Goal: Transaction & Acquisition: Subscribe to service/newsletter

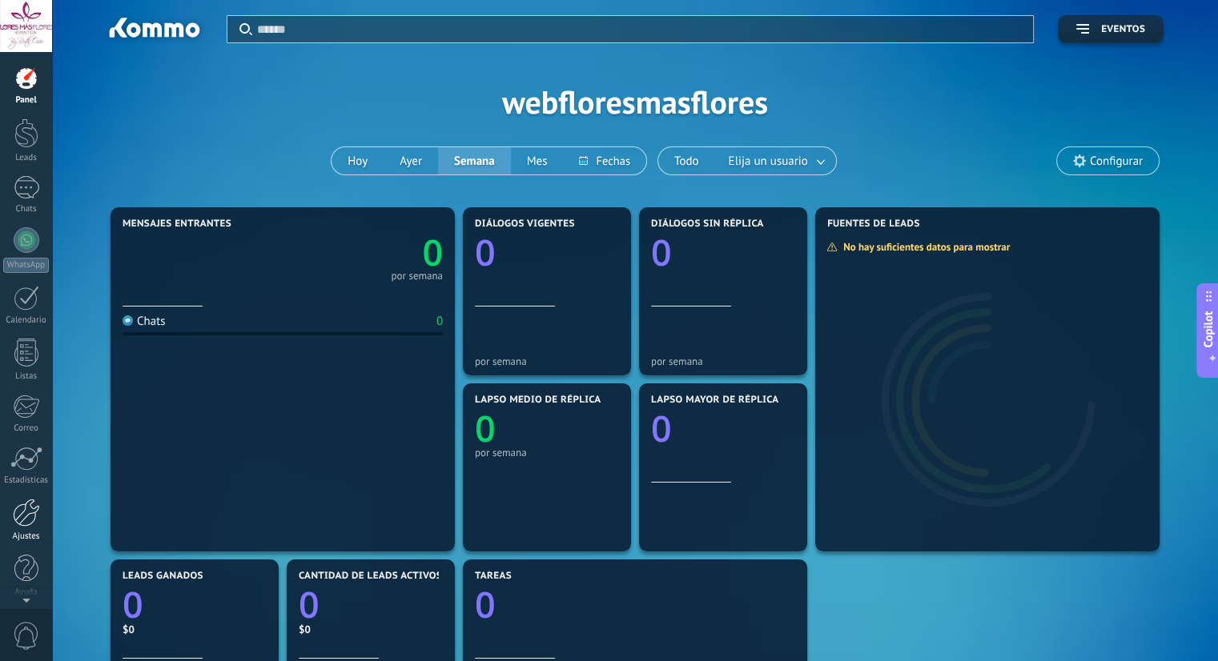
scroll to position [4, 0]
click at [30, 511] on div at bounding box center [26, 509] width 27 height 28
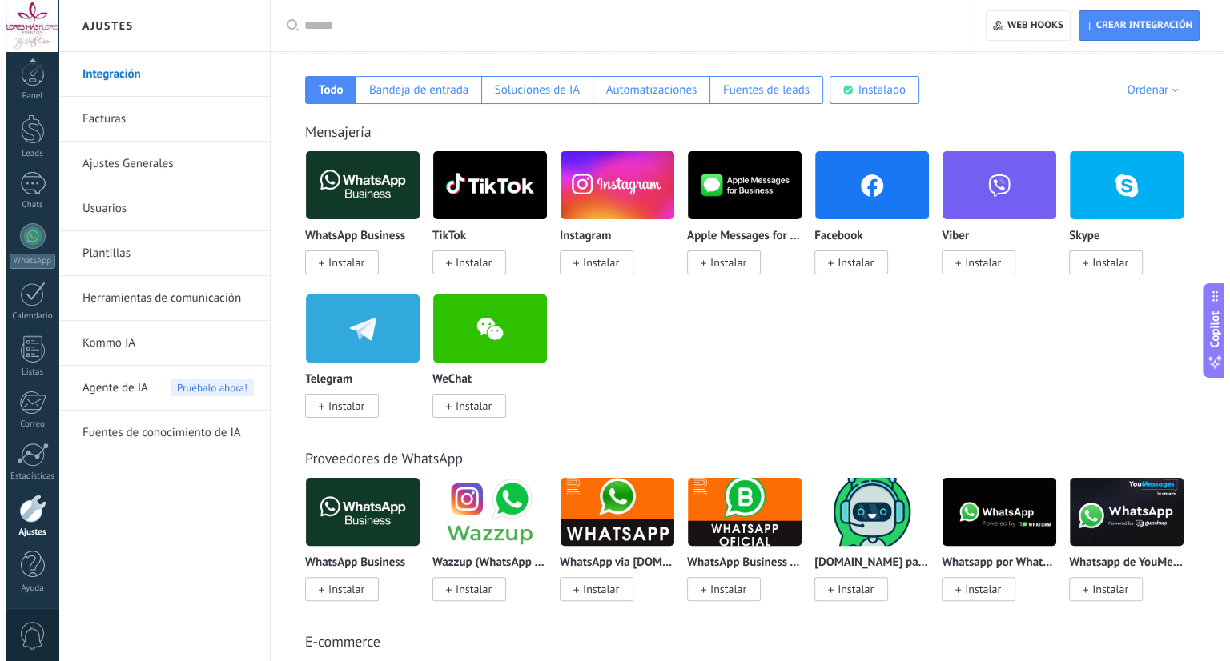
scroll to position [266, 0]
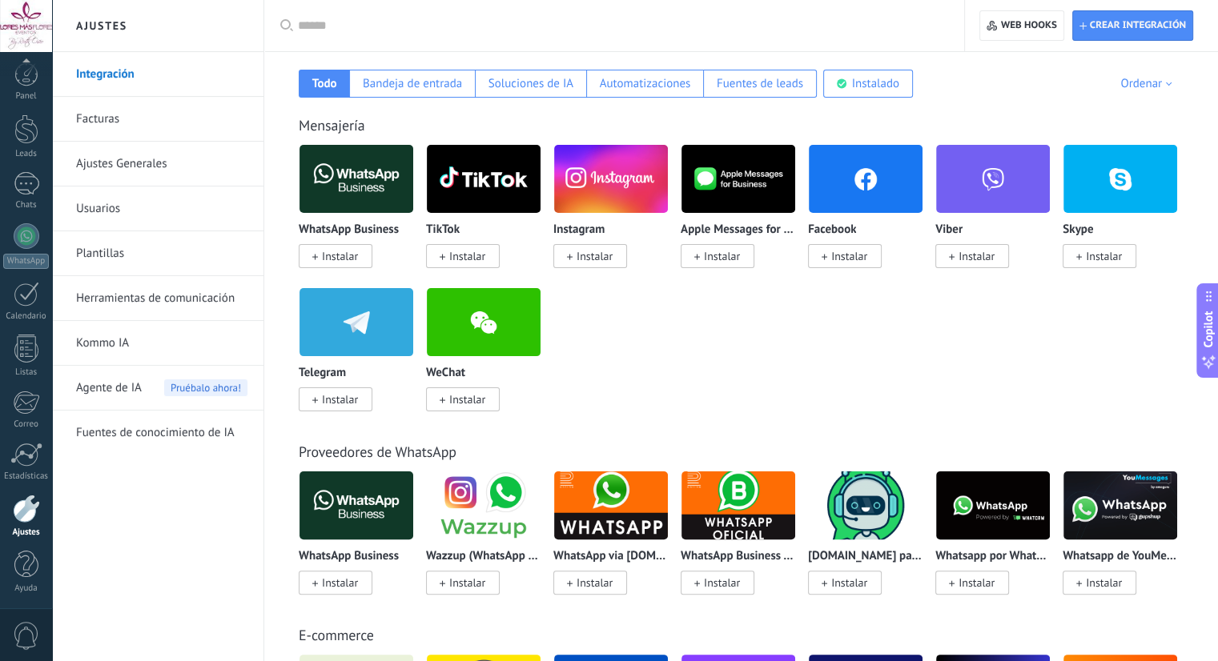
click at [328, 261] on span "Instalar" at bounding box center [340, 256] width 36 height 14
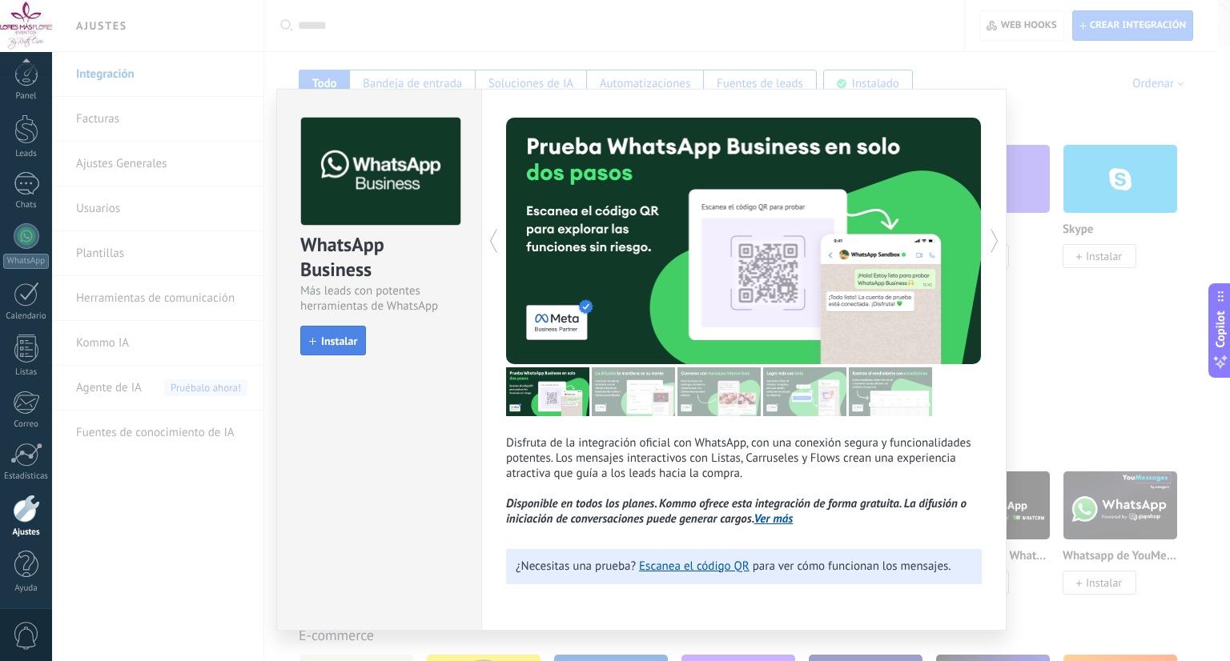
click at [330, 344] on span "Instalar" at bounding box center [339, 341] width 36 height 11
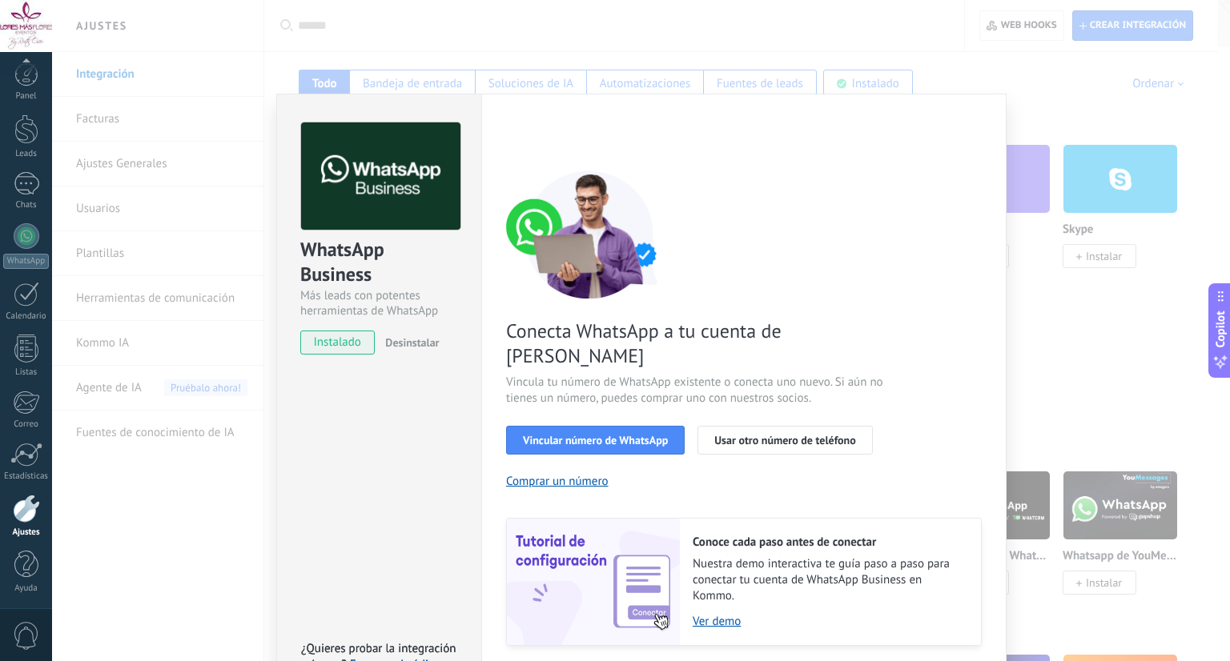
scroll to position [30, 0]
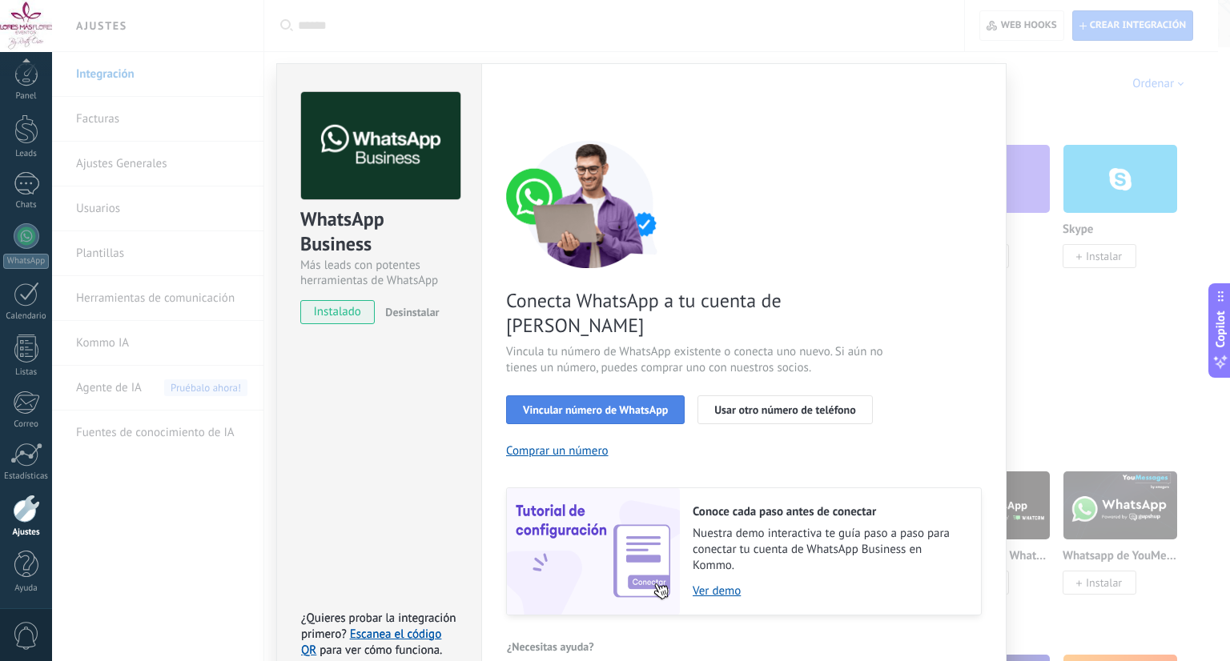
click at [622, 404] on span "Vincular número de WhatsApp" at bounding box center [595, 409] width 145 height 11
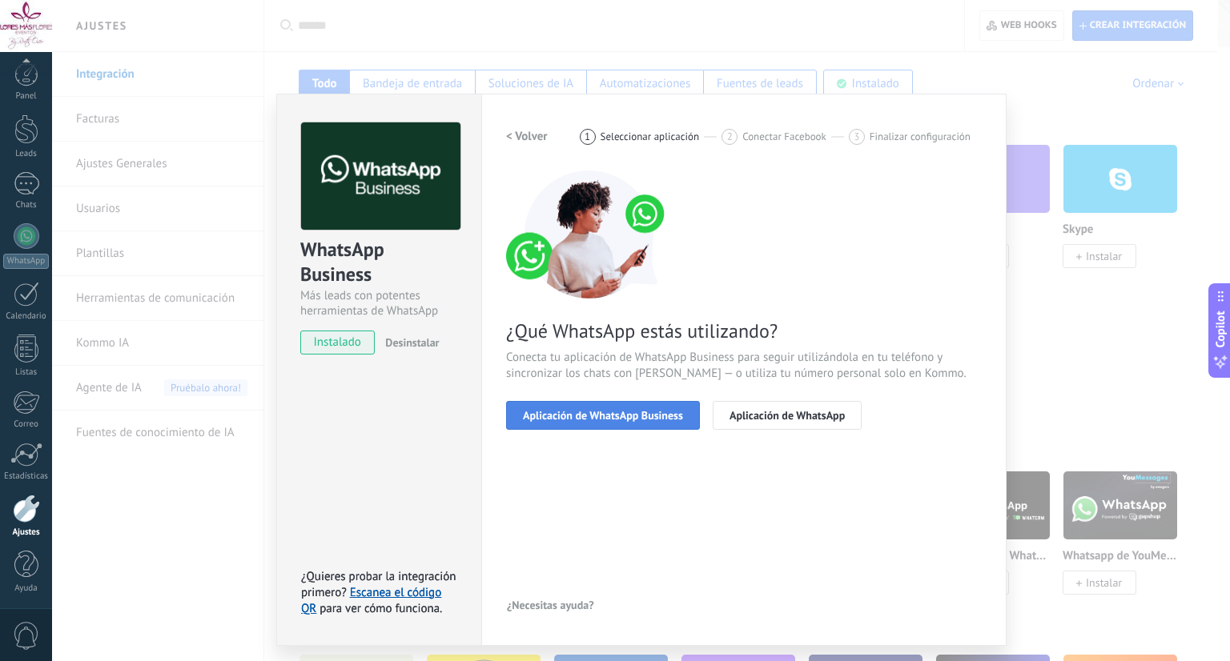
click at [651, 412] on span "Aplicación de WhatsApp Business" at bounding box center [603, 415] width 160 height 11
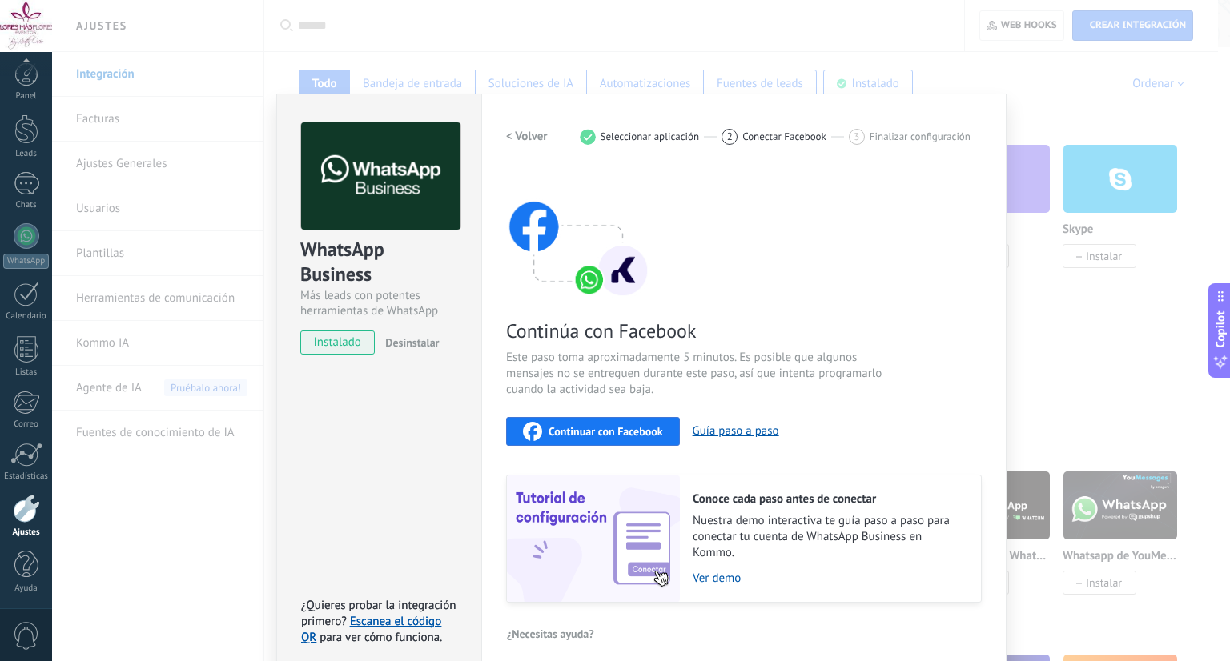
scroll to position [12, 0]
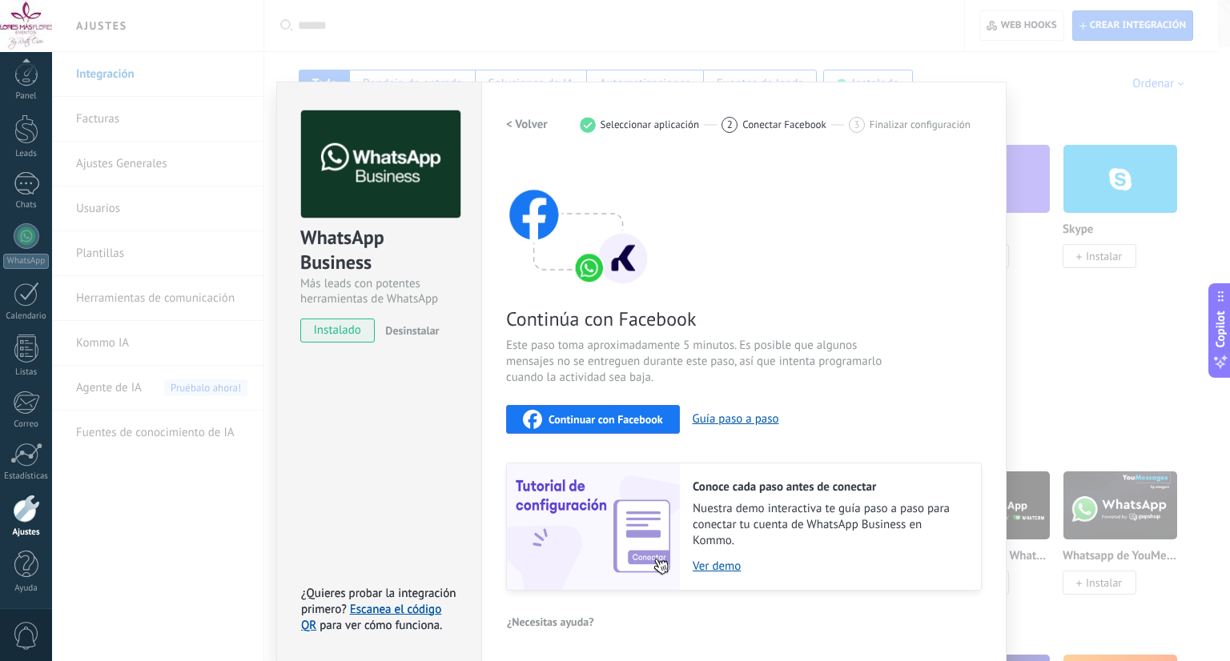
click at [632, 417] on span "Continuar con Facebook" at bounding box center [606, 419] width 115 height 11
click at [745, 419] on button "Guía paso a paso" at bounding box center [736, 419] width 86 height 15
click at [1089, 318] on div "WhatsApp Business Más leads con potentes herramientas de WhatsApp instalado Des…" at bounding box center [641, 330] width 1178 height 661
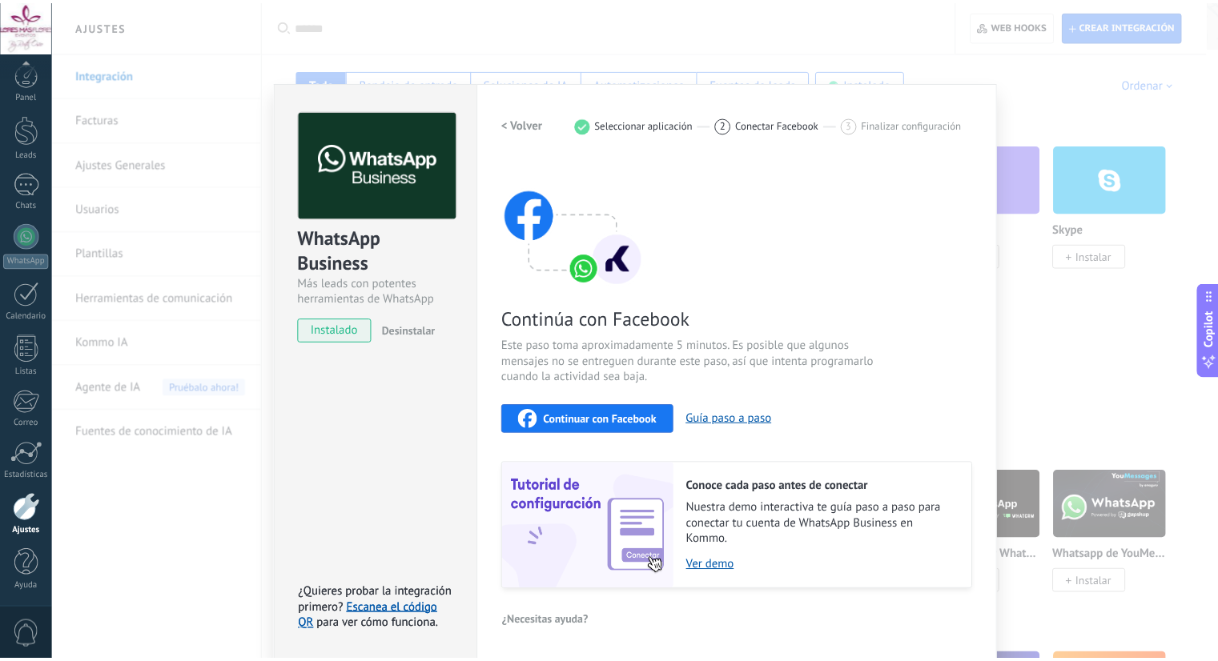
scroll to position [0, 0]
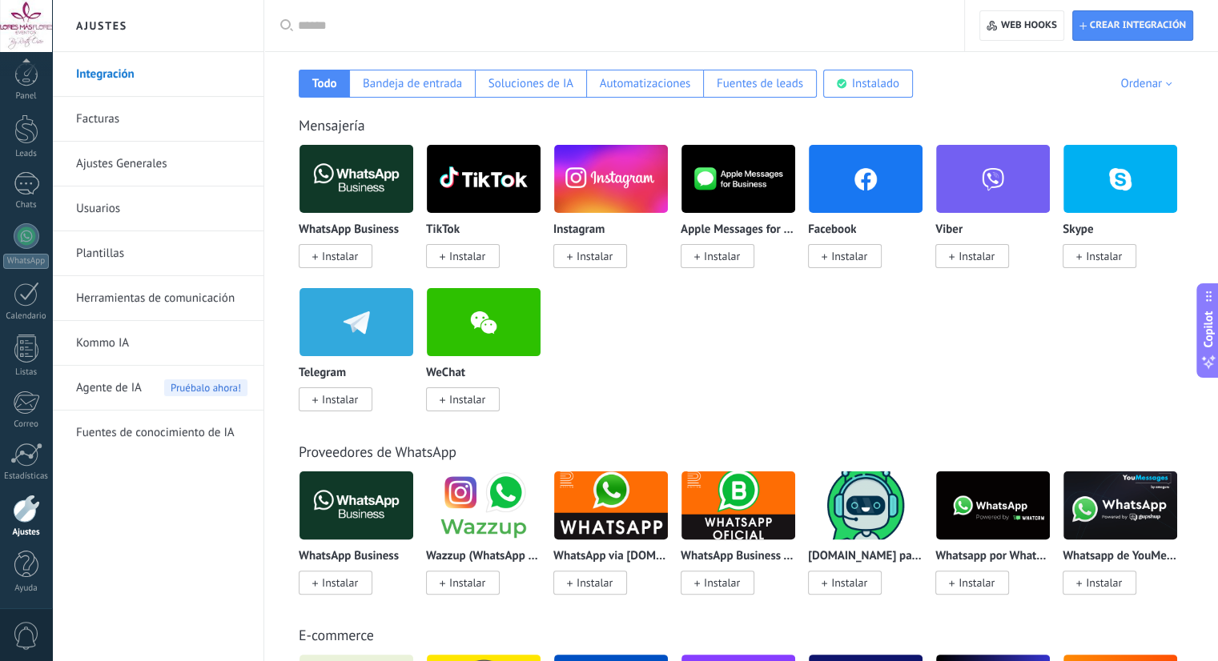
click at [594, 256] on span "Instalar" at bounding box center [595, 256] width 36 height 14
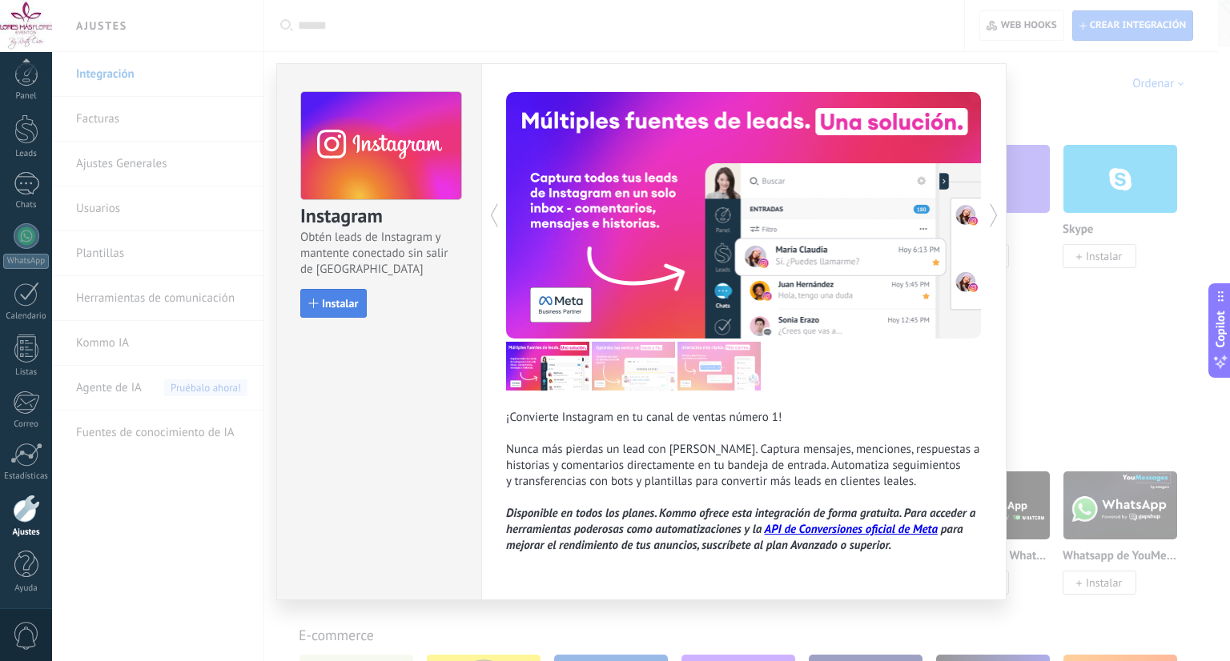
click at [338, 302] on span "Instalar" at bounding box center [340, 303] width 36 height 11
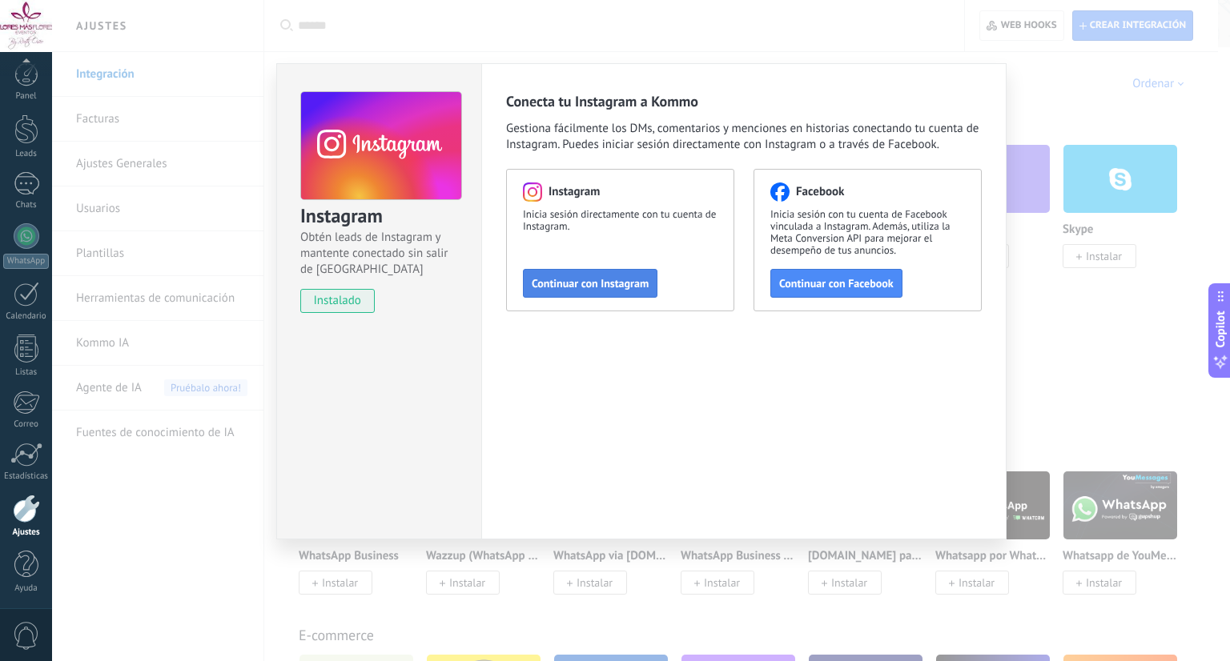
click at [637, 283] on span "Continuar con Instagram" at bounding box center [590, 283] width 117 height 11
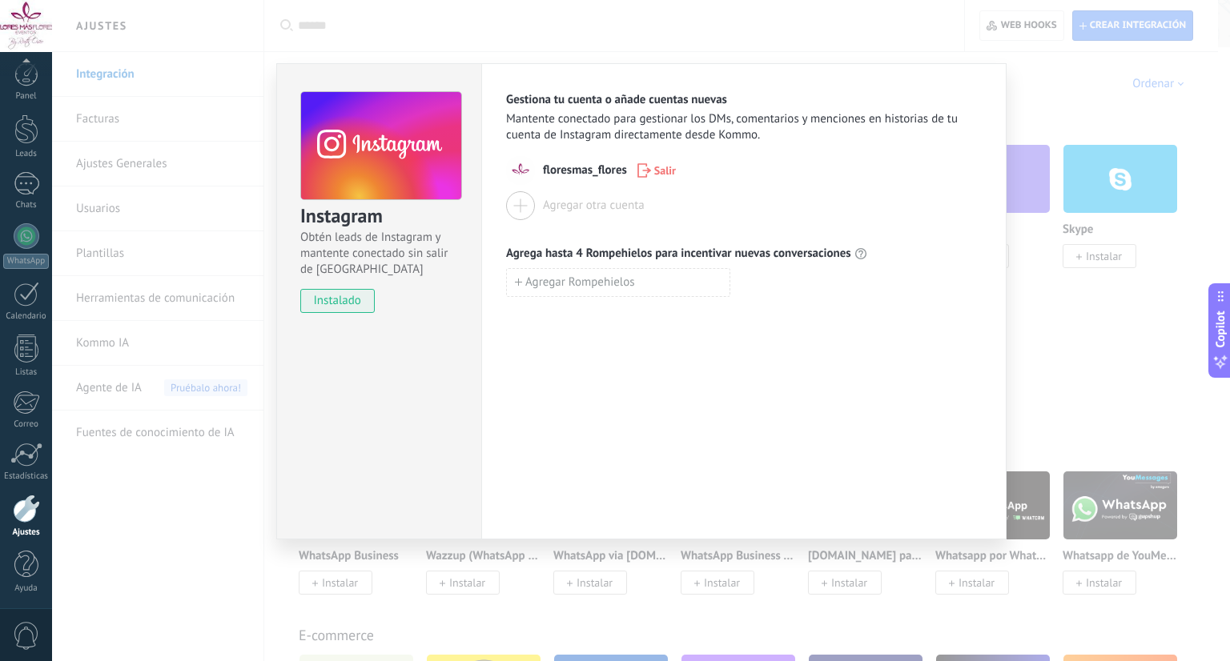
click at [1075, 385] on div "Instagram Obtén leads de Instagram y mantente conectado sin salir de Kommo inst…" at bounding box center [641, 330] width 1178 height 661
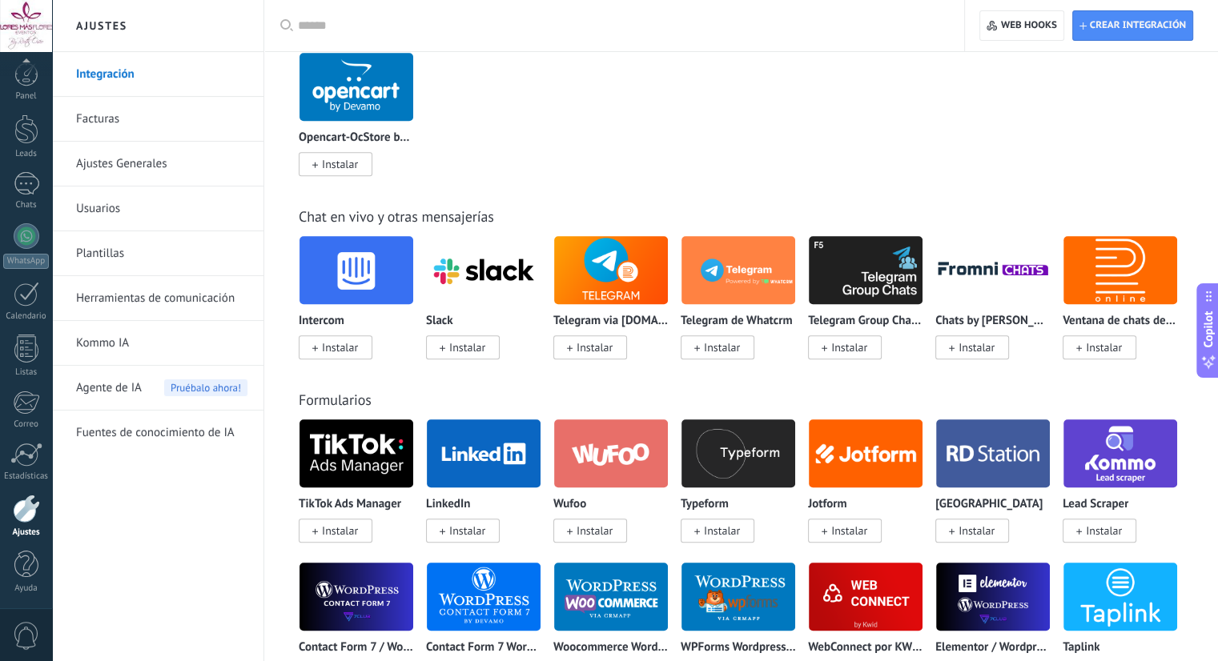
scroll to position [1046, 0]
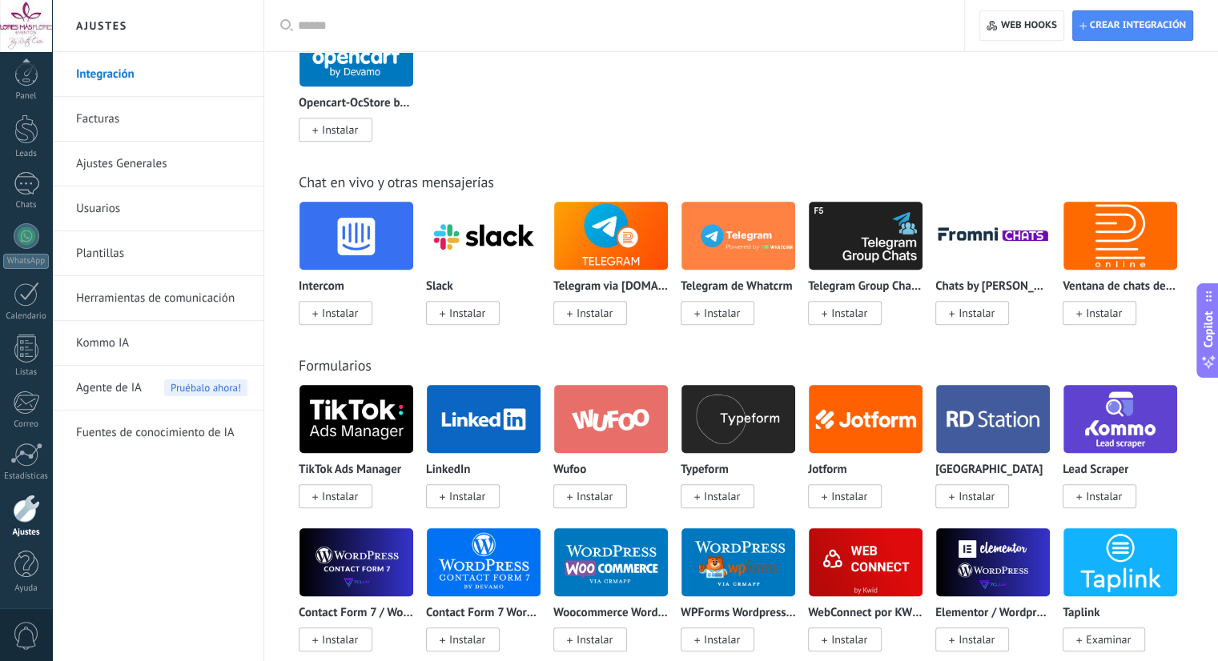
click at [598, 96] on div "Shopify Instalar Mercado Libre Instalar Nuvemshop / Tiendanube Instalar WooComm…" at bounding box center [750, 17] width 902 height 287
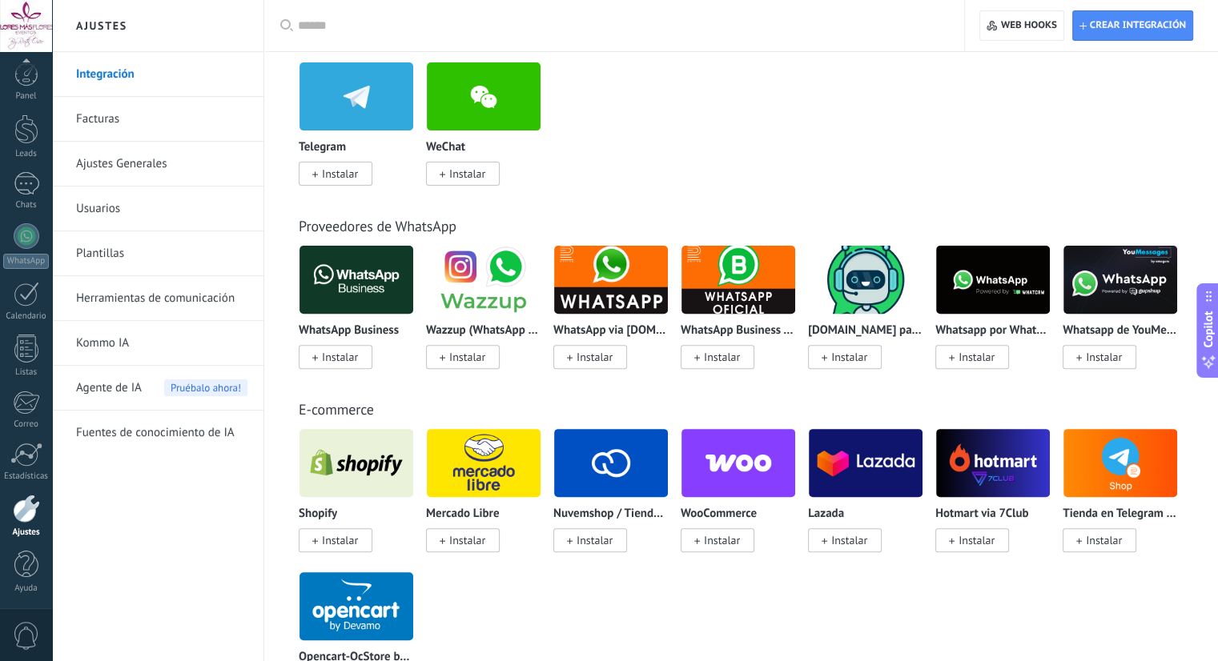
scroll to position [343, 0]
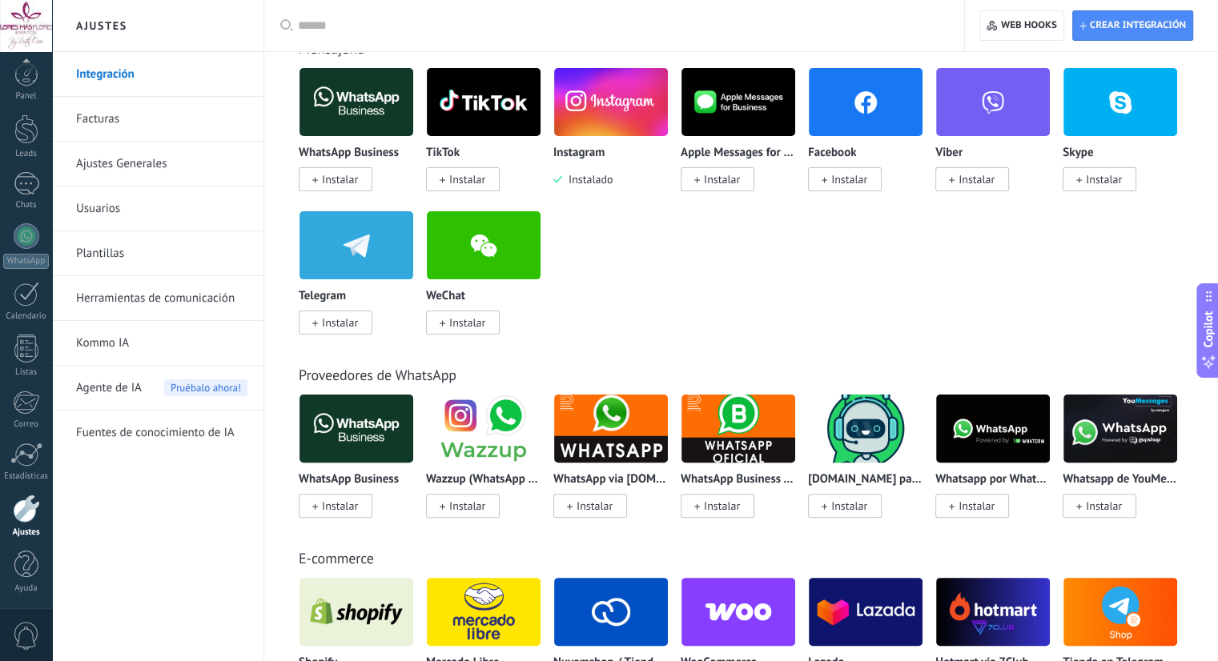
click at [682, 281] on div "WhatsApp Business Instalar TikTok Instalar Instagram Instalado Apple Messages f…" at bounding box center [750, 210] width 902 height 287
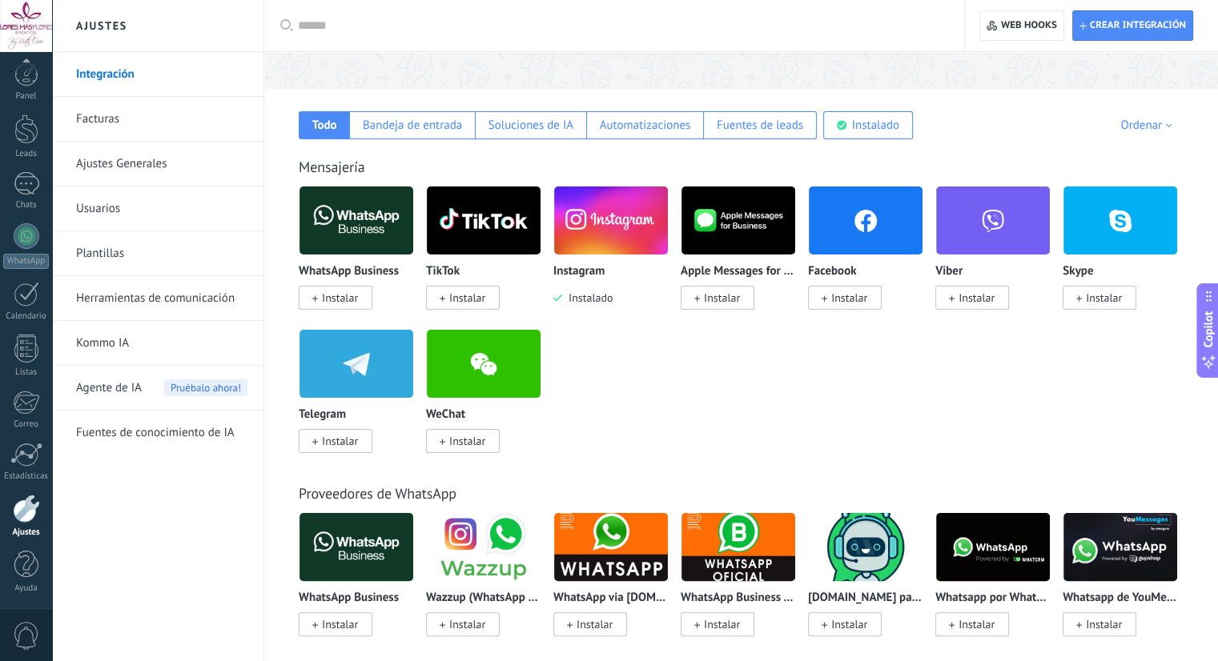
scroll to position [224, 0]
click at [100, 211] on link "Usuarios" at bounding box center [161, 209] width 171 height 45
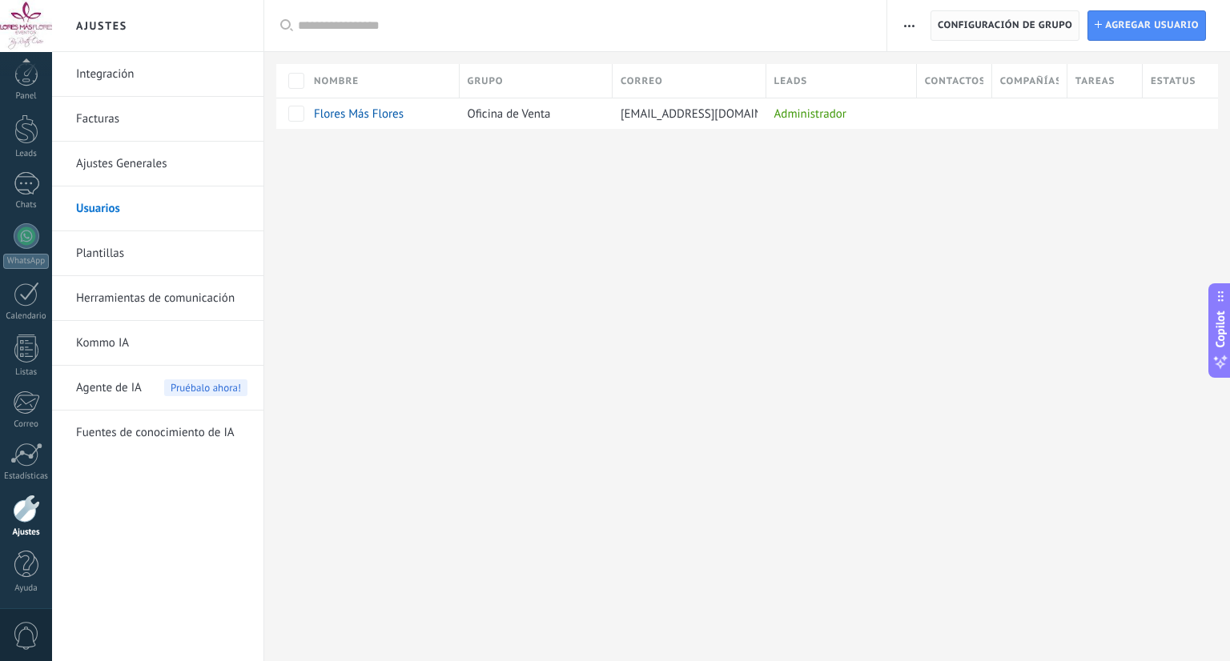
click at [1023, 30] on span "Configuración de grupo" at bounding box center [1005, 25] width 135 height 29
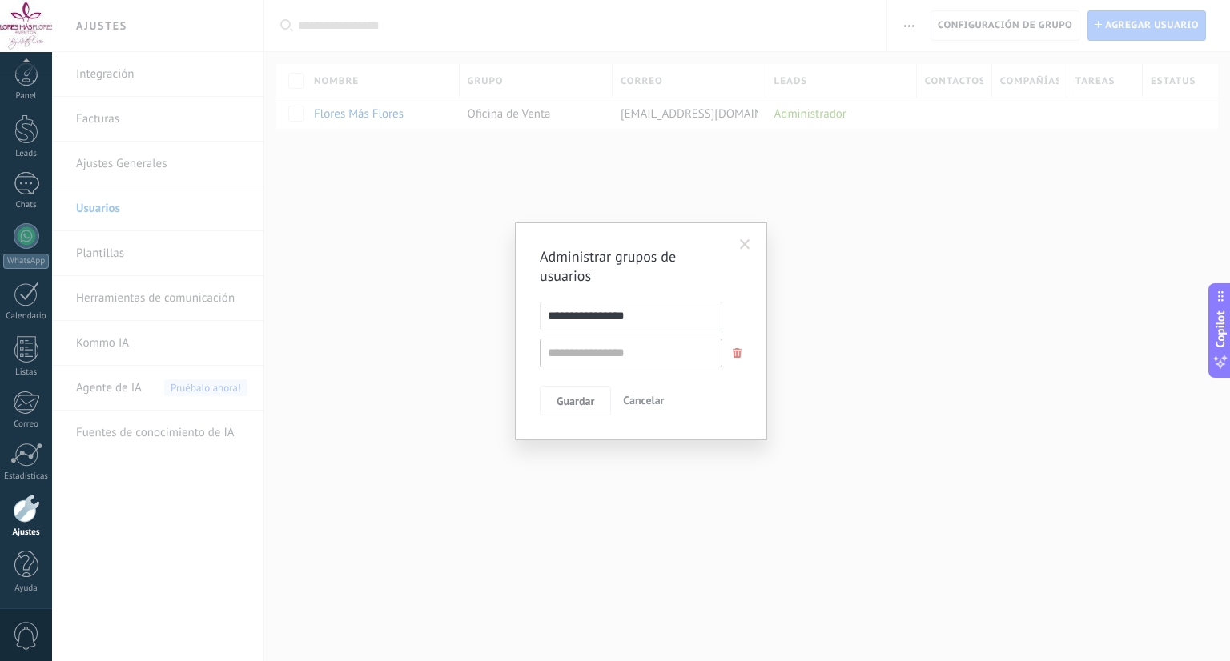
click at [746, 233] on span at bounding box center [745, 244] width 26 height 27
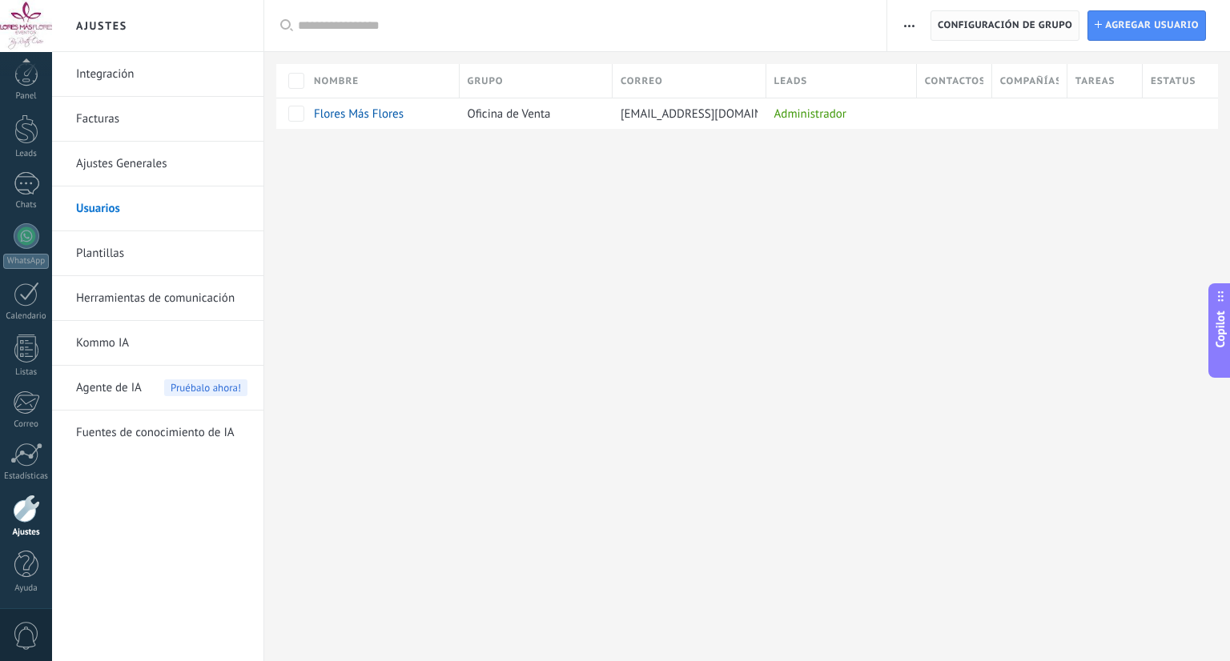
click at [971, 33] on span "Configuración de grupo" at bounding box center [1005, 25] width 135 height 29
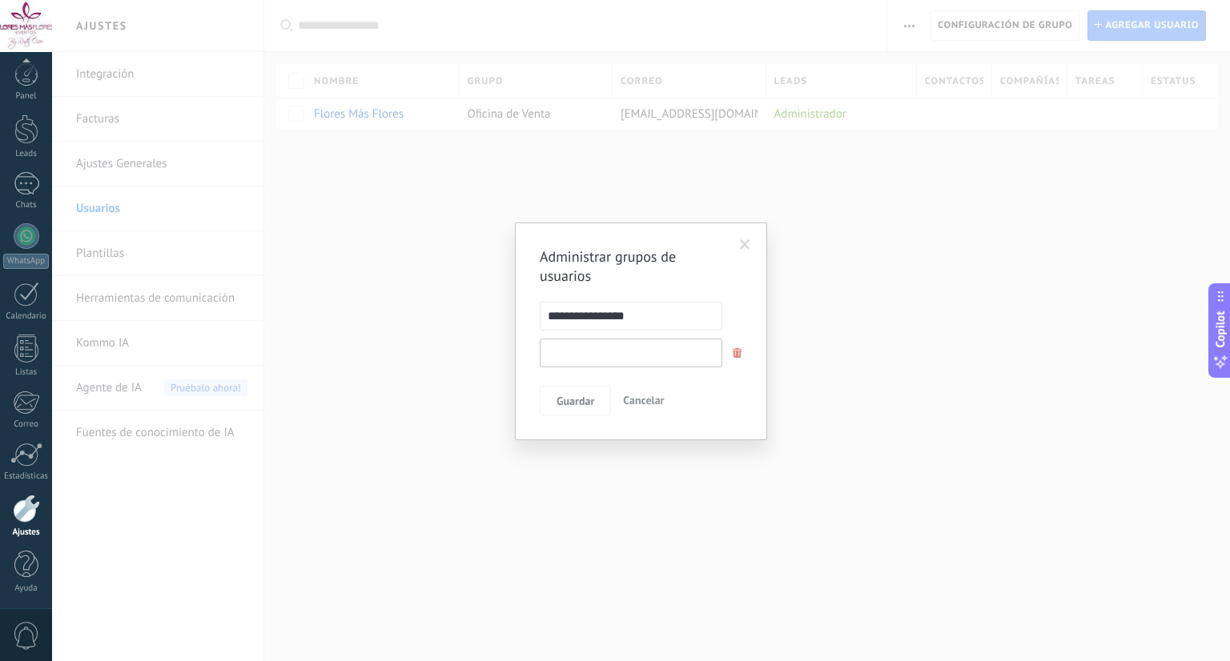
click at [640, 350] on input "text" at bounding box center [631, 353] width 183 height 29
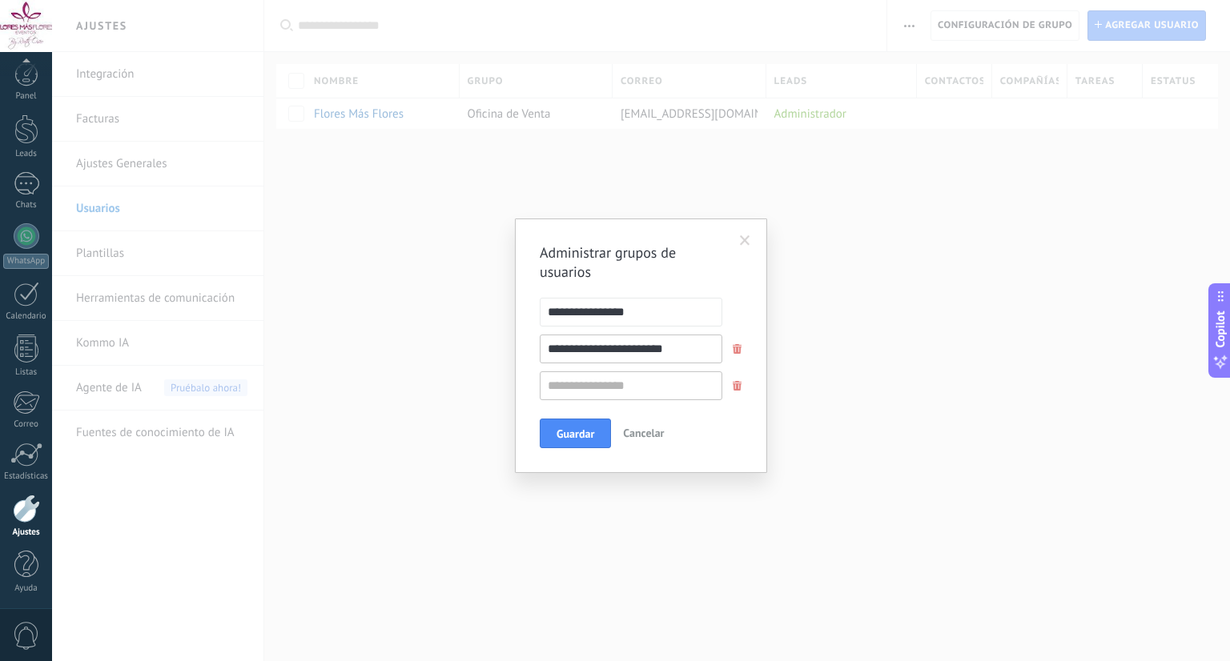
type input "**********"
click at [625, 388] on input "text" at bounding box center [631, 386] width 183 height 29
click at [687, 348] on input "**********" at bounding box center [631, 349] width 183 height 29
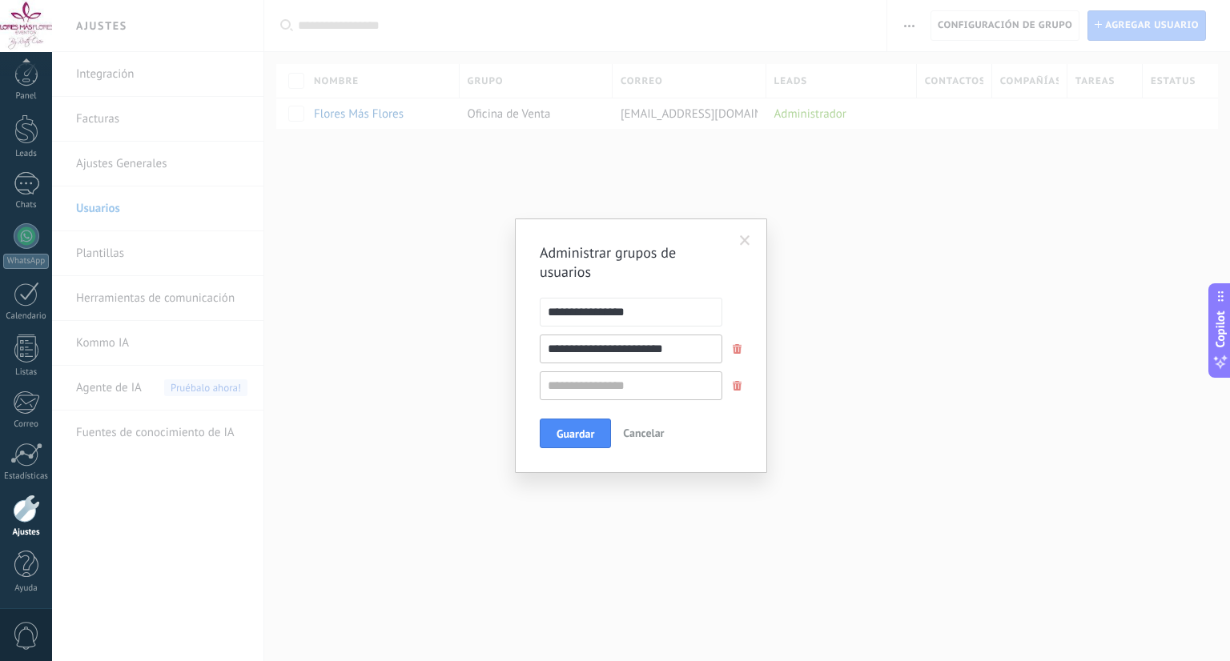
click at [687, 348] on input "**********" at bounding box center [631, 349] width 183 height 29
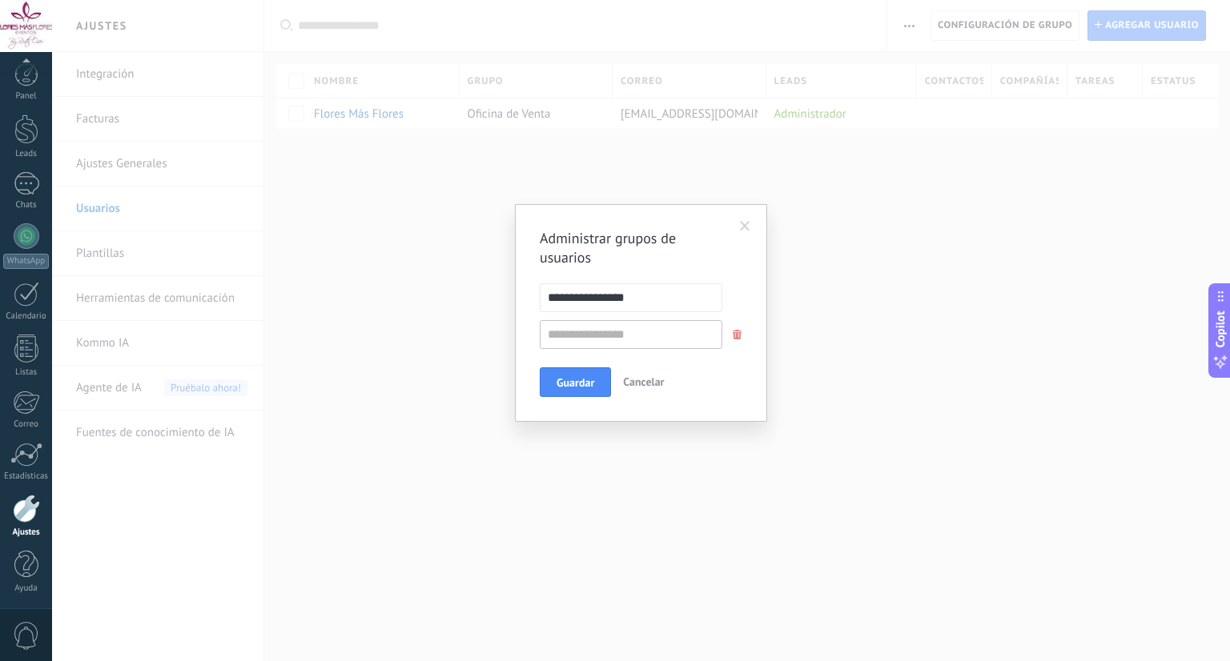
click at [650, 375] on span "Cancelar" at bounding box center [643, 382] width 41 height 14
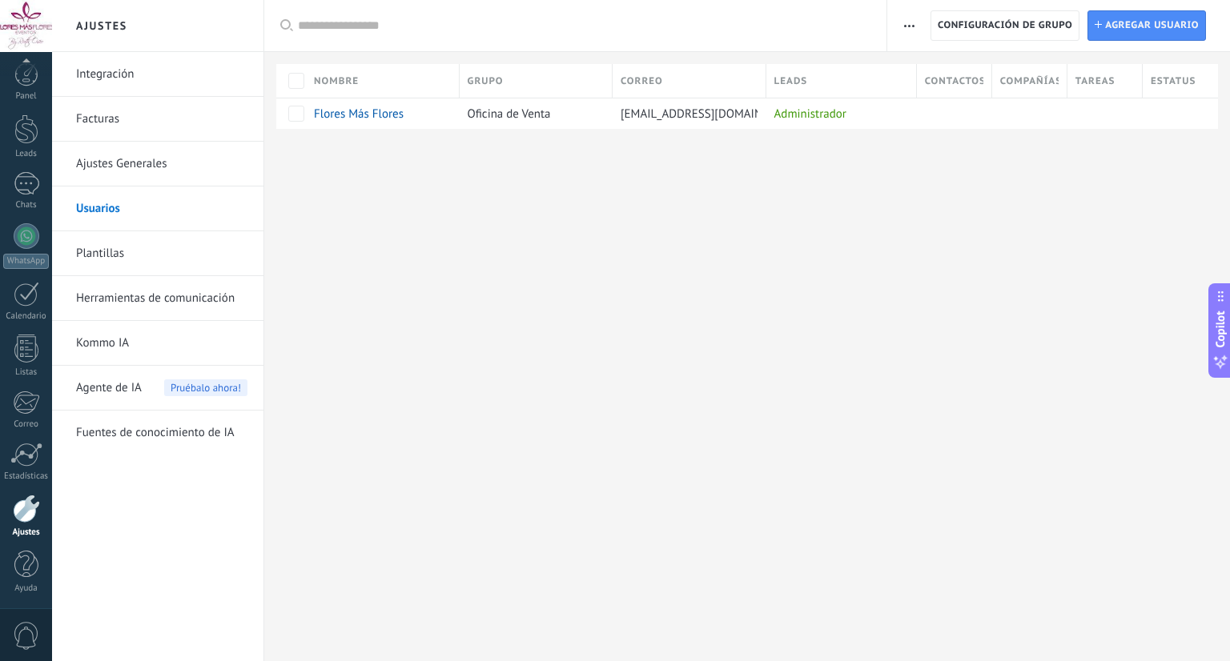
click at [1104, 226] on div "Ajustes Integración Facturas Ajustes Generales Usuarios Plantillas Herramientas…" at bounding box center [641, 330] width 1178 height 661
click at [1166, 37] on span "Agregar usuario" at bounding box center [1152, 25] width 94 height 29
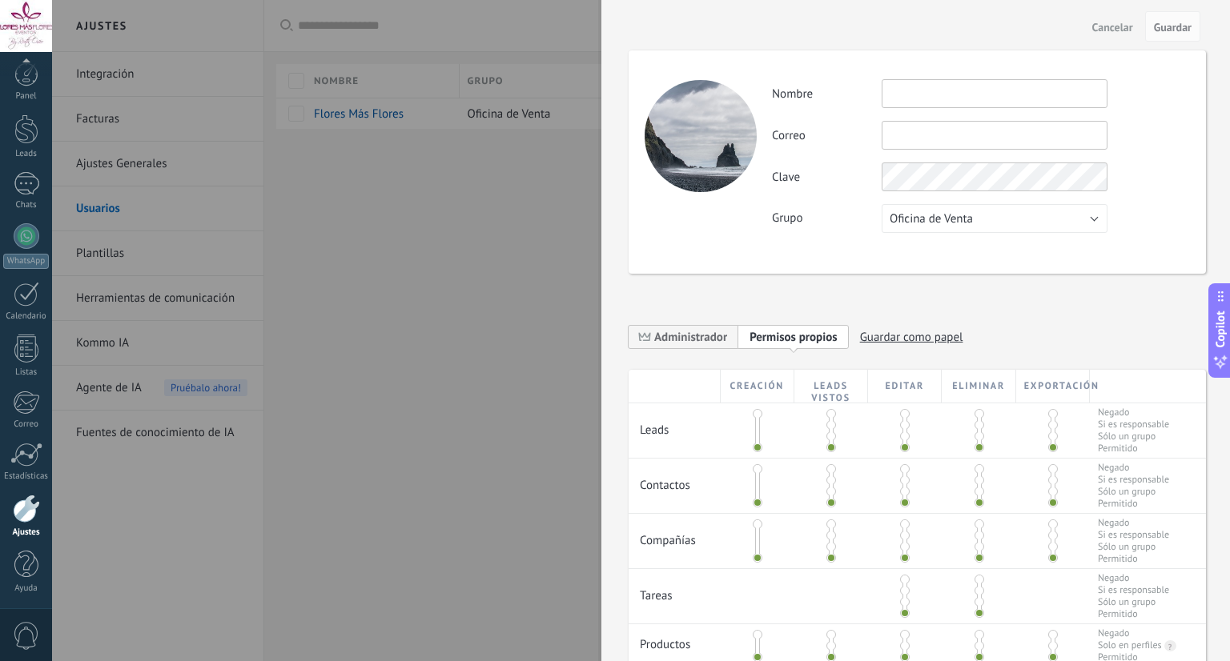
click at [961, 87] on input "text" at bounding box center [995, 93] width 226 height 29
click at [990, 123] on input "text" at bounding box center [995, 135] width 226 height 29
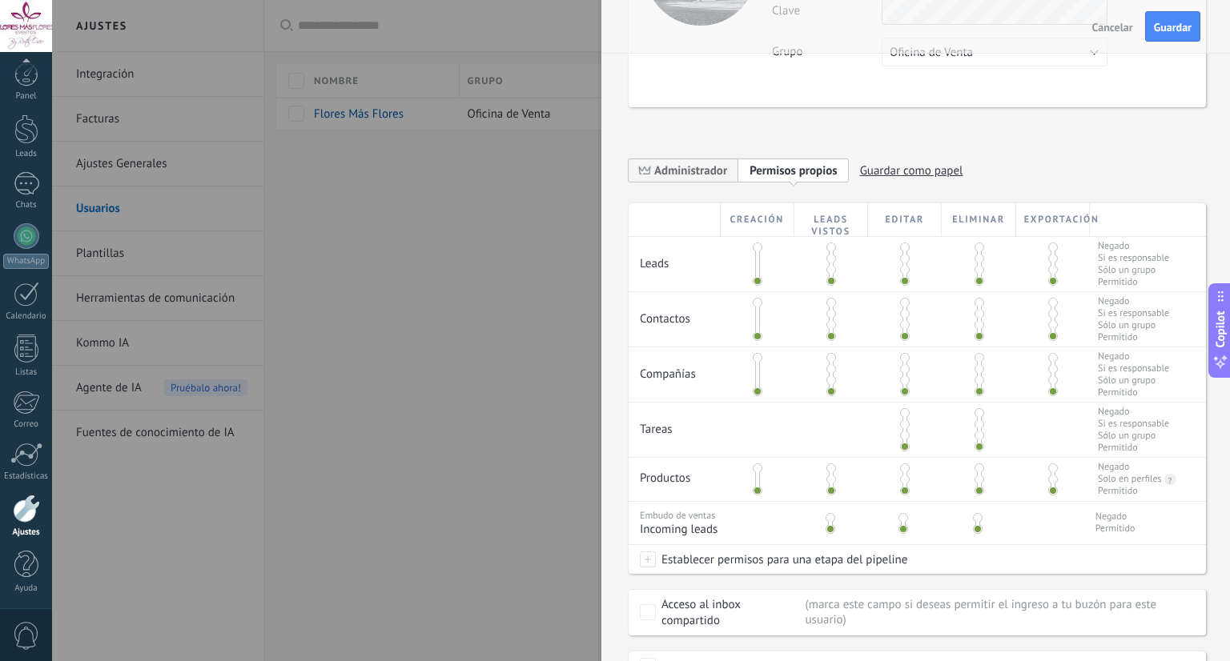
scroll to position [243, 0]
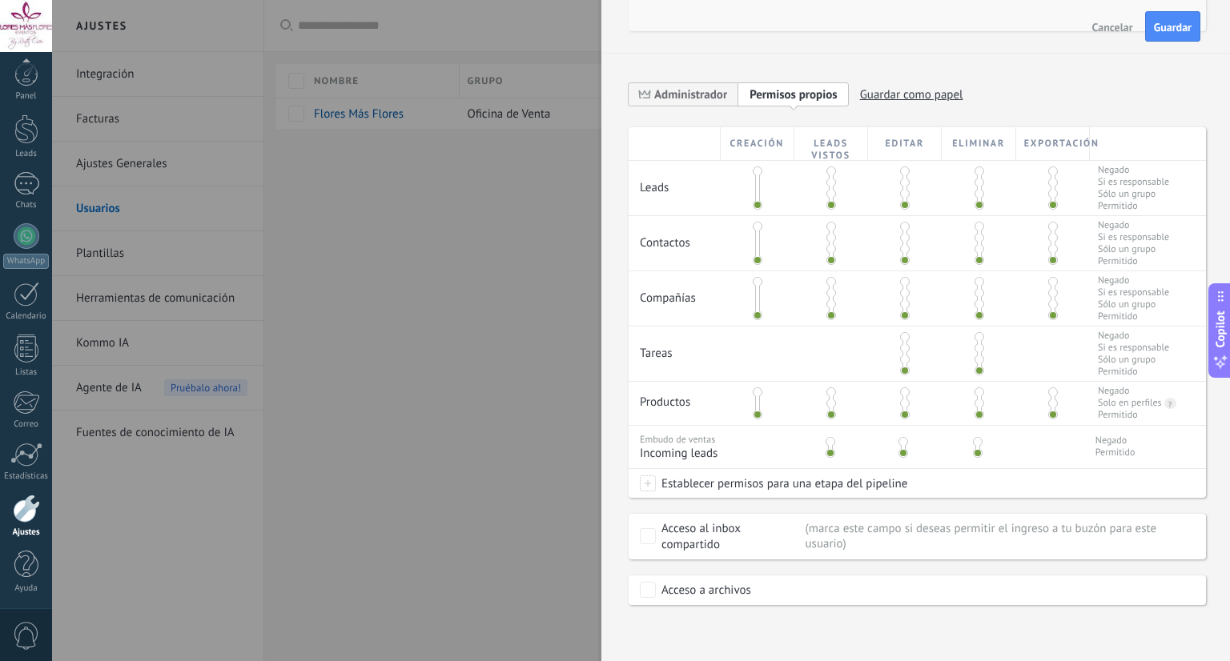
drag, startPoint x: 756, startPoint y: 203, endPoint x: 756, endPoint y: 168, distance: 34.4
click at [756, 168] on div at bounding box center [757, 188] width 5 height 40
click at [756, 168] on span at bounding box center [758, 172] width 10 height 10
click at [757, 203] on span at bounding box center [758, 205] width 10 height 10
click at [693, 95] on span "Administrador" at bounding box center [690, 94] width 73 height 15
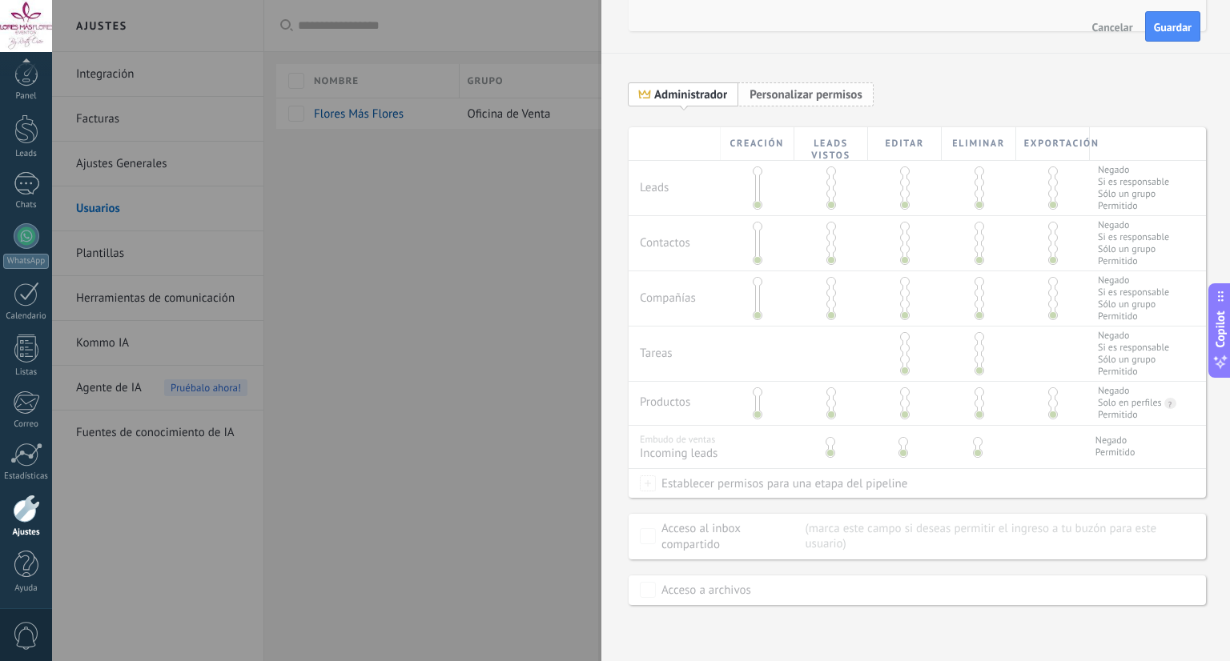
click at [803, 102] on span "Personalizar permisos Permisos propios" at bounding box center [805, 94] width 135 height 25
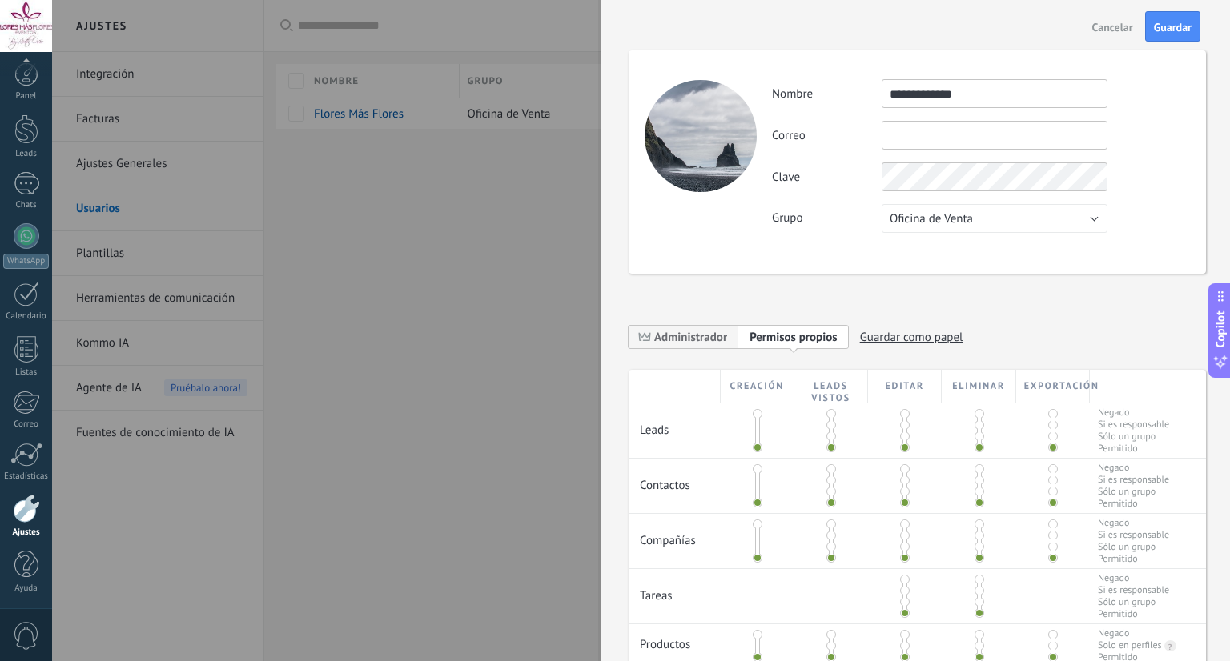
scroll to position [0, 0]
click at [990, 138] on input "text" at bounding box center [995, 135] width 226 height 29
click at [1011, 141] on input "text" at bounding box center [995, 135] width 226 height 29
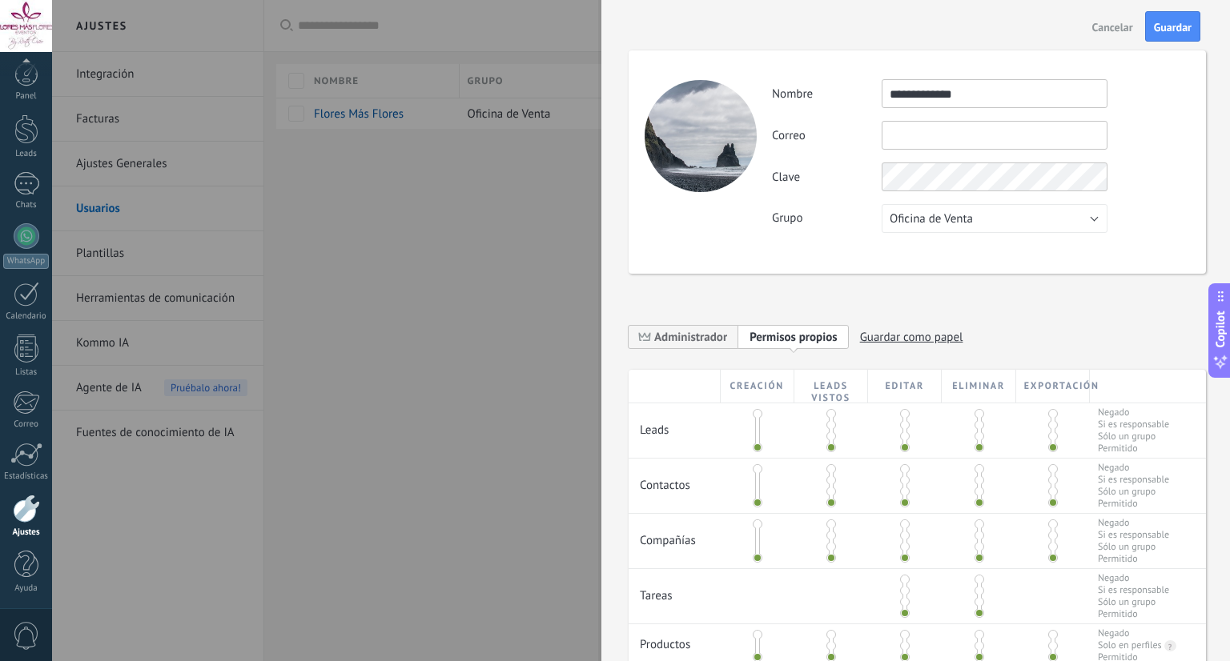
click at [1011, 141] on input "text" at bounding box center [995, 135] width 226 height 29
click at [706, 145] on div at bounding box center [701, 136] width 112 height 112
click at [975, 132] on input "text" at bounding box center [995, 135] width 226 height 29
click at [1014, 95] on input "**********" at bounding box center [995, 93] width 226 height 29
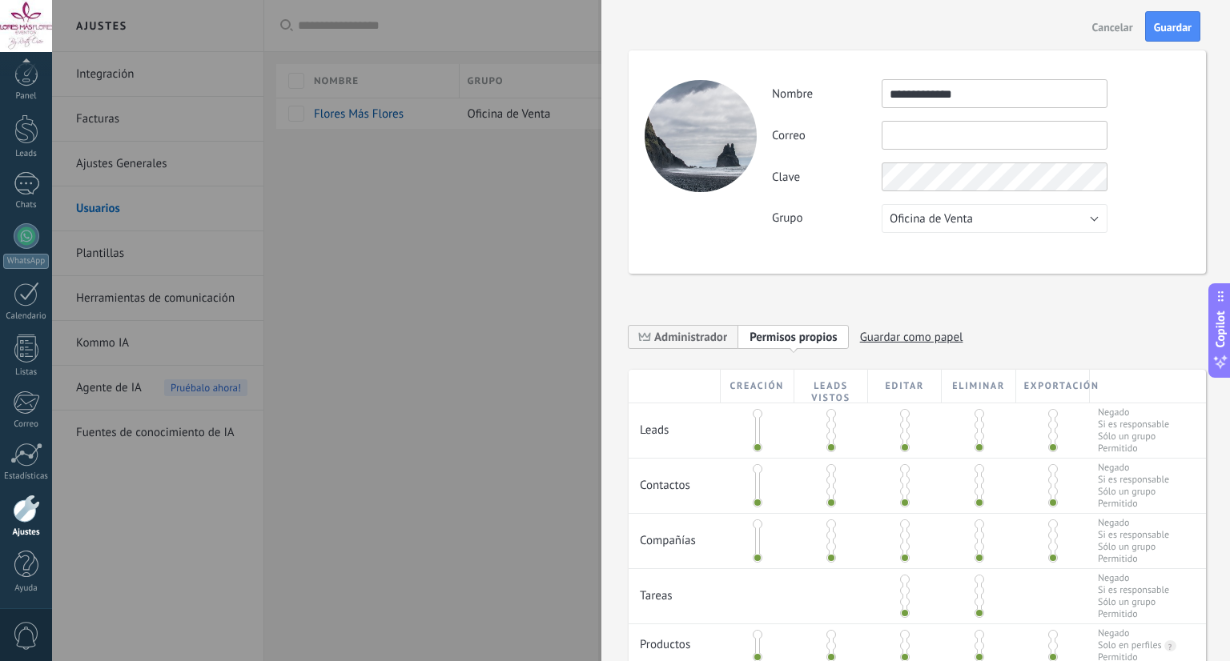
click at [1014, 95] on input "**********" at bounding box center [995, 93] width 226 height 29
type input "*"
type input "**********"
click at [1014, 95] on input "**********" at bounding box center [995, 93] width 226 height 29
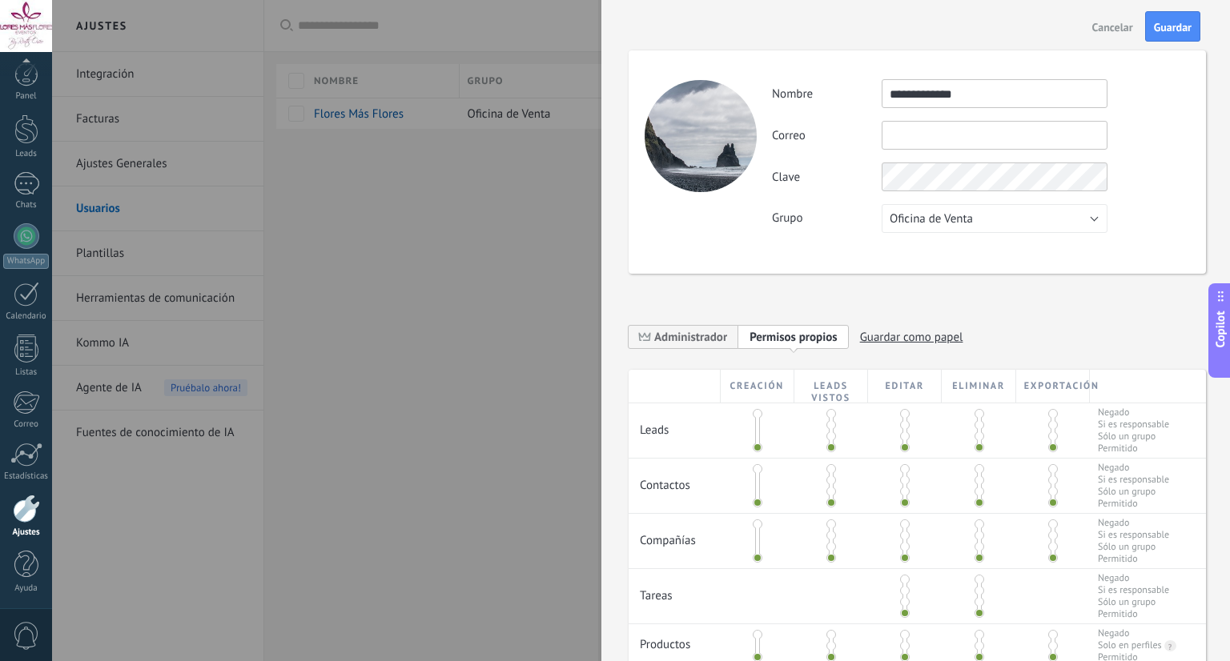
click at [1014, 95] on input "**********" at bounding box center [995, 93] width 226 height 29
click at [1016, 137] on input "text" at bounding box center [995, 135] width 226 height 29
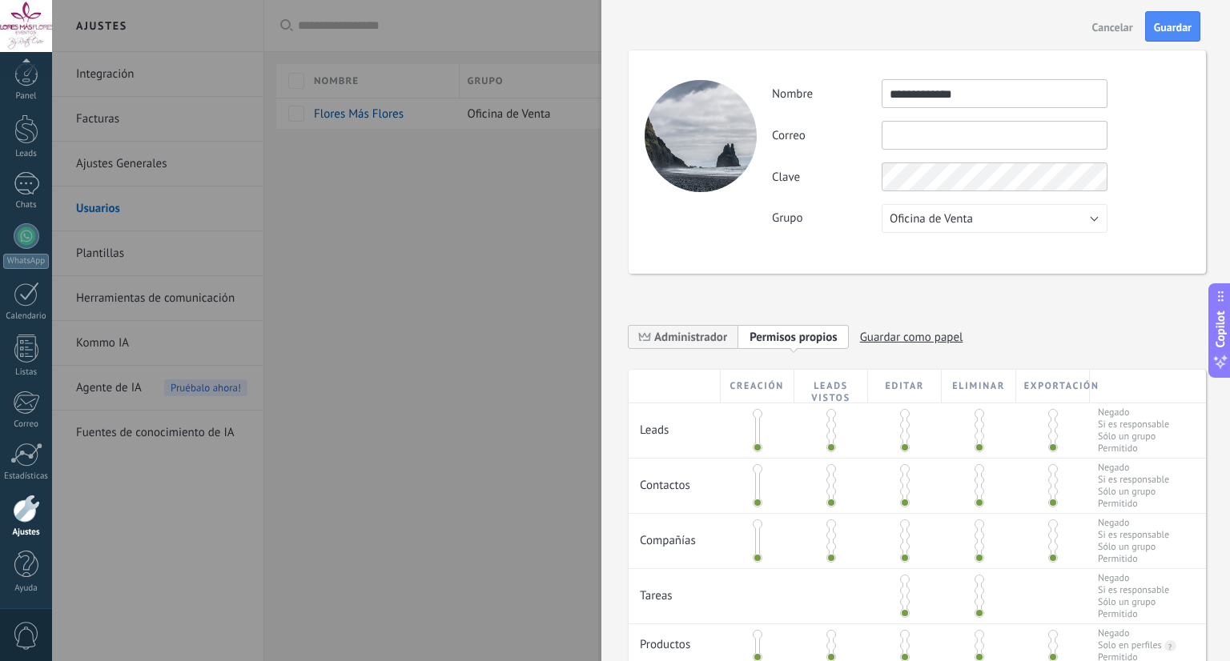
click at [1016, 137] on input "text" at bounding box center [995, 135] width 226 height 29
click at [1012, 134] on input "text" at bounding box center [995, 135] width 226 height 29
click at [1015, 104] on input "**********" at bounding box center [995, 93] width 226 height 29
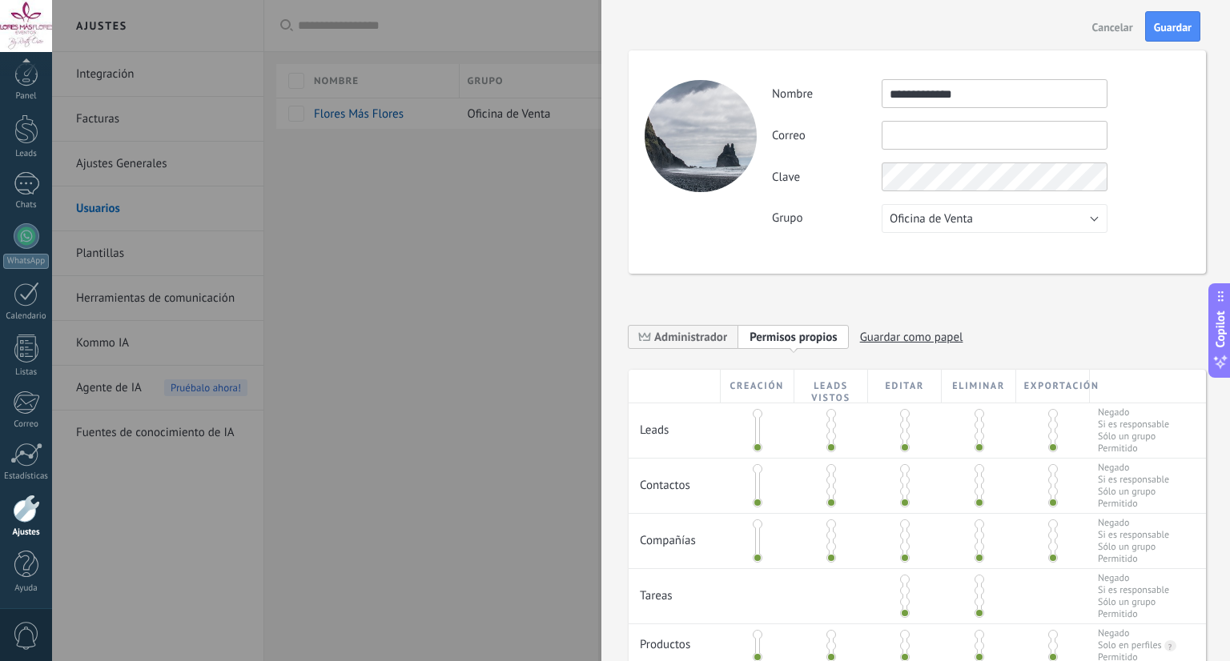
click at [1006, 135] on input "text" at bounding box center [995, 135] width 226 height 29
click at [994, 130] on input "text" at bounding box center [995, 135] width 226 height 29
click at [1016, 136] on input "text" at bounding box center [995, 135] width 226 height 29
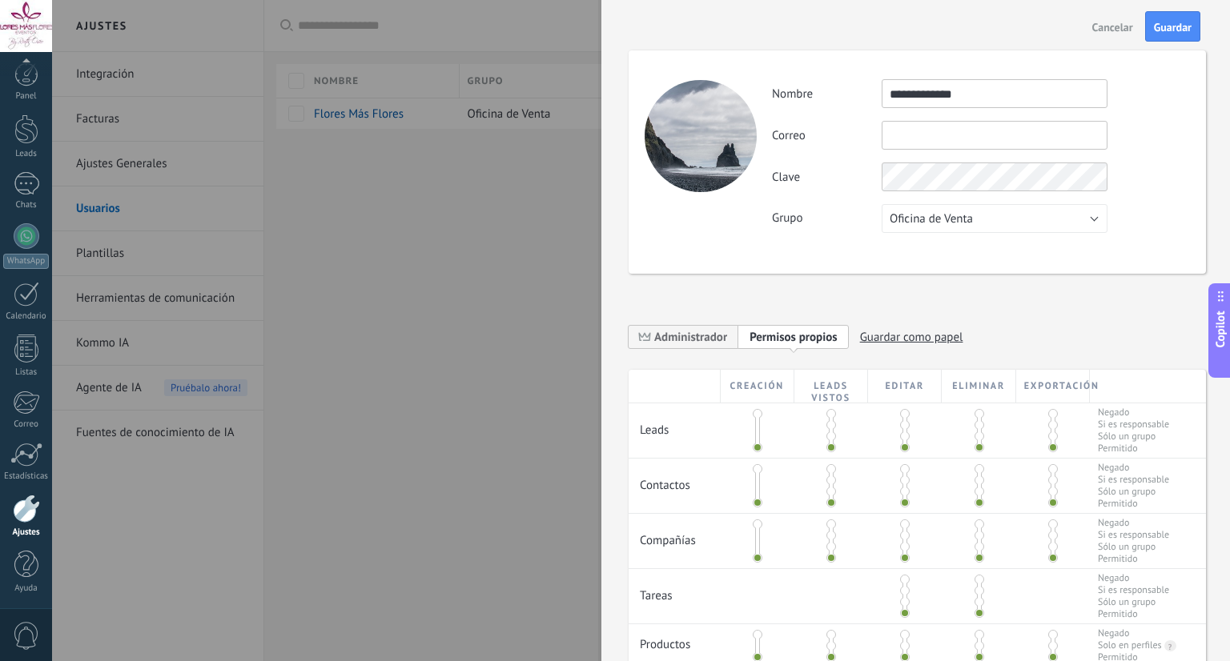
click at [1016, 136] on input "text" at bounding box center [995, 135] width 226 height 29
click at [1217, 338] on span "Copilot" at bounding box center [1220, 330] width 16 height 37
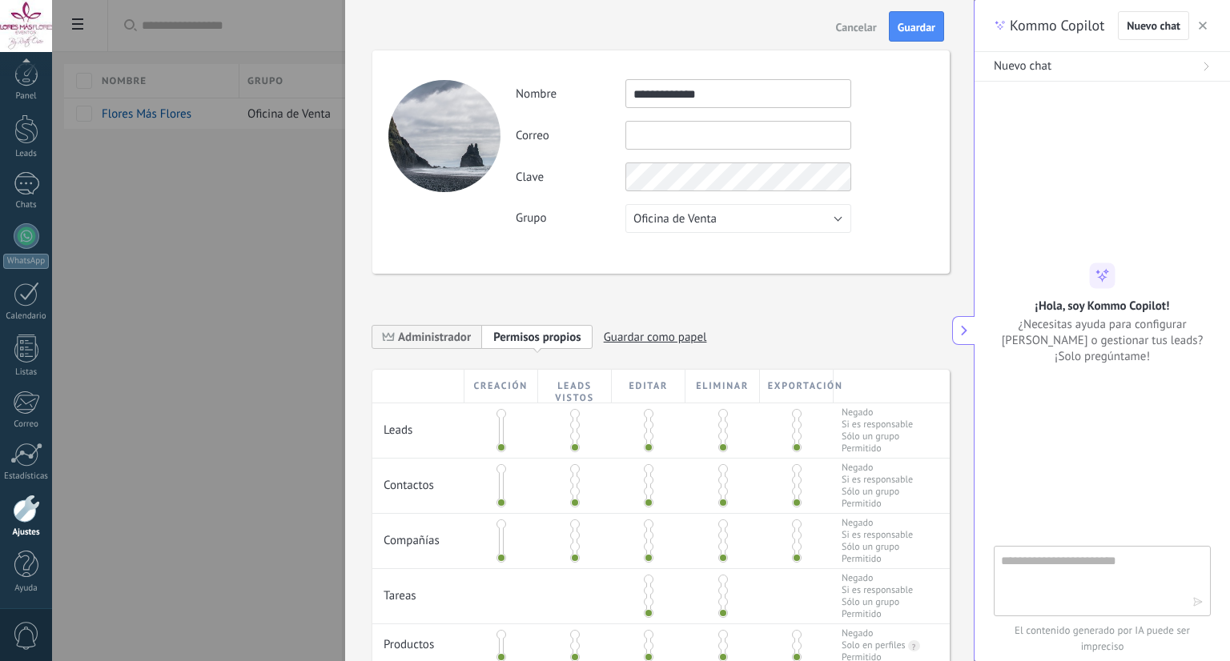
click at [1132, 561] on textarea at bounding box center [1091, 581] width 180 height 58
click at [1207, 30] on button "button" at bounding box center [1203, 25] width 16 height 19
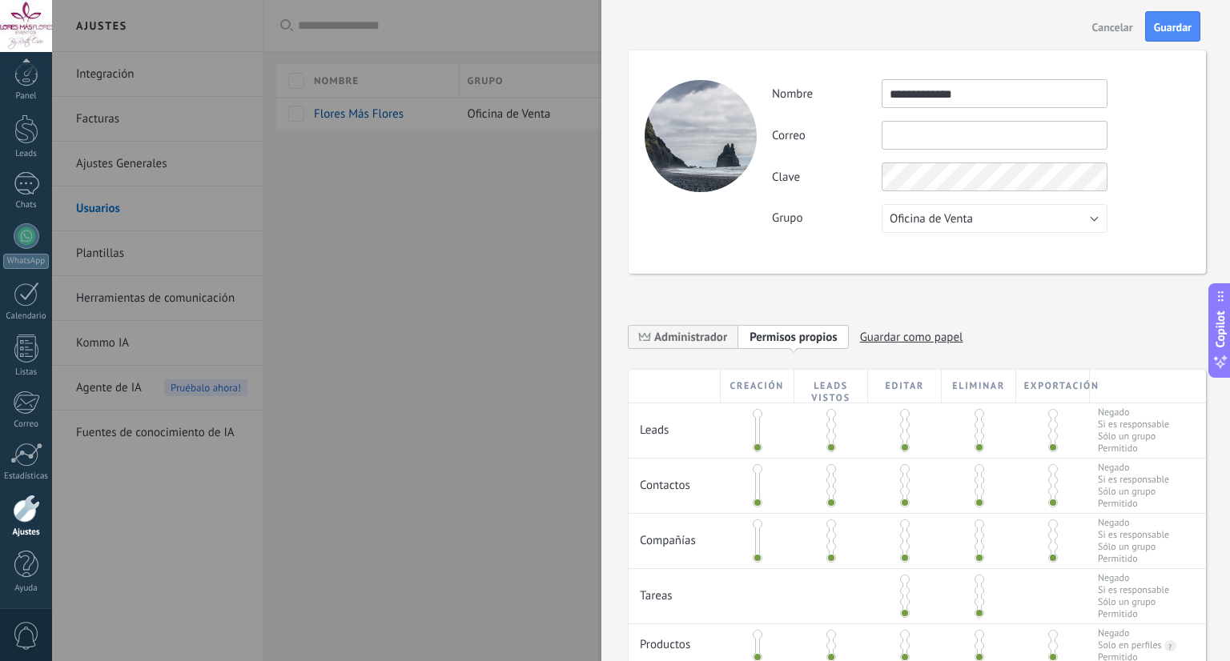
click at [970, 135] on input "text" at bounding box center [995, 135] width 226 height 29
click at [986, 123] on input "text" at bounding box center [995, 135] width 226 height 29
click at [971, 130] on input "text" at bounding box center [995, 135] width 226 height 29
click at [1119, 26] on span "Cancelar" at bounding box center [1112, 27] width 41 height 11
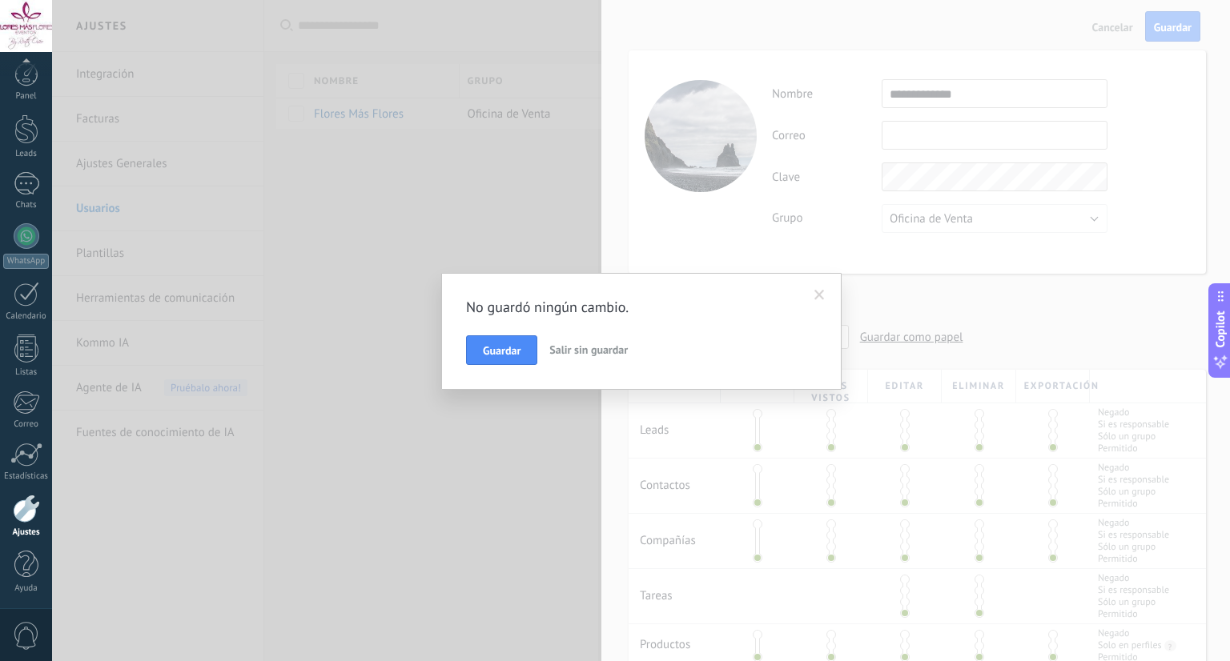
click at [557, 347] on span "Salir sin guardar" at bounding box center [588, 350] width 78 height 14
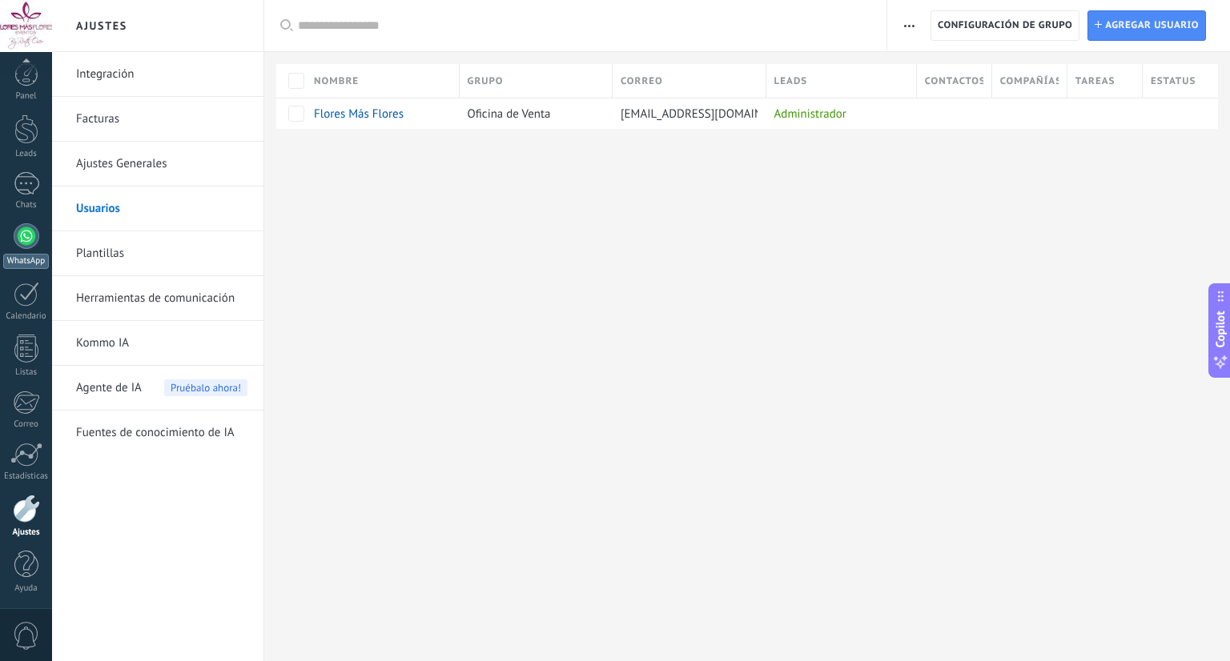
click at [30, 235] on div at bounding box center [27, 236] width 26 height 26
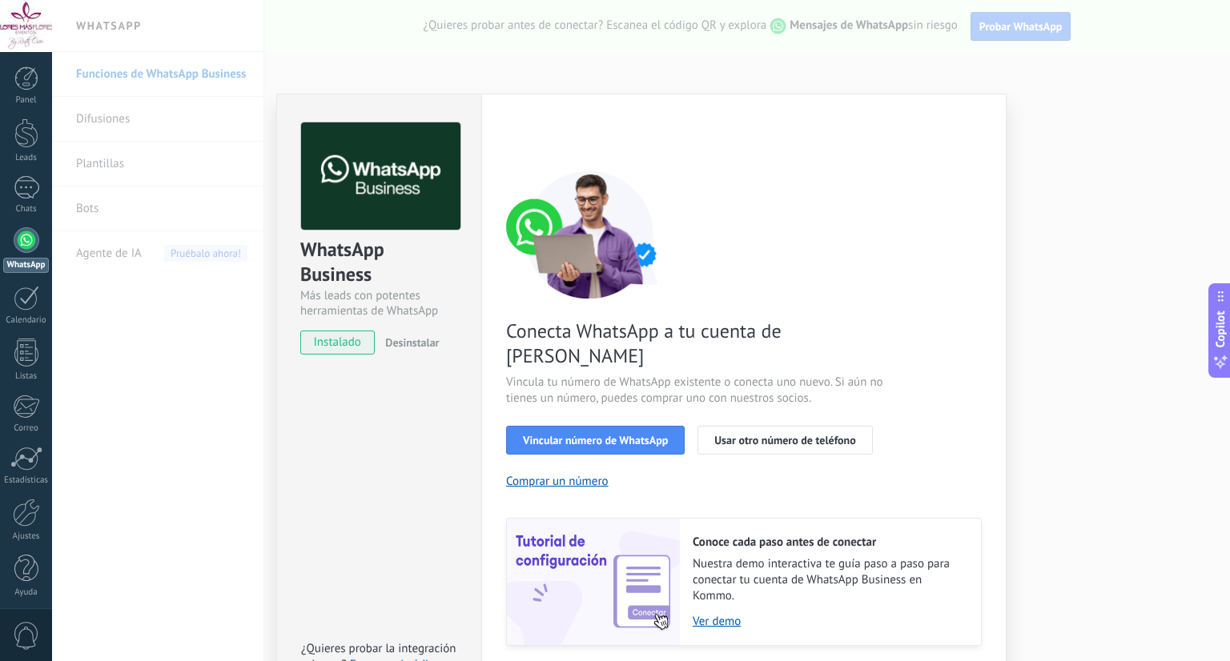
scroll to position [30, 0]
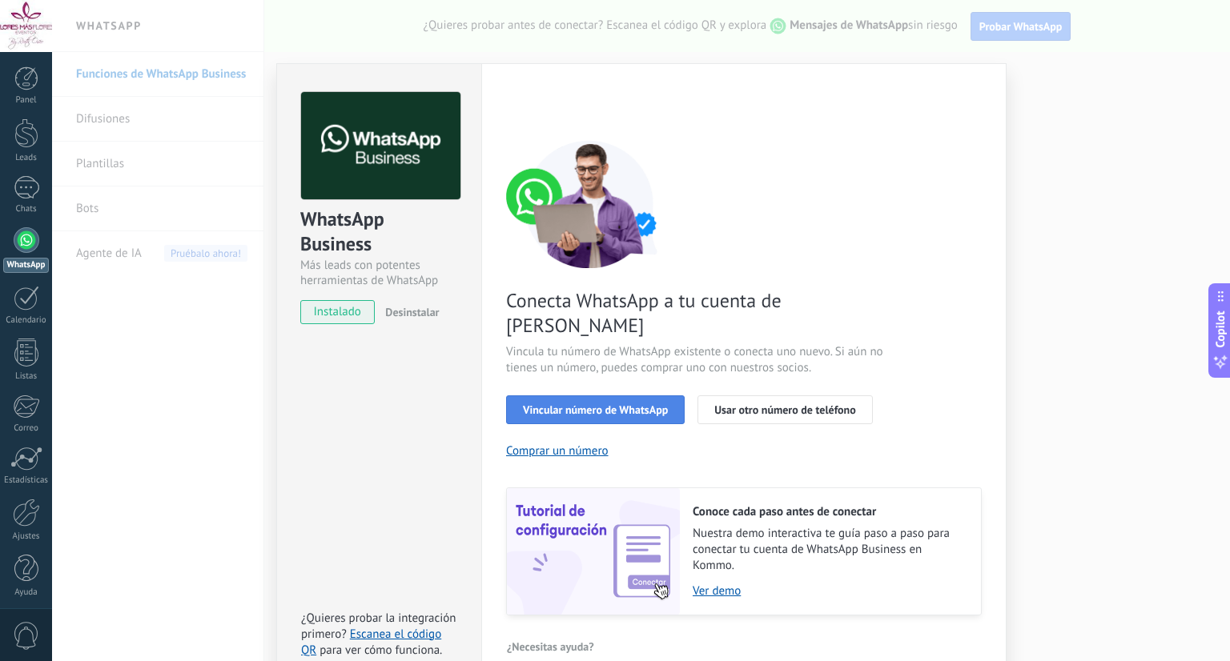
click at [625, 404] on span "Vincular número de WhatsApp" at bounding box center [595, 409] width 145 height 11
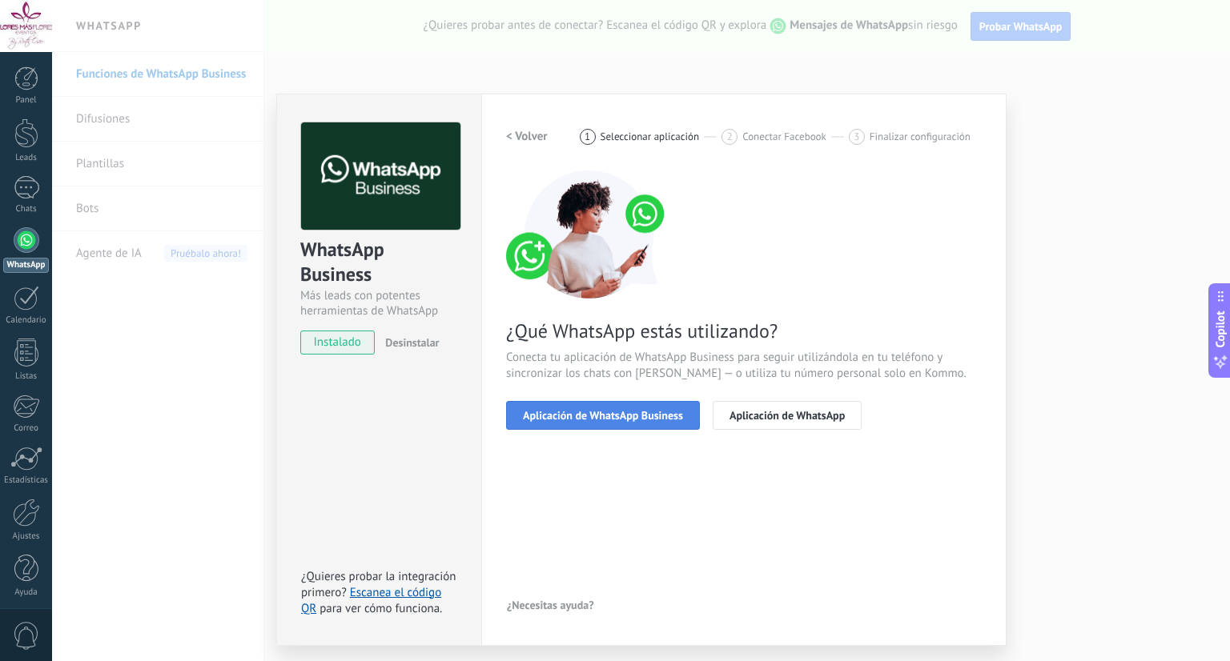
scroll to position [0, 0]
click at [615, 415] on span "Aplicación de WhatsApp Business" at bounding box center [603, 415] width 160 height 11
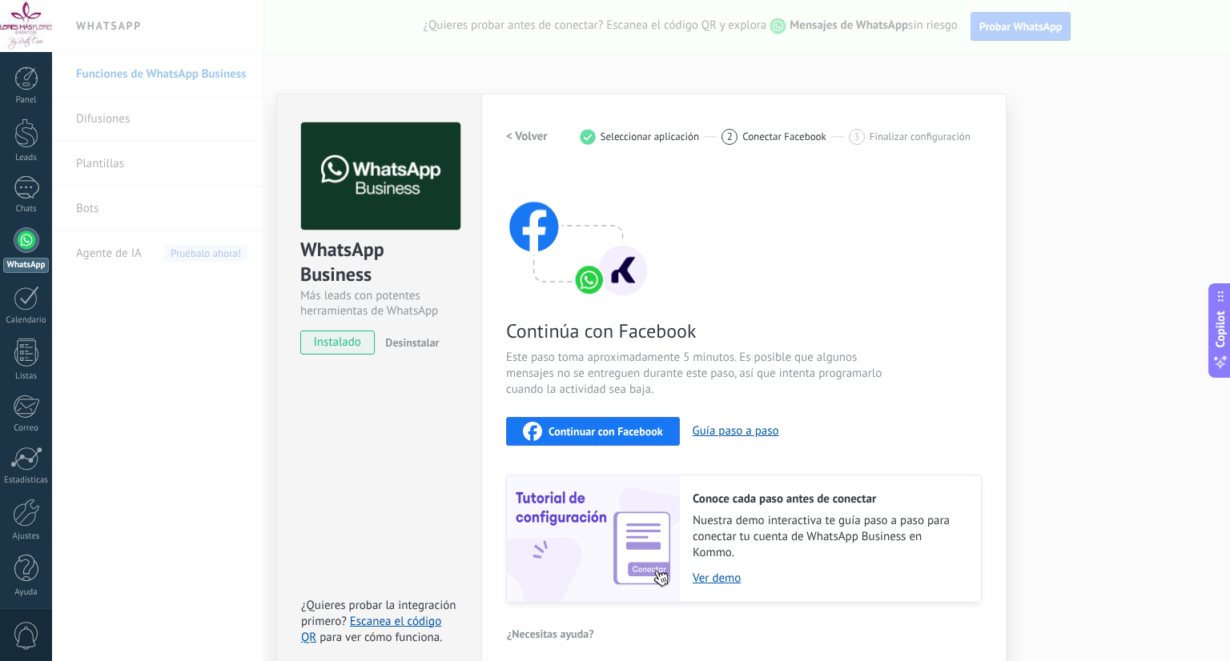
scroll to position [12, 0]
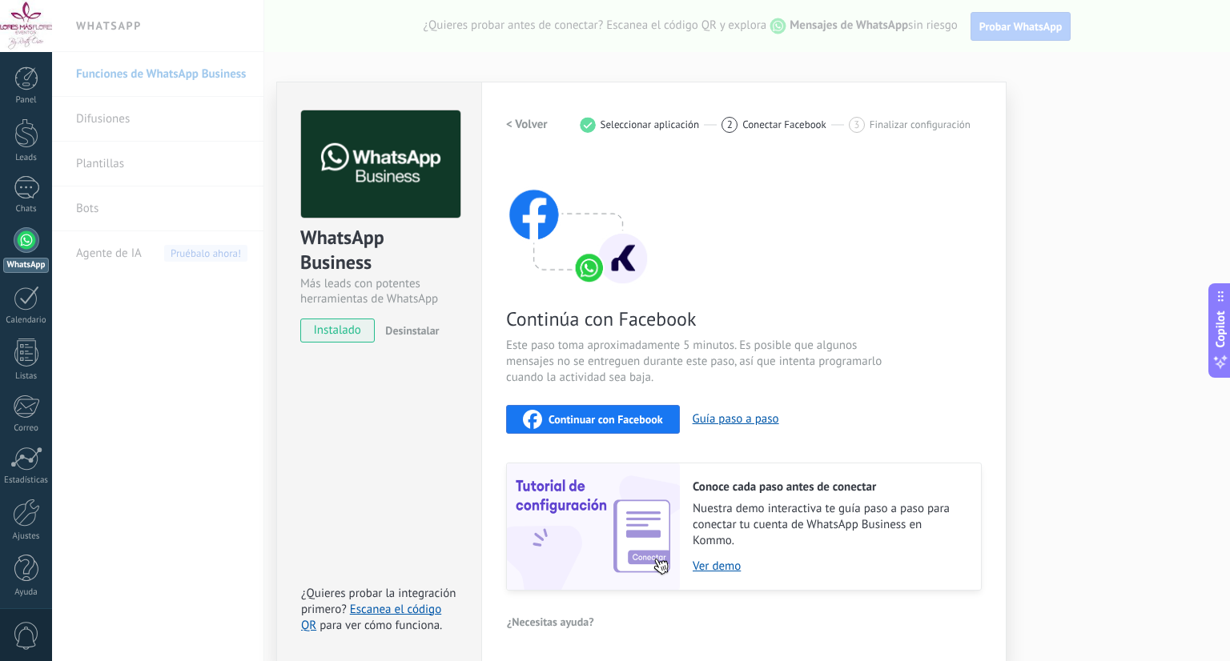
click at [616, 417] on span "Continuar con Facebook" at bounding box center [606, 419] width 115 height 11
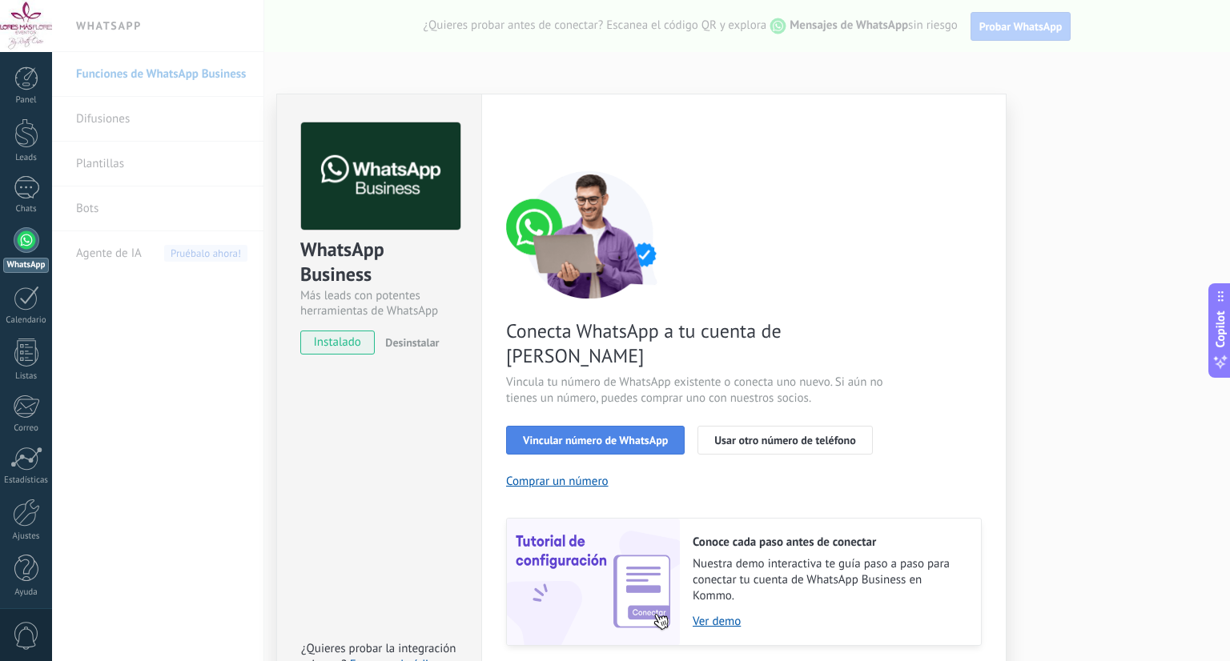
click at [578, 435] on span "Vincular número de WhatsApp" at bounding box center [595, 440] width 145 height 11
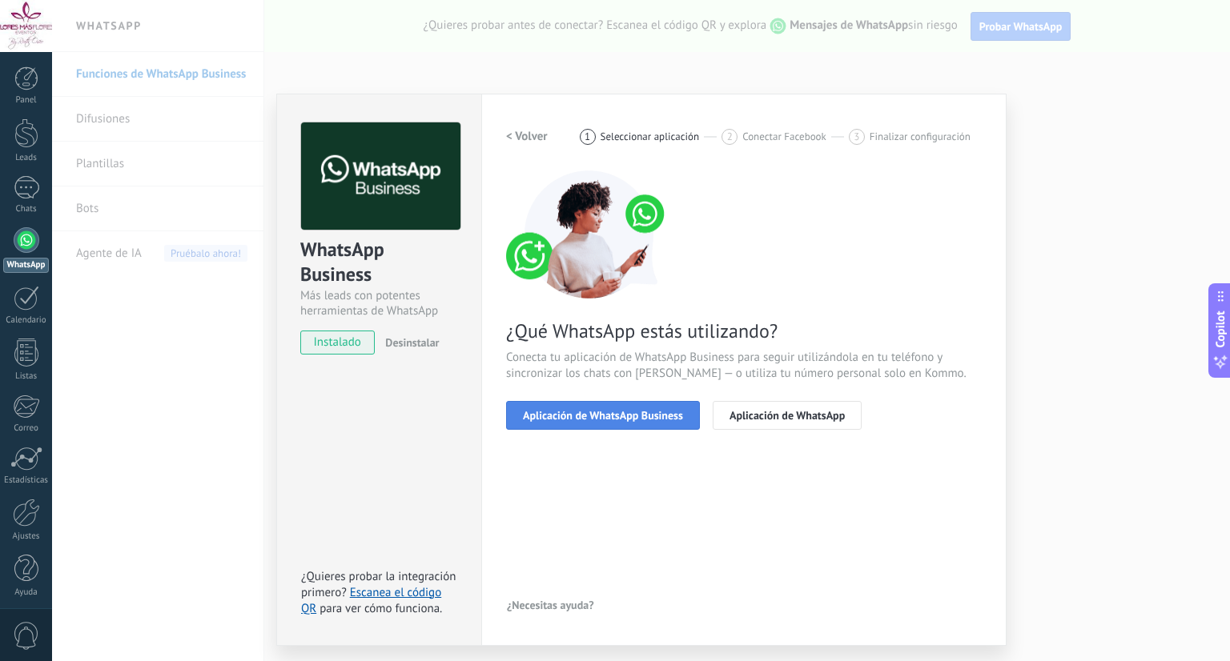
click at [614, 412] on span "Aplicación de WhatsApp Business" at bounding box center [603, 415] width 160 height 11
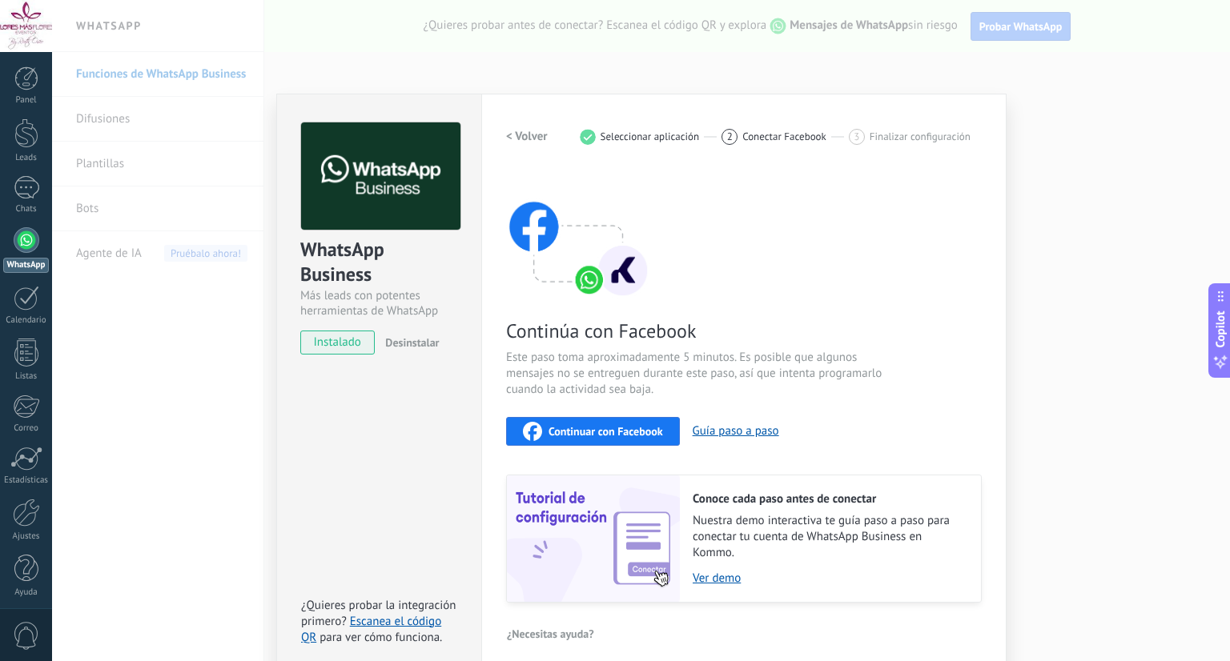
click at [604, 426] on span "Continuar con Facebook" at bounding box center [606, 431] width 115 height 11
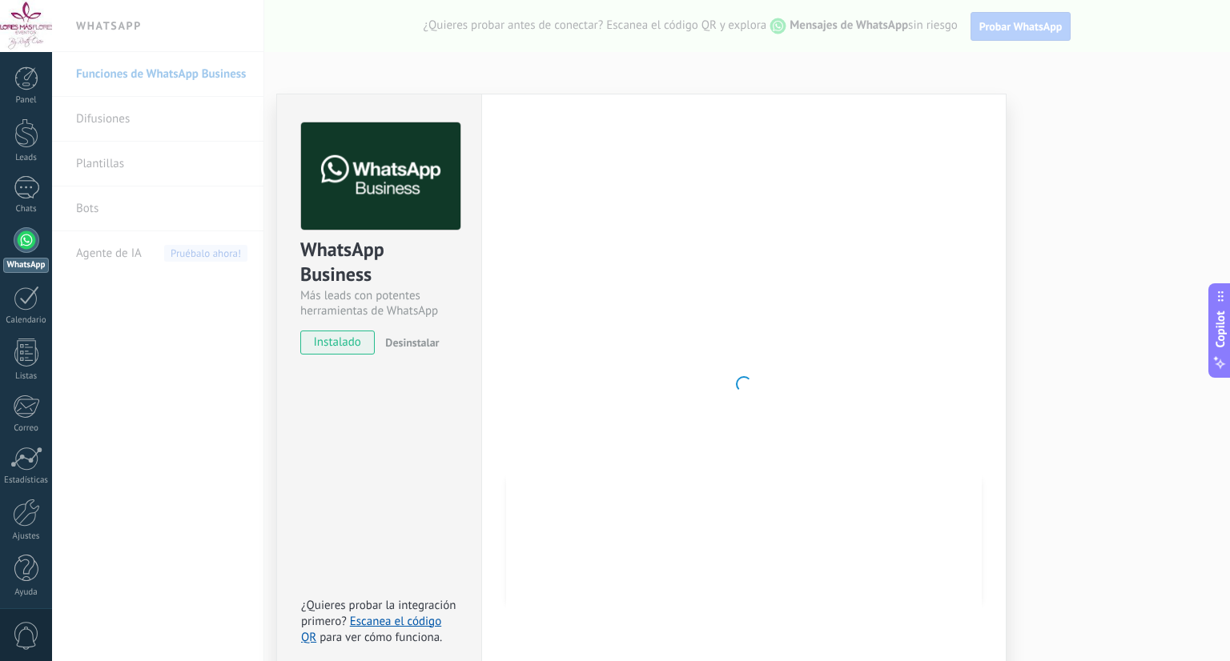
click at [1099, 145] on div "WhatsApp Business Más leads con potentes herramientas de WhatsApp instalado Des…" at bounding box center [641, 330] width 1178 height 661
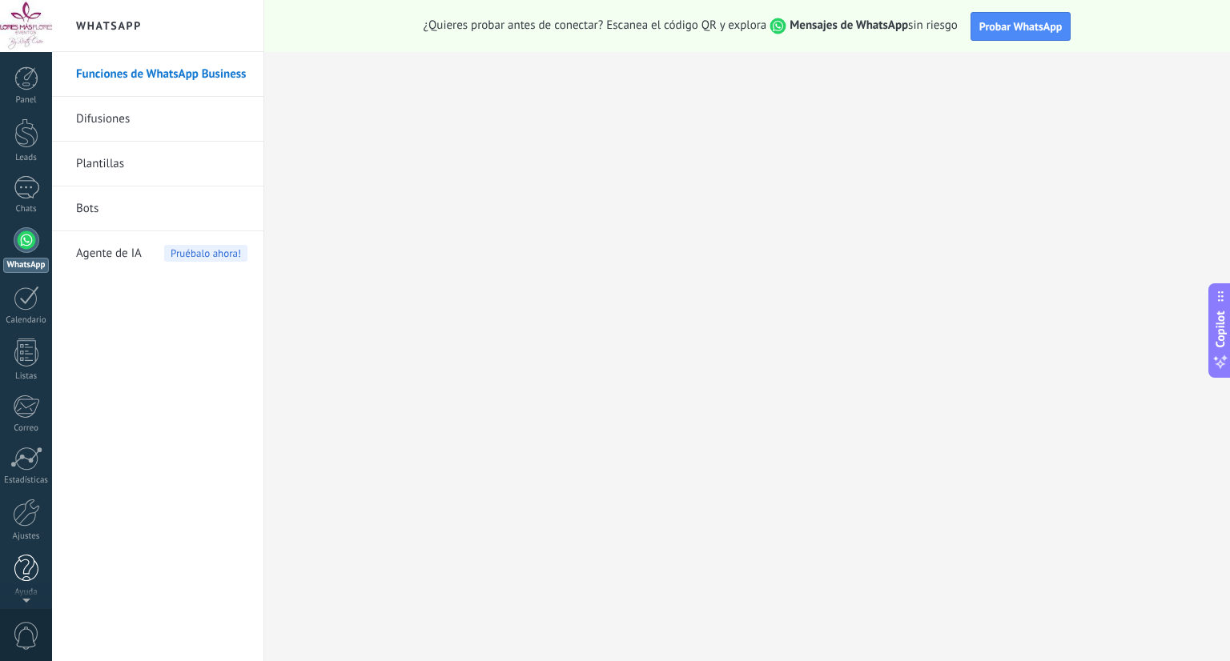
click at [19, 572] on div at bounding box center [26, 569] width 24 height 28
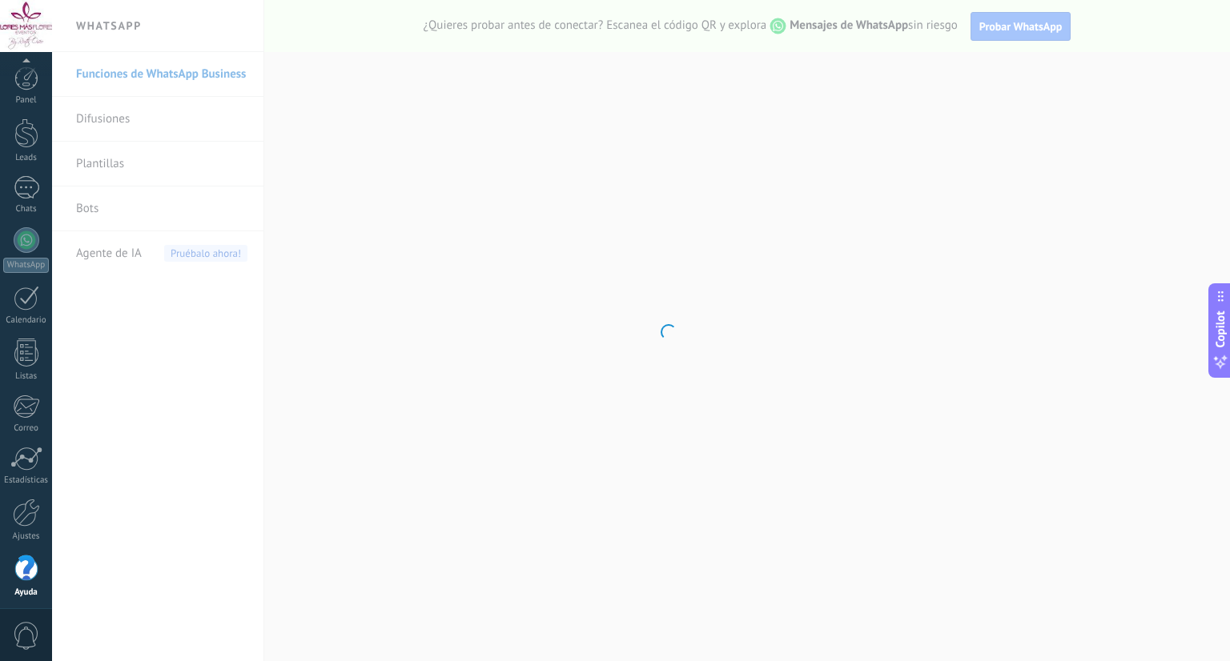
scroll to position [4, 0]
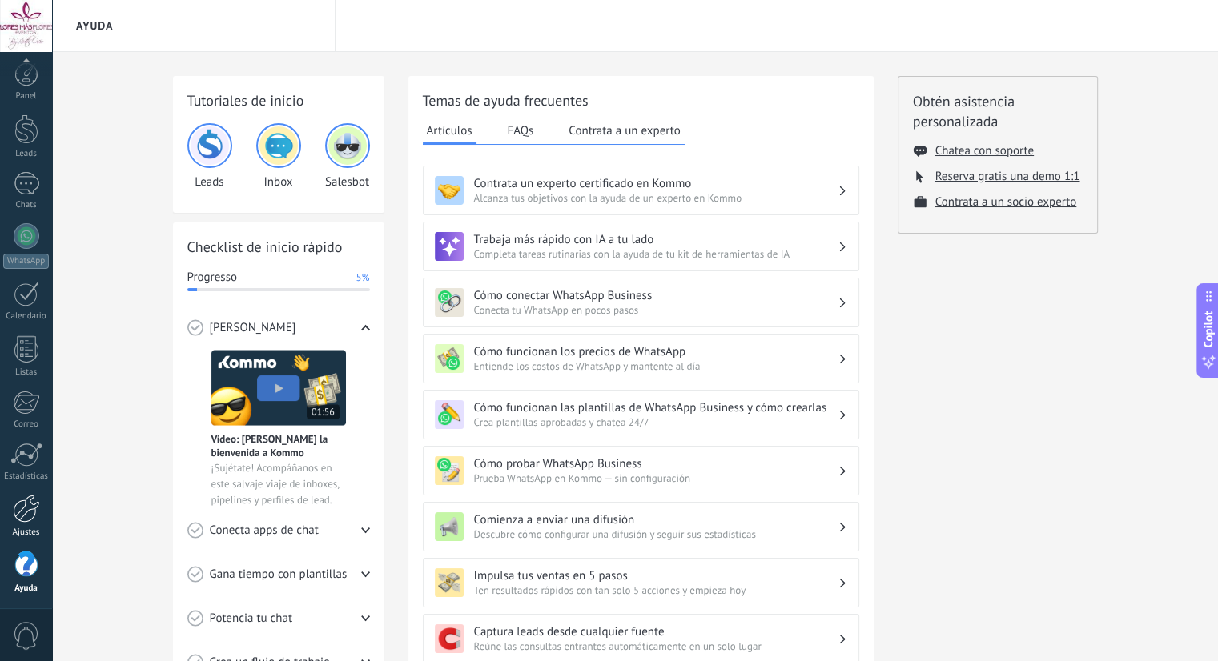
click at [21, 528] on div "Ajustes" at bounding box center [26, 533] width 46 height 10
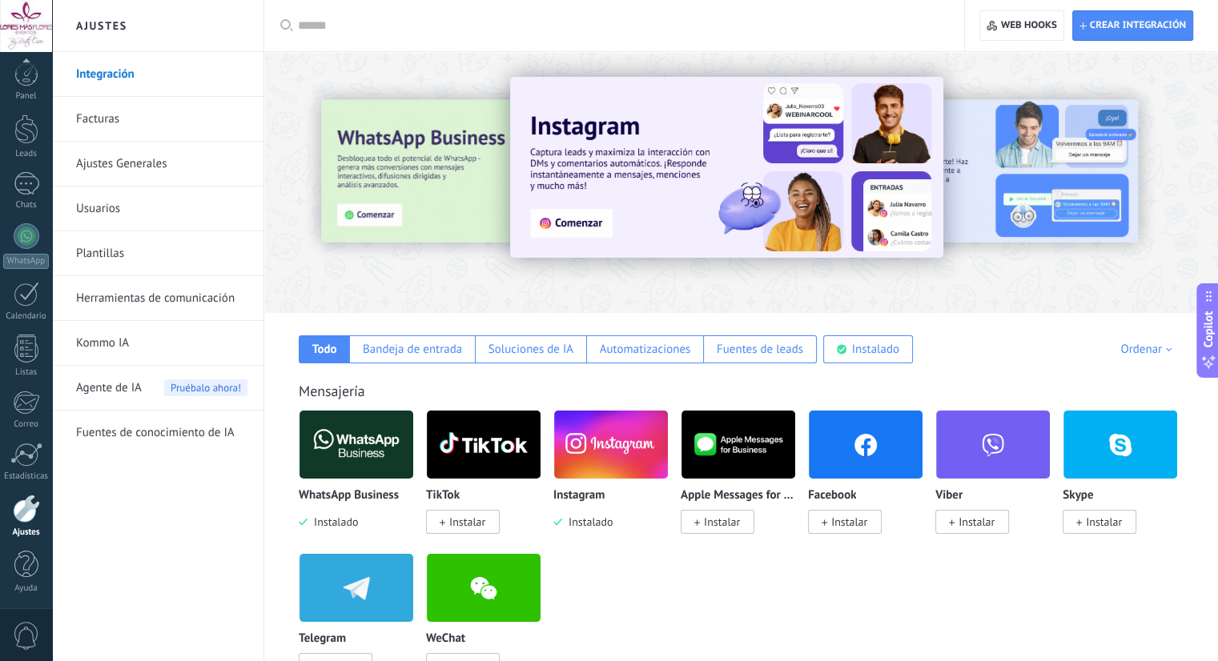
click at [145, 215] on link "Usuarios" at bounding box center [161, 209] width 171 height 45
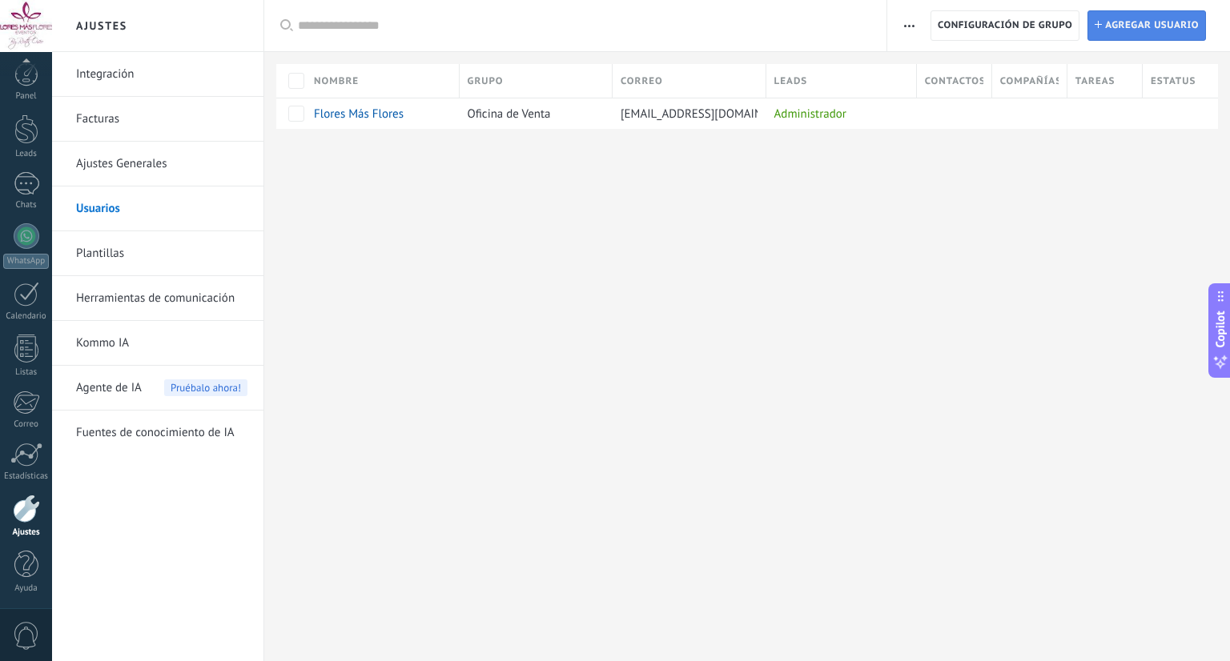
click at [1150, 20] on span "Agregar usuario" at bounding box center [1152, 25] width 94 height 29
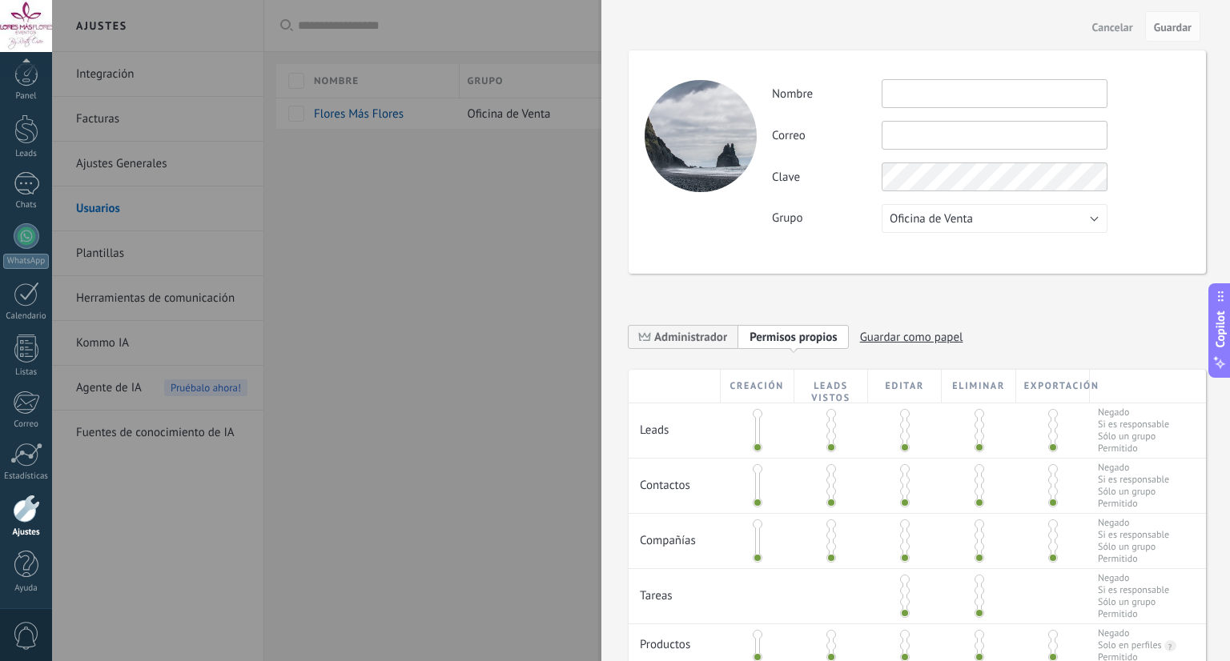
click at [985, 99] on input "text" at bounding box center [995, 93] width 226 height 29
type input "**********"
click at [964, 142] on input "text" at bounding box center [995, 135] width 226 height 29
type input "*"
type input "**********"
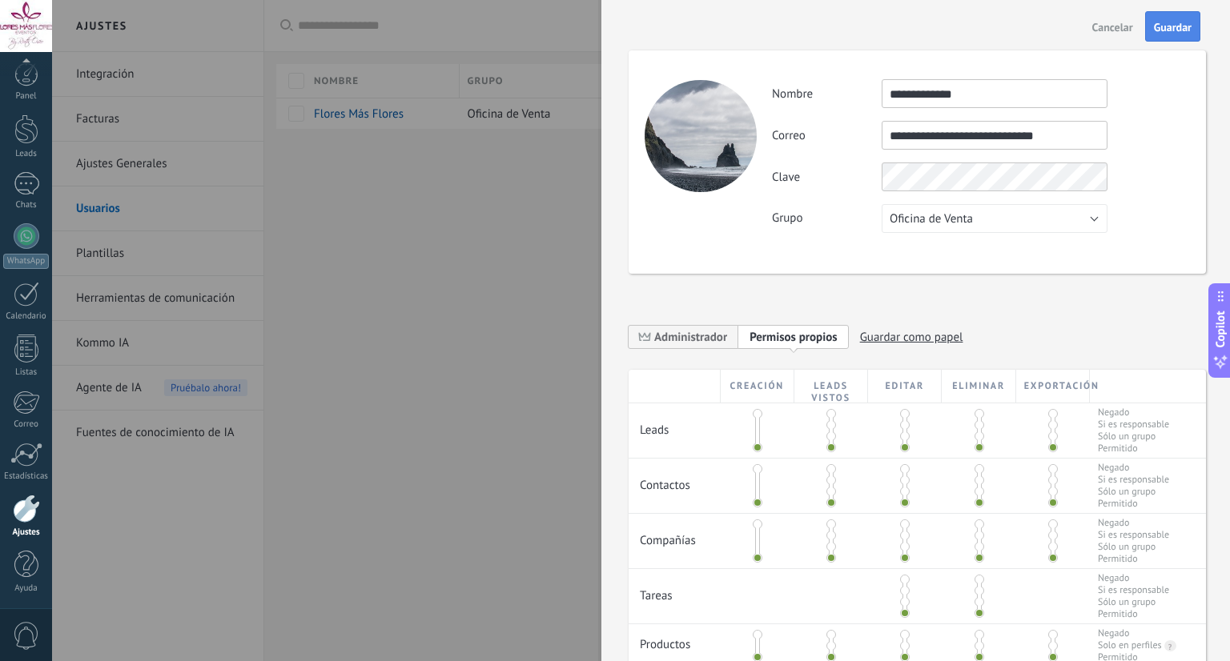
click at [1186, 26] on span "Guardar" at bounding box center [1173, 27] width 38 height 11
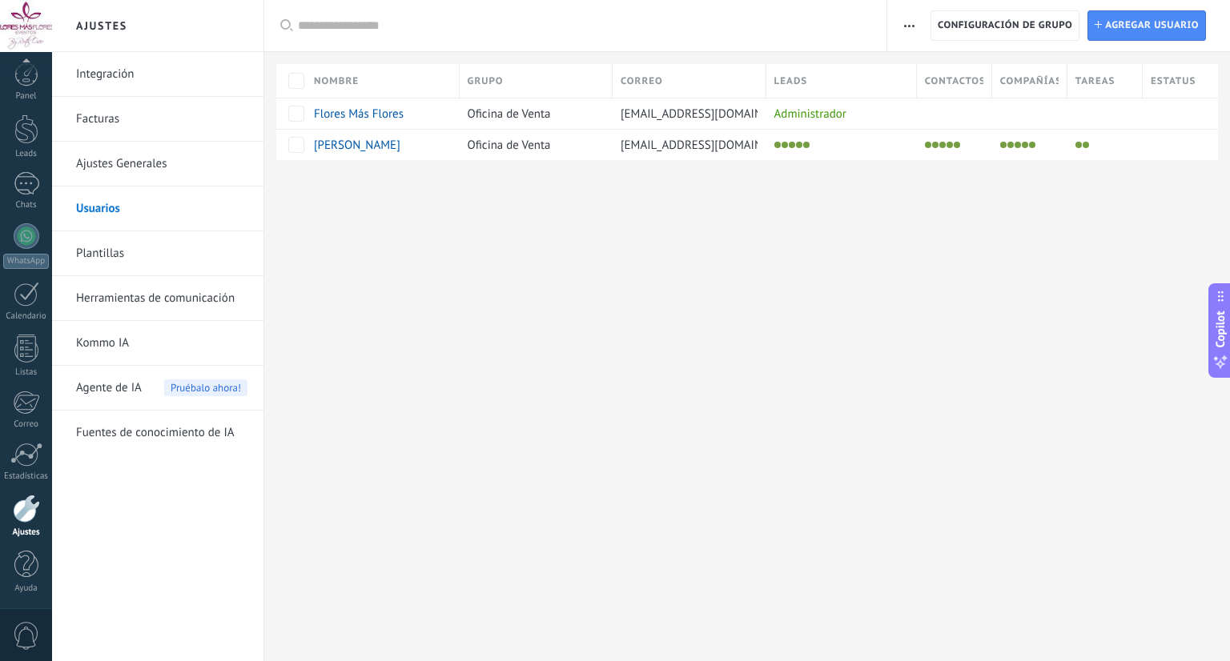
click at [964, 404] on div "Ajustes Integración Facturas Ajustes Generales Usuarios Plantillas Herramientas…" at bounding box center [641, 330] width 1178 height 661
click at [840, 151] on div at bounding box center [837, 145] width 143 height 22
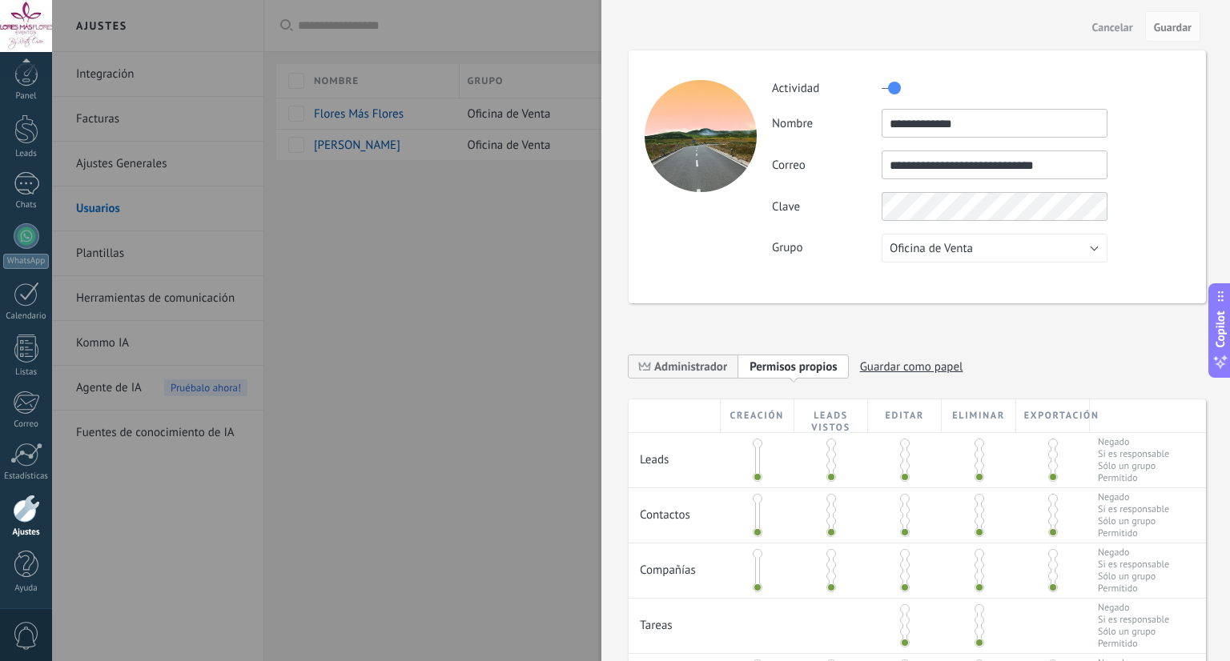
click at [714, 106] on div at bounding box center [701, 136] width 112 height 112
click at [1118, 26] on span "Cancelar" at bounding box center [1112, 27] width 41 height 11
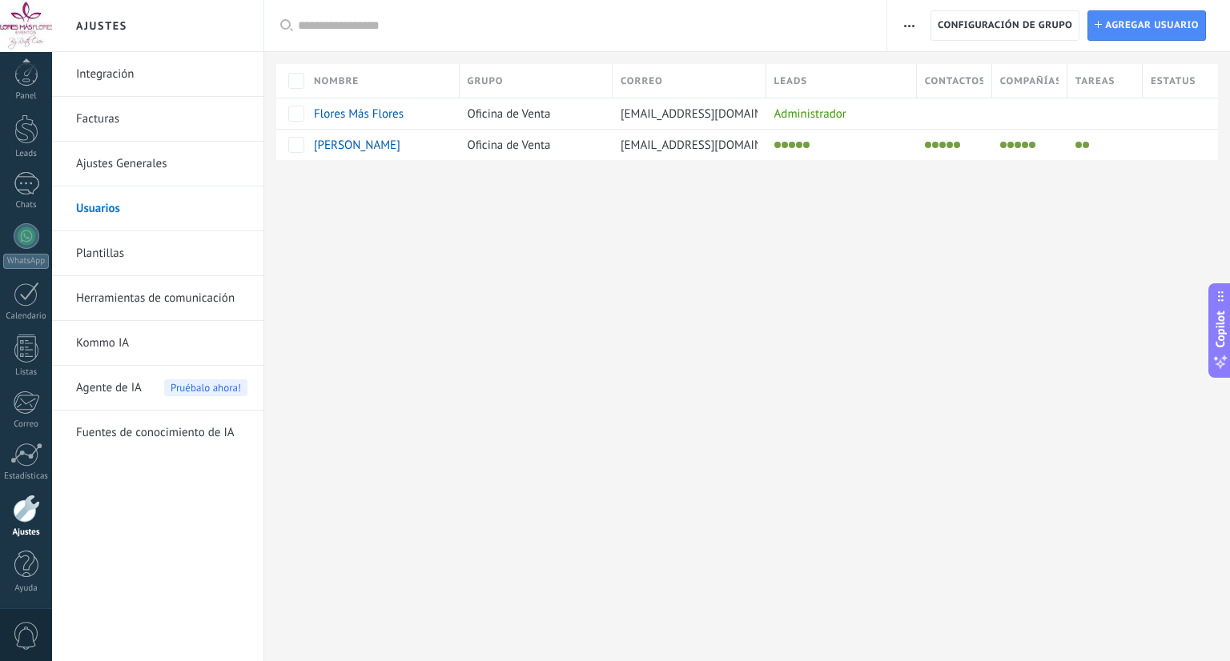
click at [809, 278] on div "Ajustes Integración Facturas Ajustes Generales Usuarios Plantillas Herramientas…" at bounding box center [641, 330] width 1178 height 661
click at [899, 33] on button "button" at bounding box center [909, 25] width 23 height 30
click at [901, 31] on button "button" at bounding box center [909, 25] width 23 height 30
click at [913, 278] on div "Ajustes Integración Facturas Ajustes Generales Usuarios Plantillas Herramientas…" at bounding box center [641, 330] width 1178 height 661
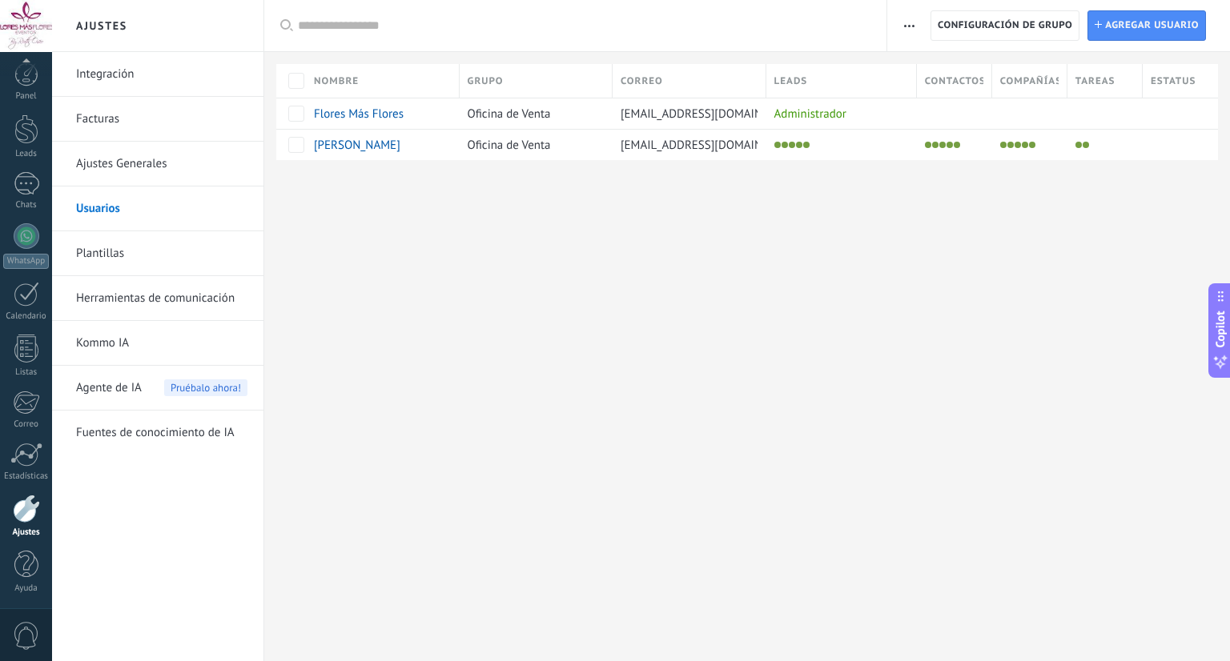
click at [913, 278] on div "Ajustes Integración Facturas Ajustes Generales Usuarios Plantillas Herramientas…" at bounding box center [641, 330] width 1178 height 661
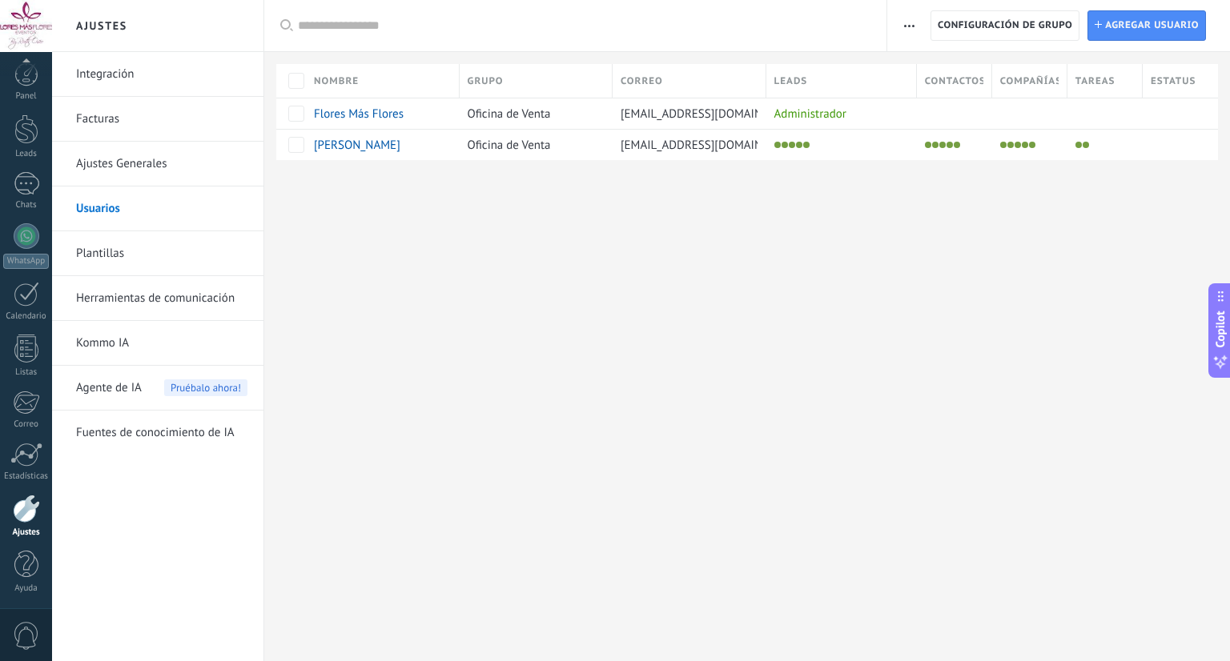
click at [913, 278] on div "Ajustes Integración Facturas Ajustes Generales Usuarios Plantillas Herramientas…" at bounding box center [641, 330] width 1178 height 661
click at [939, 250] on div "Ajustes Integración Facturas Ajustes Generales Usuarios Plantillas Herramientas…" at bounding box center [641, 330] width 1178 height 661
click at [963, 199] on div at bounding box center [747, 186] width 966 height 52
click at [1080, 205] on div at bounding box center [747, 186] width 966 height 52
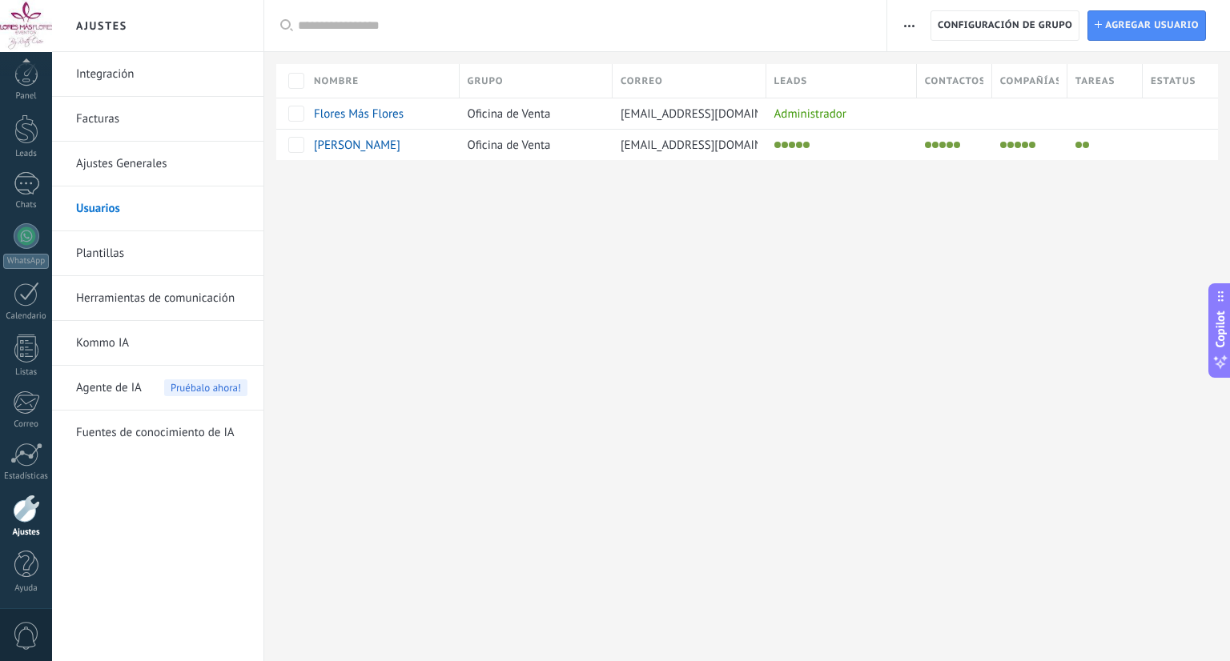
click at [1080, 205] on div at bounding box center [747, 186] width 966 height 52
click at [1147, 30] on span "Agregar usuario" at bounding box center [1152, 25] width 94 height 29
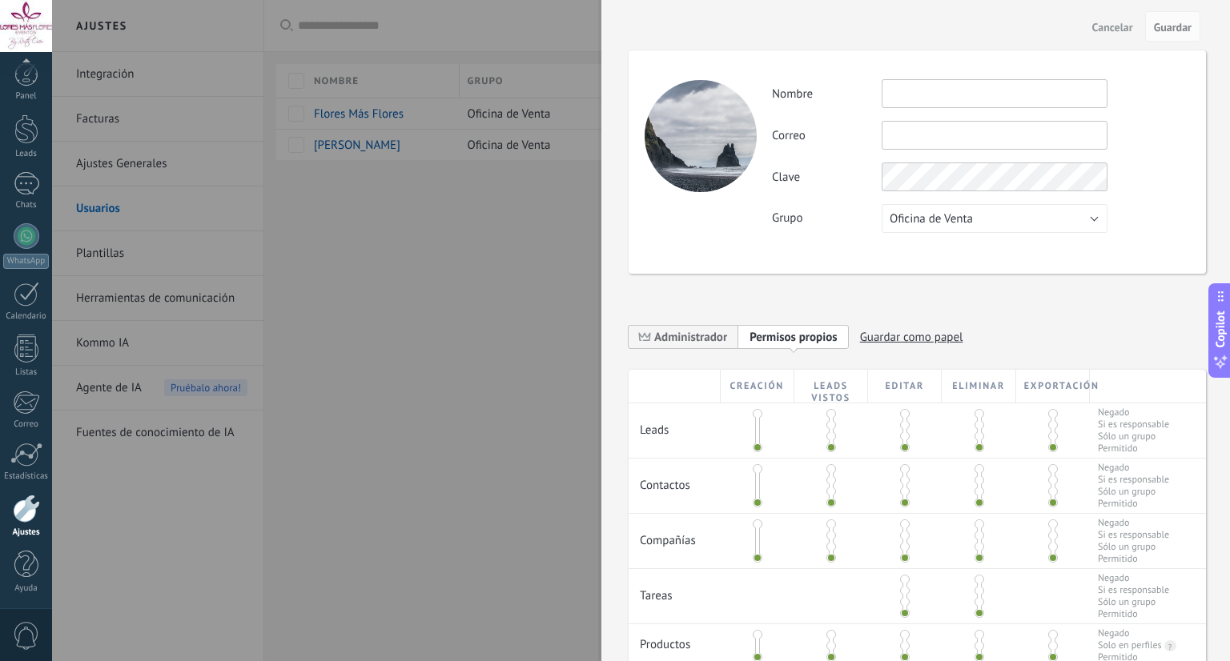
click at [915, 107] on input "text" at bounding box center [995, 93] width 226 height 29
type input "**********"
drag, startPoint x: 928, startPoint y: 119, endPoint x: 937, endPoint y: 126, distance: 11.4
click at [937, 126] on div "**********" at bounding box center [980, 156] width 417 height 154
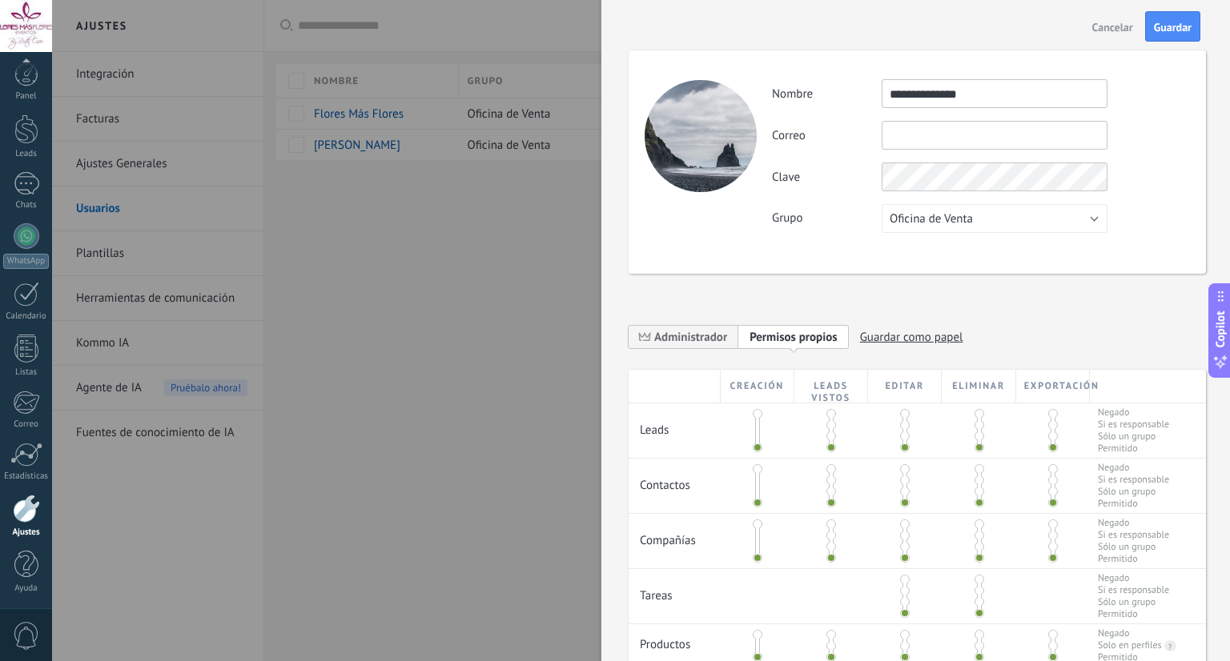
click at [937, 126] on input "text" at bounding box center [995, 135] width 226 height 29
type input "**********"
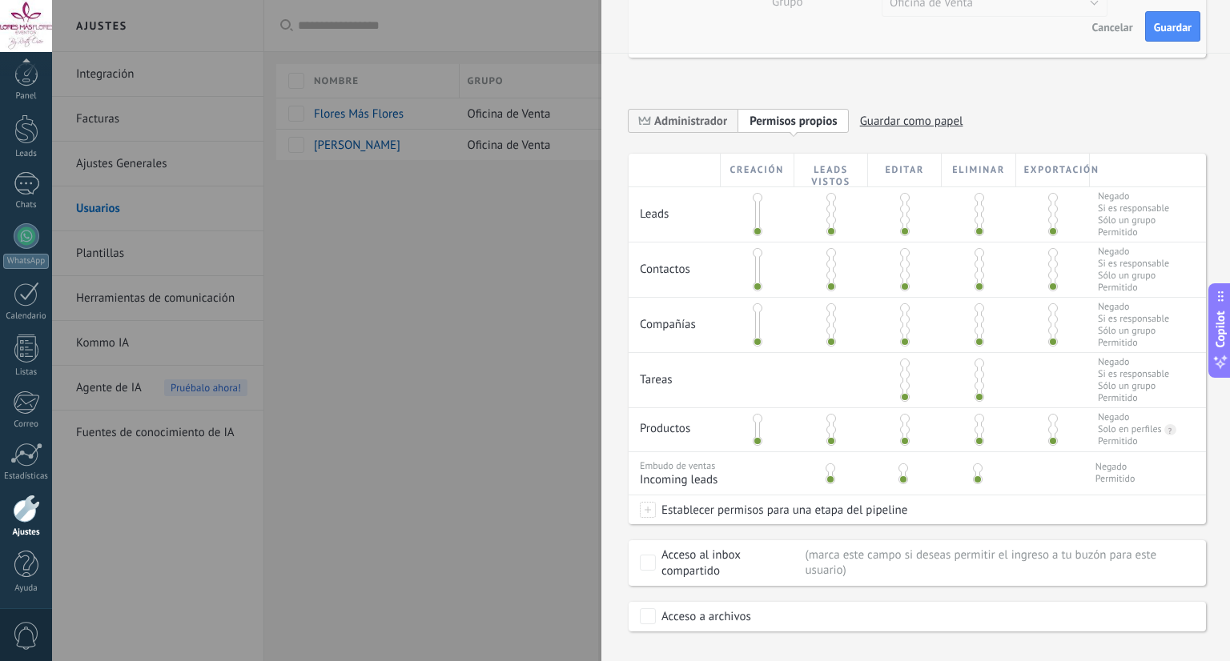
scroll to position [218, 0]
click at [976, 322] on span at bounding box center [980, 318] width 10 height 10
click at [1051, 322] on span at bounding box center [1053, 318] width 10 height 10
click at [1050, 330] on span at bounding box center [1053, 329] width 10 height 10
click at [1050, 336] on span at bounding box center [1053, 341] width 10 height 10
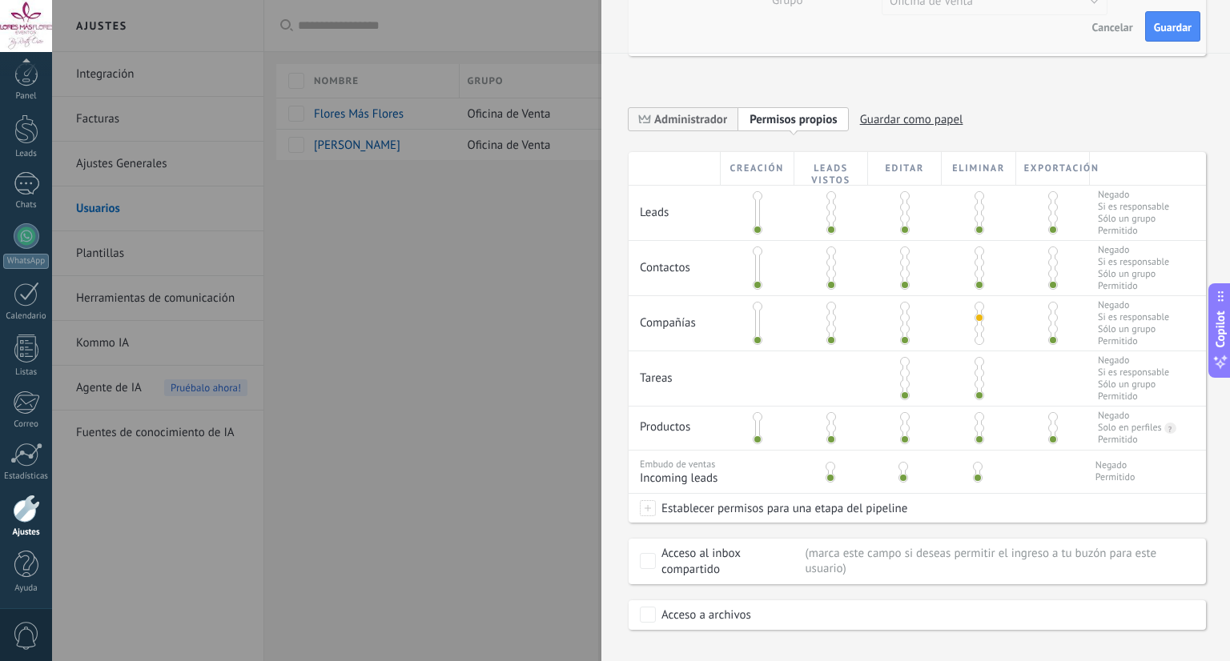
click at [1051, 328] on span at bounding box center [1053, 329] width 10 height 10
click at [1048, 321] on span at bounding box center [1053, 318] width 10 height 10
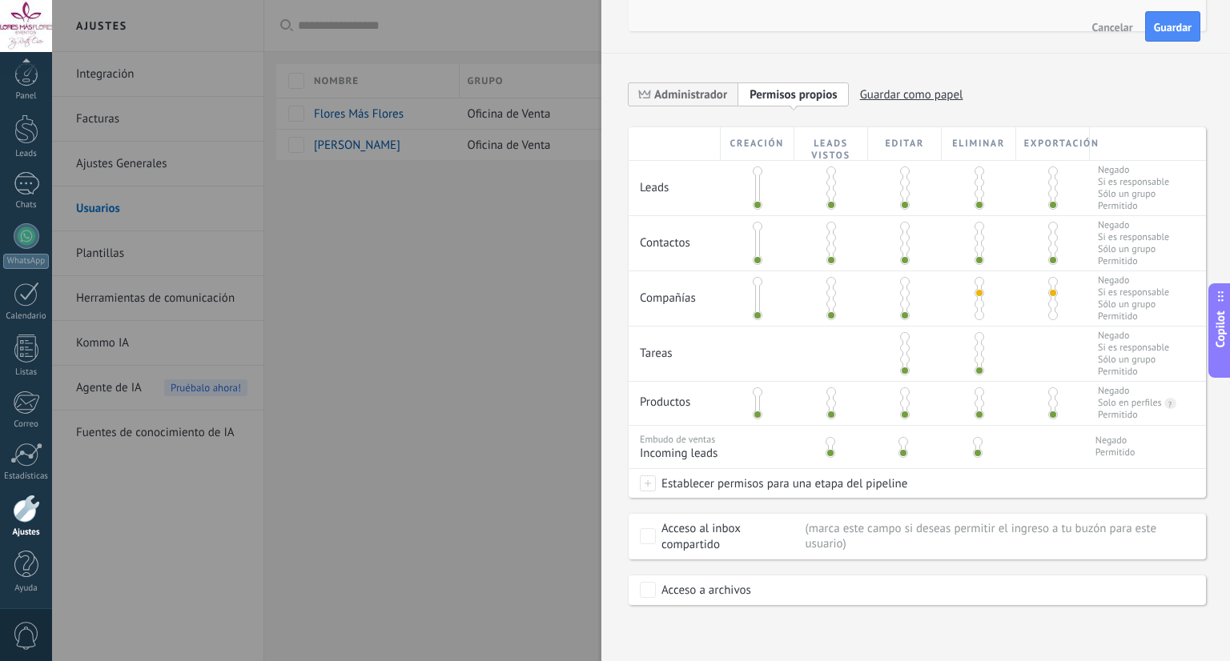
click at [977, 339] on span at bounding box center [980, 337] width 10 height 10
click at [976, 355] on span at bounding box center [980, 360] width 10 height 10
click at [906, 358] on span at bounding box center [905, 360] width 10 height 10
click at [1182, 40] on button "Guardar" at bounding box center [1172, 26] width 55 height 30
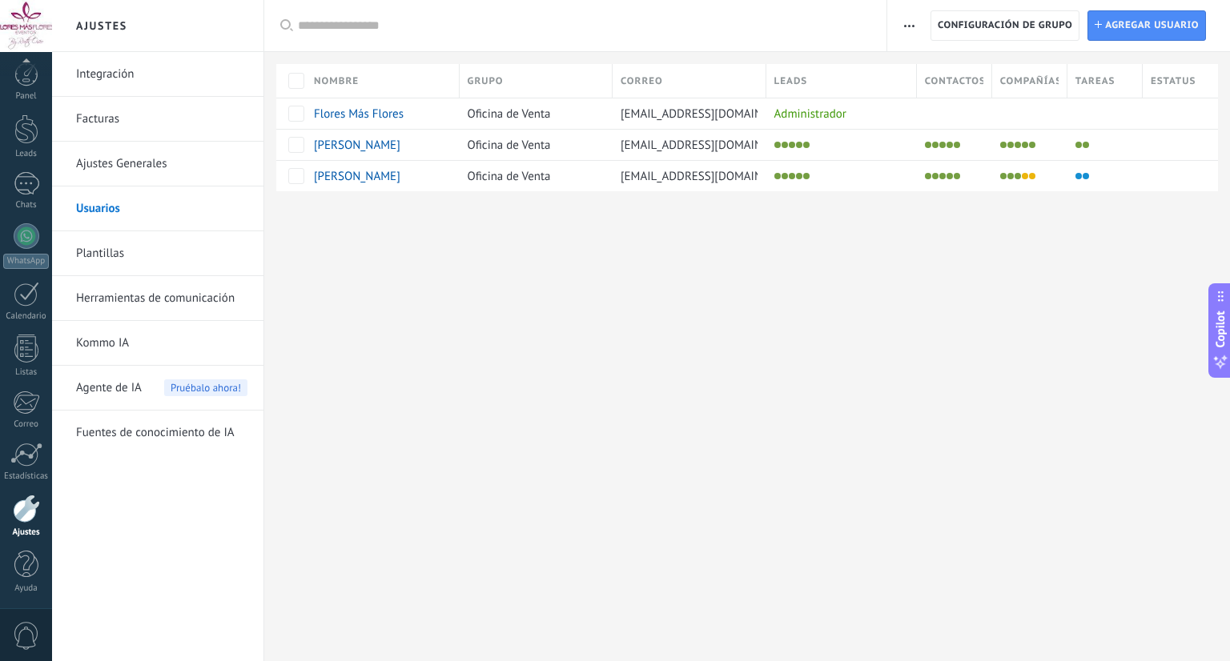
click at [839, 292] on div "Ajustes Integración Facturas Ajustes Generales Usuarios Plantillas Herramientas…" at bounding box center [641, 330] width 1178 height 661
click at [759, 336] on div "Ajustes Integración Facturas Ajustes Generales Usuarios Plantillas Herramientas…" at bounding box center [641, 330] width 1178 height 661
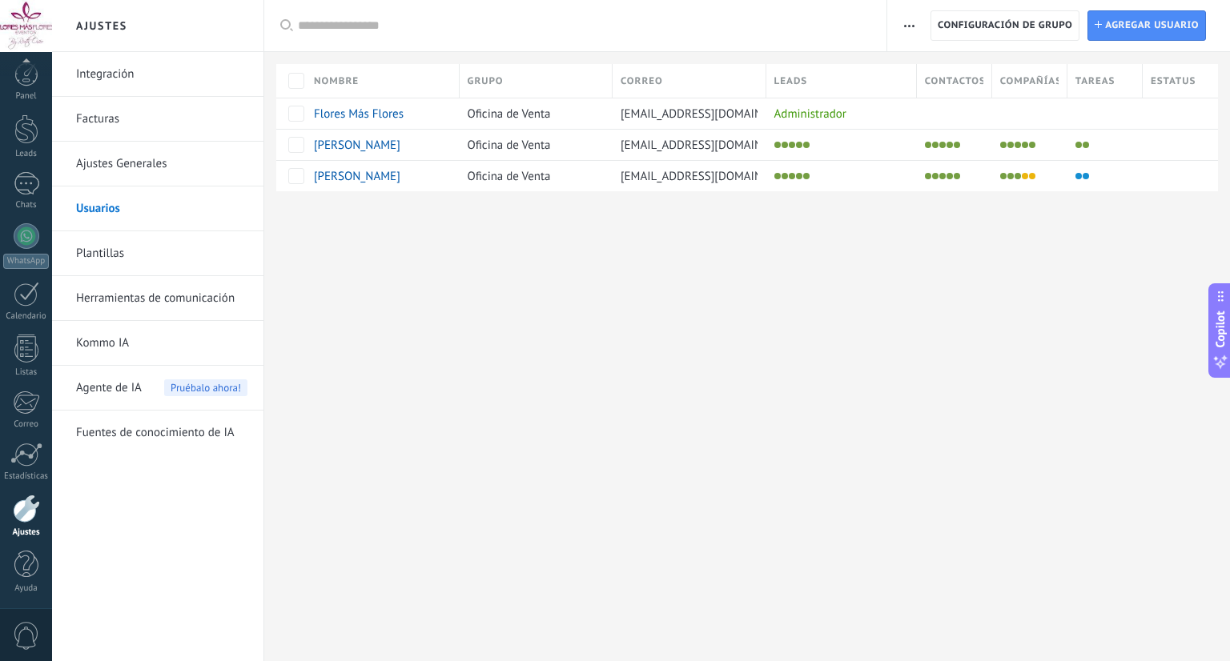
click at [759, 336] on div "Ajustes Integración Facturas Ajustes Generales Usuarios Plantillas Herramientas…" at bounding box center [641, 330] width 1178 height 661
click at [40, 167] on div "Panel Leads Chats WhatsApp Clientes" at bounding box center [26, 340] width 52 height 548
click at [35, 149] on link "Leads" at bounding box center [26, 141] width 52 height 45
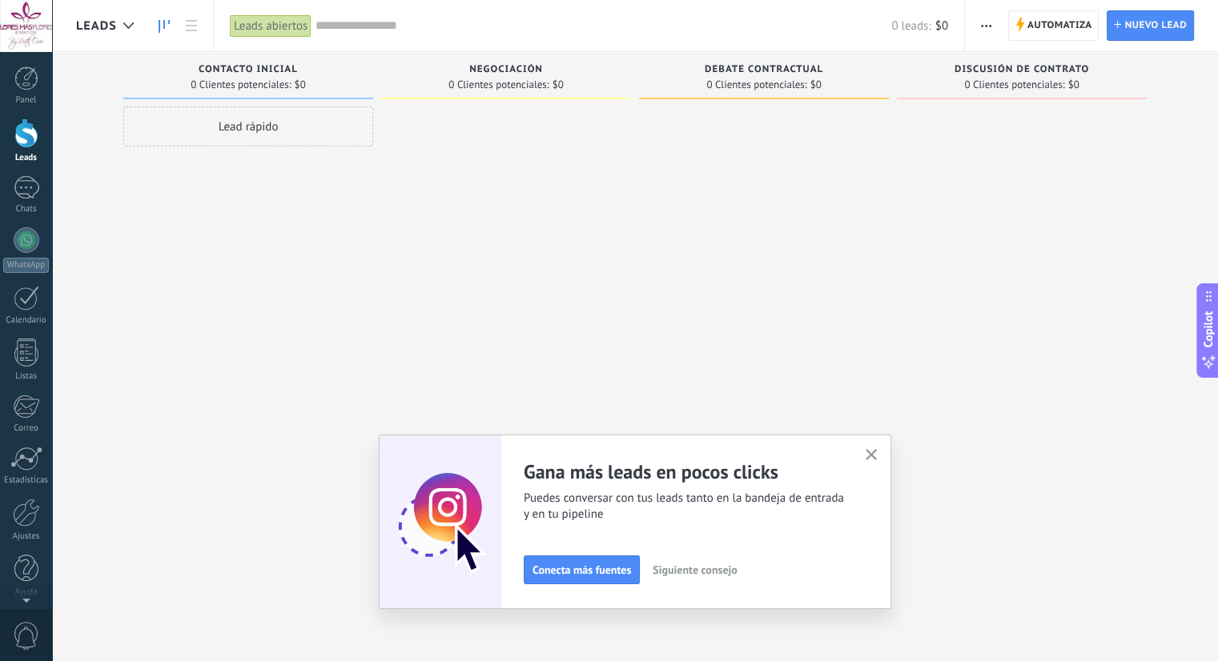
click at [256, 68] on span "Contacto inicial" at bounding box center [248, 69] width 99 height 11
click at [713, 488] on div "Gana más leads en pocos clicks Puedes conversar con tus leads tanto en la bande…" at bounding box center [685, 491] width 322 height 63
click at [712, 510] on span "Puedes conversar con tus leads tanto en la bandeja de entrada y en tu pipeline" at bounding box center [685, 507] width 322 height 32
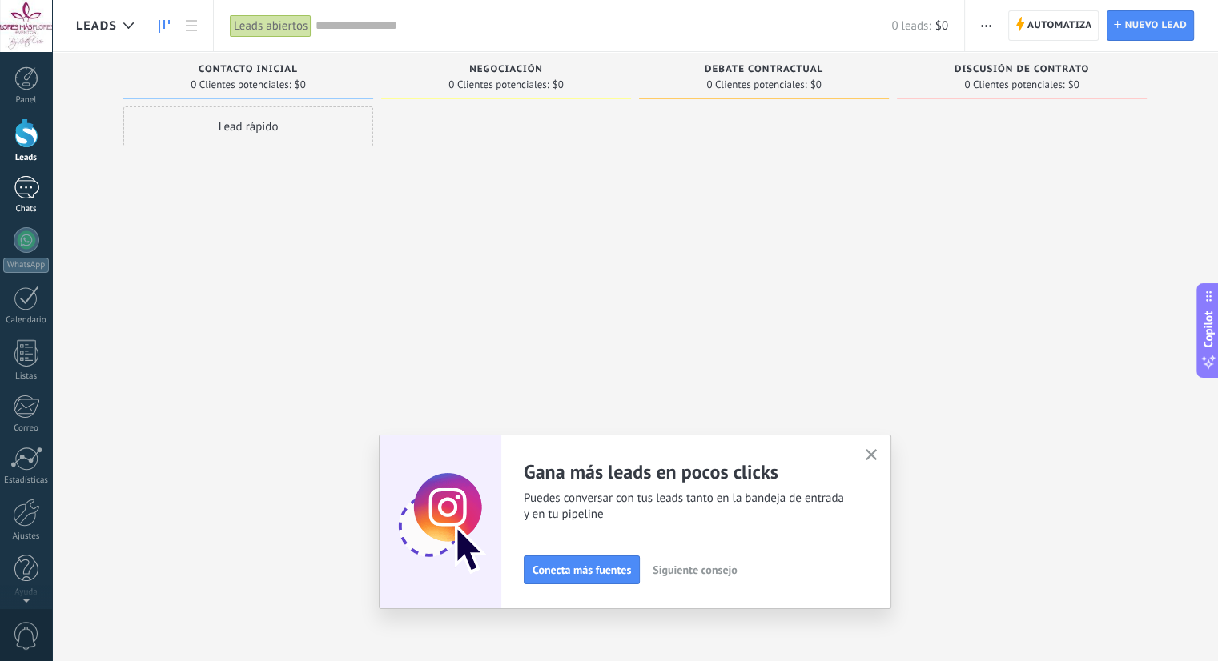
click at [34, 187] on div at bounding box center [27, 187] width 26 height 23
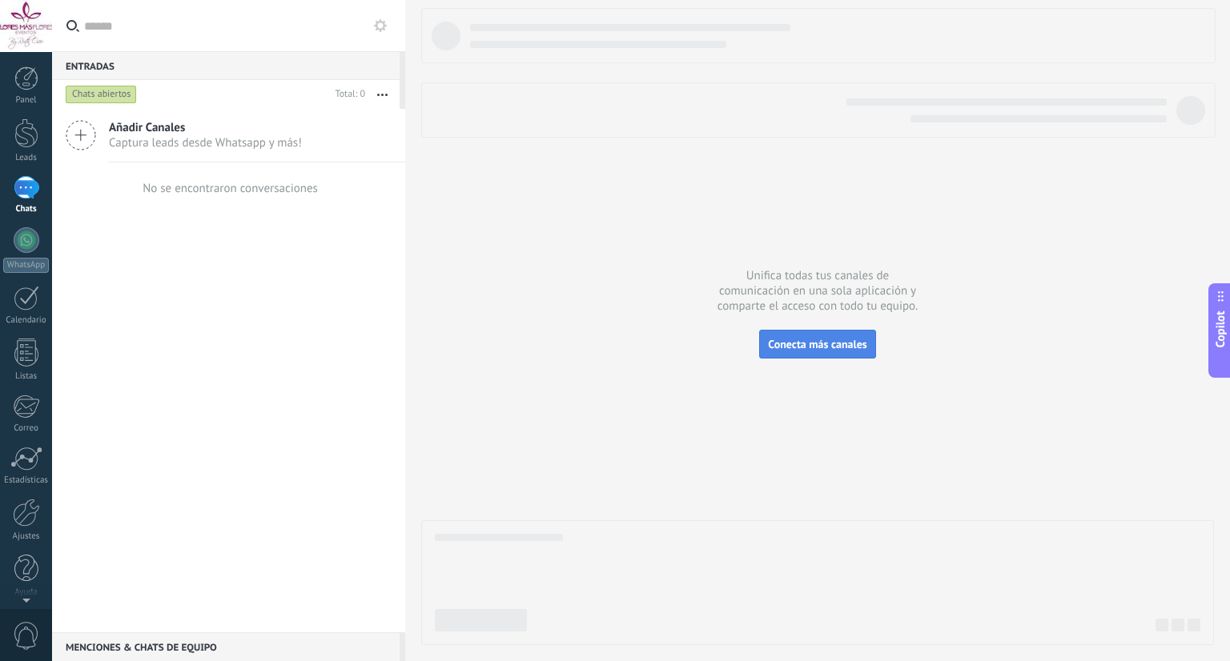
click at [819, 348] on span "Conecta más canales" at bounding box center [817, 344] width 98 height 14
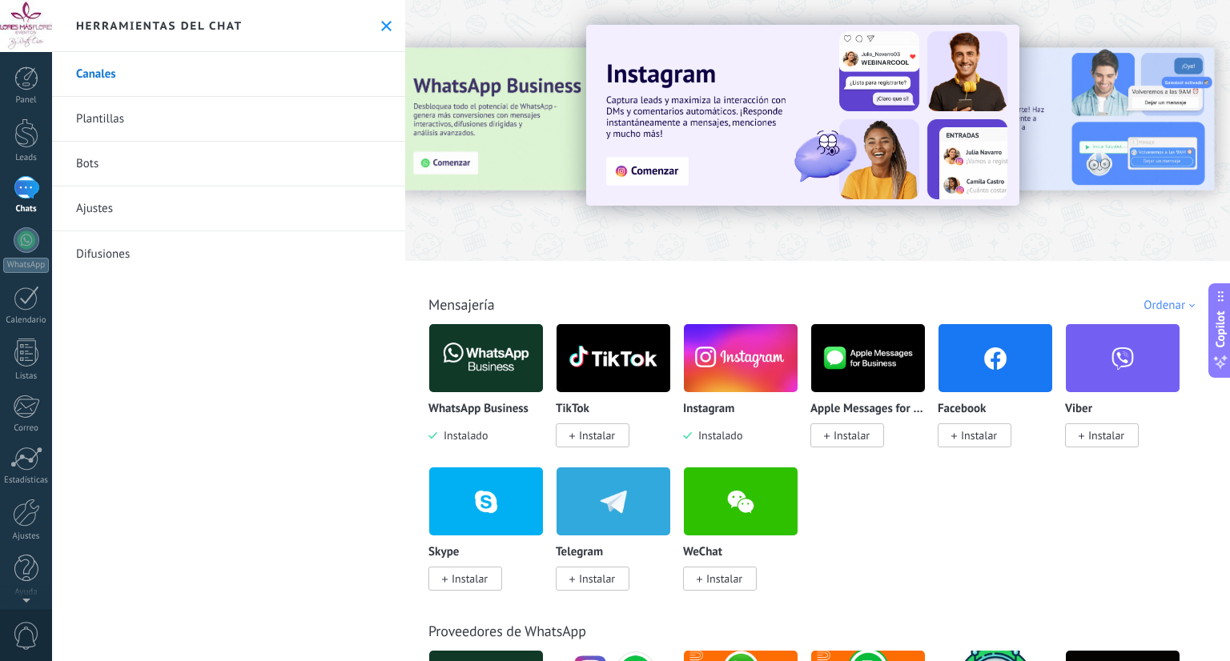
click at [605, 436] on span "Instalar" at bounding box center [597, 435] width 36 height 14
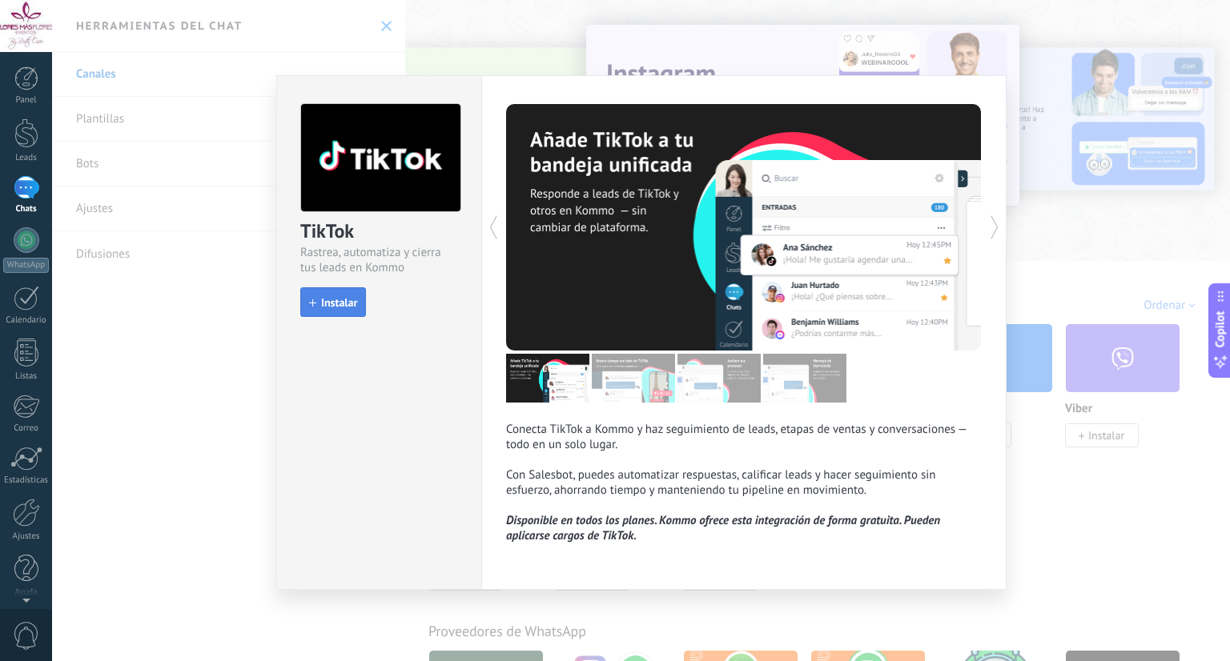
click at [335, 298] on span "Instalar" at bounding box center [339, 302] width 36 height 11
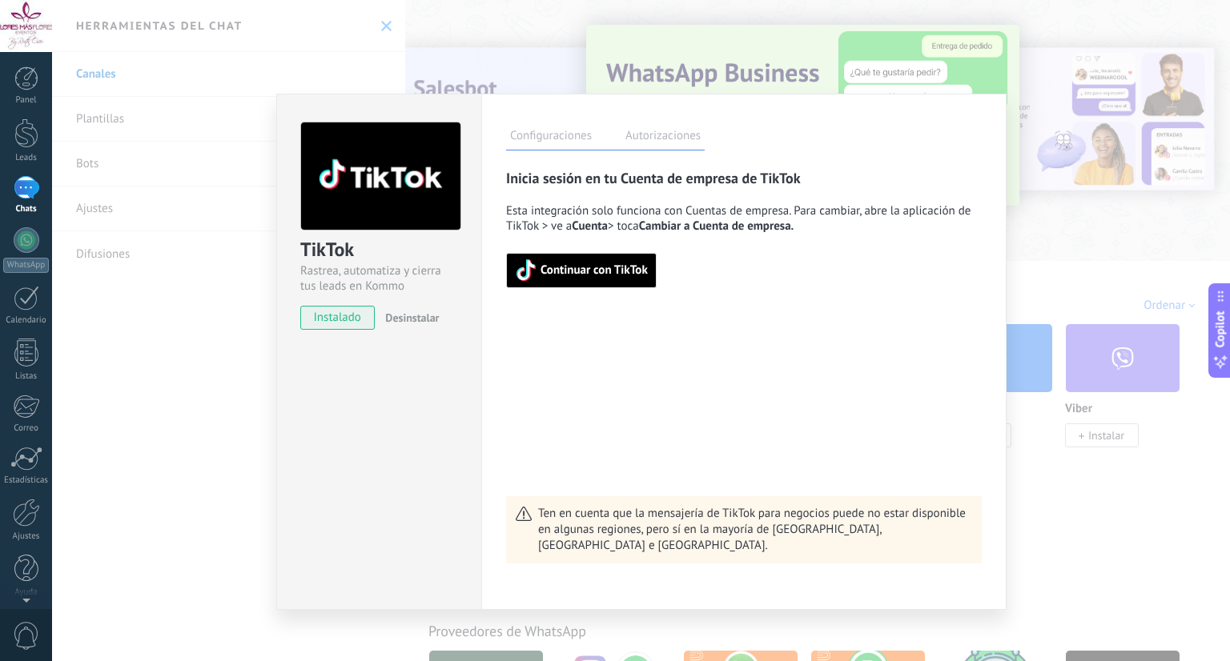
click at [899, 365] on div "Inicia sesión en tu Cuenta de empresa de TikTok Esta integración solo funciona …" at bounding box center [744, 366] width 476 height 395
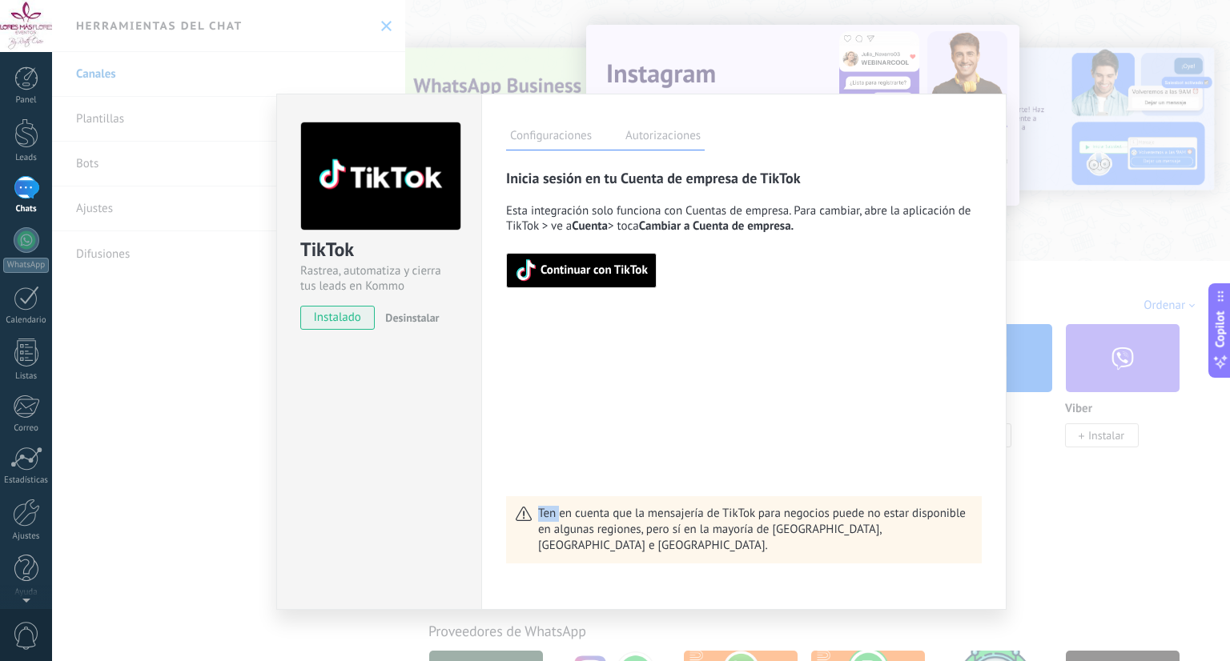
click at [899, 365] on div "Inicia sesión en tu Cuenta de empresa de TikTok Esta integración solo funciona …" at bounding box center [744, 366] width 476 height 395
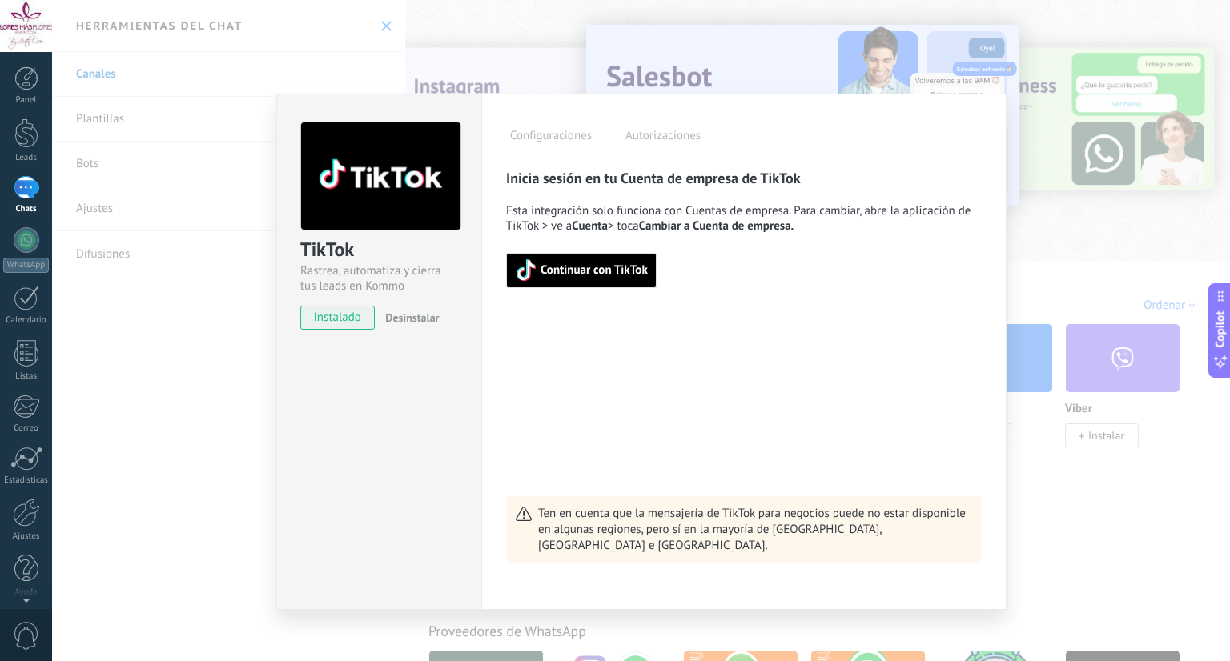
click at [1182, 196] on div "TikTok Rastrea, automatiza y cierra tus leads en Kommo instalado Desinstalar Co…" at bounding box center [641, 330] width 1178 height 661
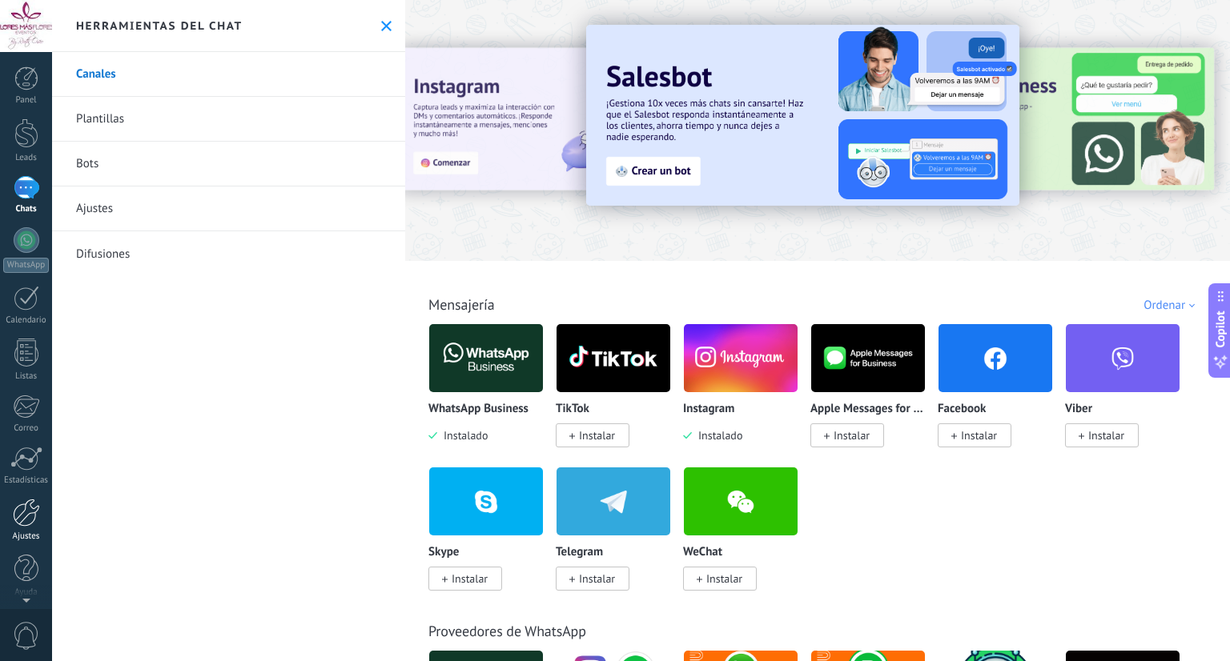
click at [28, 512] on div at bounding box center [26, 513] width 27 height 28
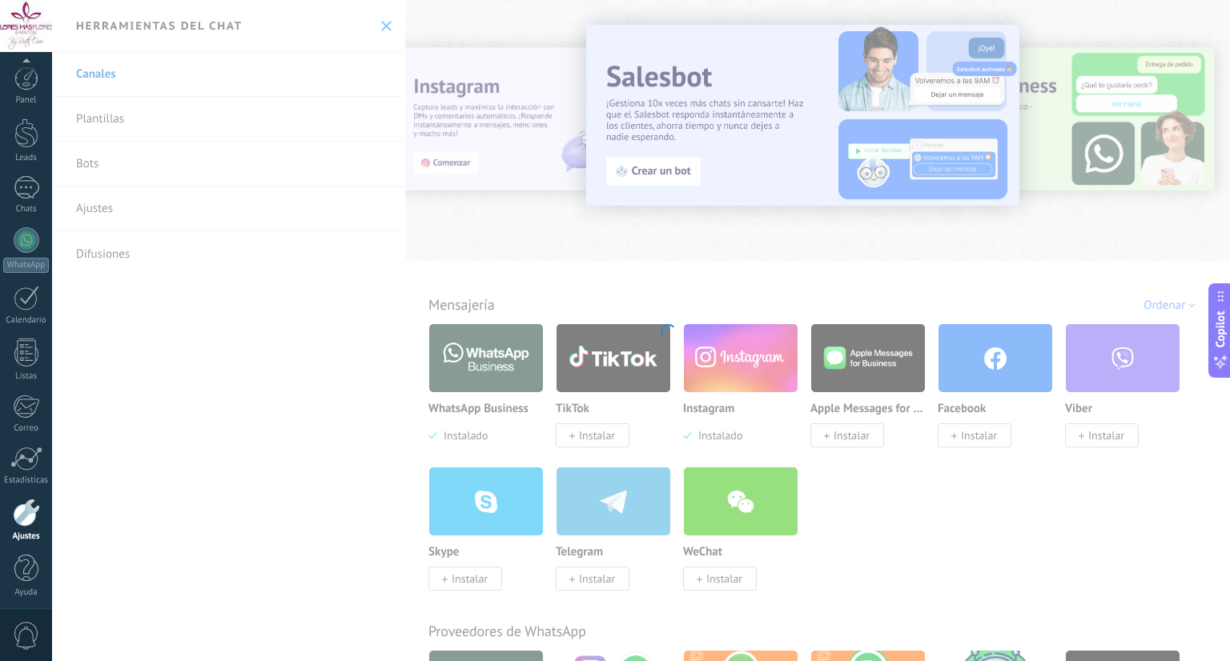
scroll to position [4, 0]
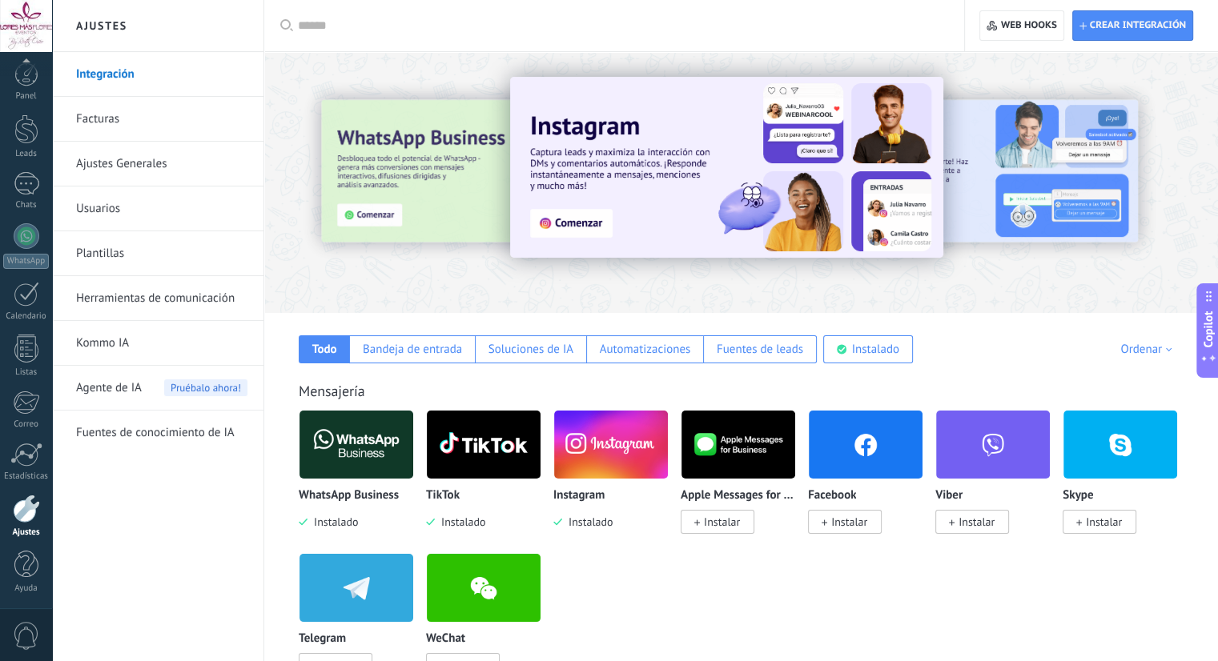
click at [100, 199] on link "Usuarios" at bounding box center [161, 209] width 171 height 45
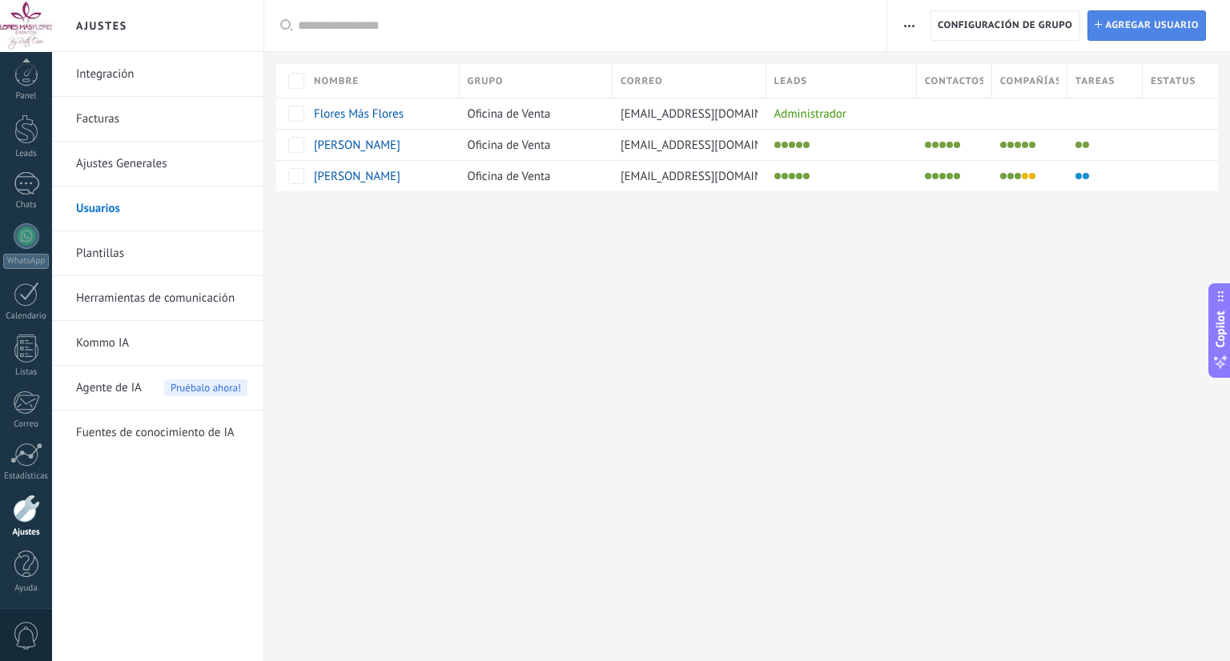
click at [1128, 32] on span "Agregar usuario" at bounding box center [1152, 25] width 94 height 29
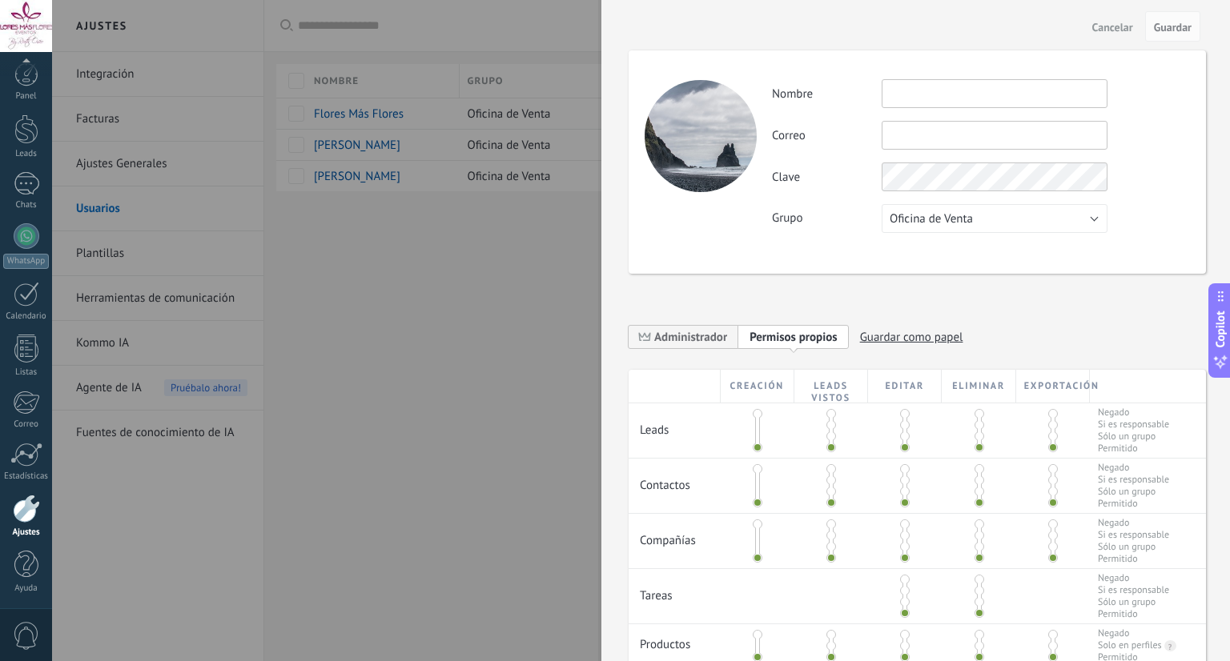
click at [929, 102] on input "text" at bounding box center [995, 93] width 226 height 29
click at [929, 102] on input "**********" at bounding box center [995, 93] width 226 height 29
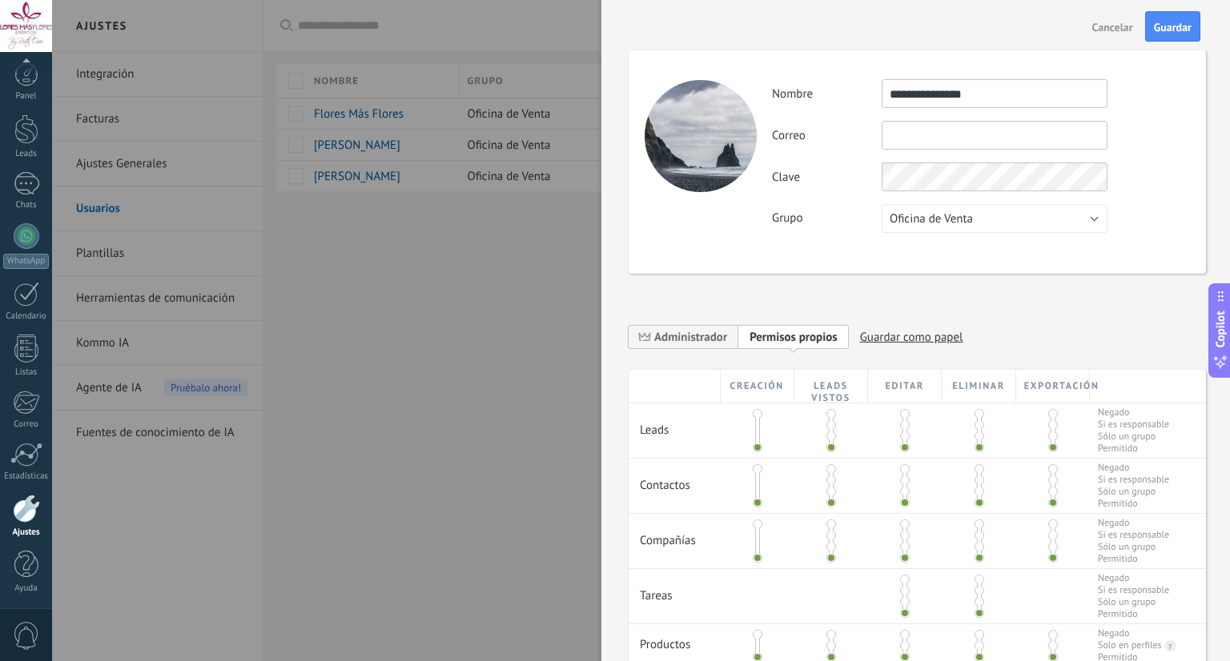
type input "**********"
click at [948, 138] on input "text" at bounding box center [995, 135] width 226 height 29
paste input "**********"
click at [948, 138] on input "**********" at bounding box center [995, 135] width 226 height 29
click at [1002, 132] on input "**********" at bounding box center [995, 135] width 226 height 29
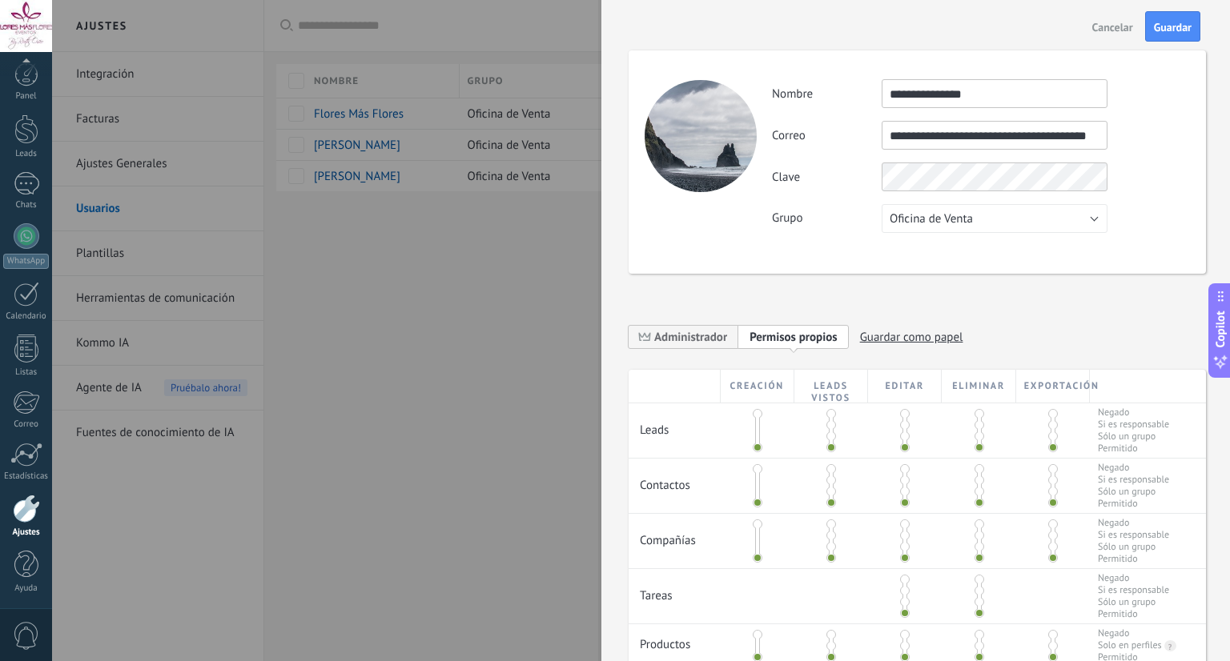
scroll to position [0, 16]
type input "**********"
click at [1031, 95] on input "**********" at bounding box center [995, 93] width 226 height 29
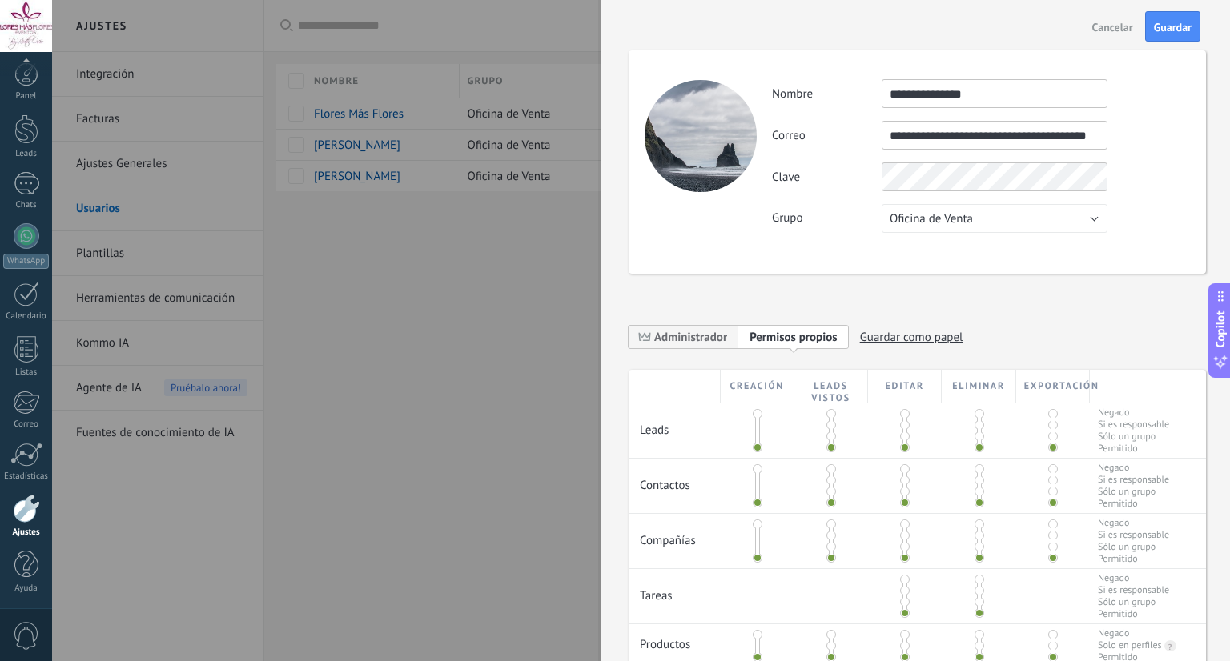
click at [1031, 95] on input "**********" at bounding box center [995, 93] width 226 height 29
type input "**********"
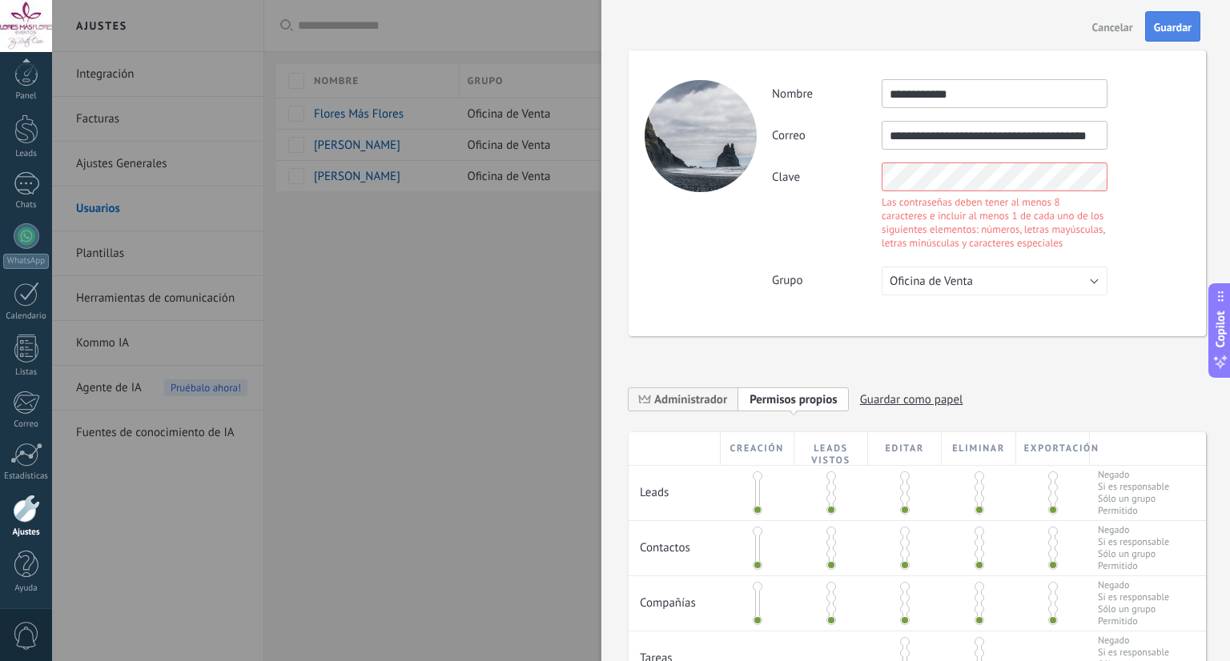
click at [1176, 34] on button "Guardar" at bounding box center [1172, 26] width 55 height 30
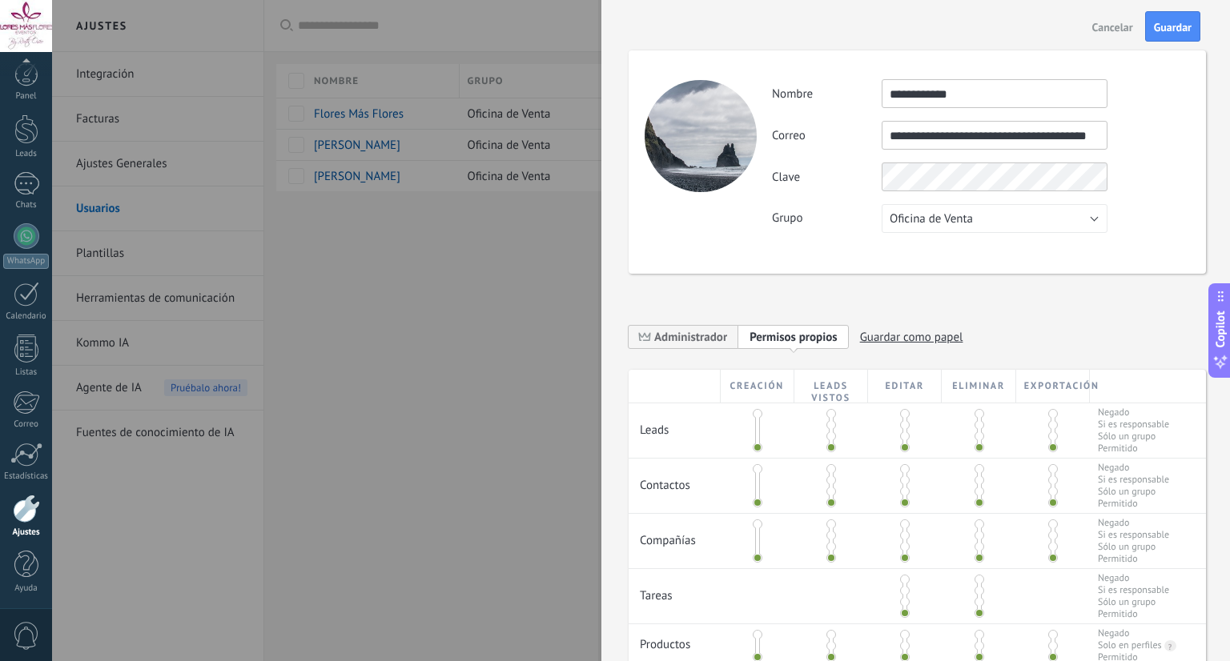
click at [1170, 186] on div "Clave" at bounding box center [980, 177] width 417 height 29
click at [1176, 32] on span "Guardar" at bounding box center [1173, 27] width 38 height 11
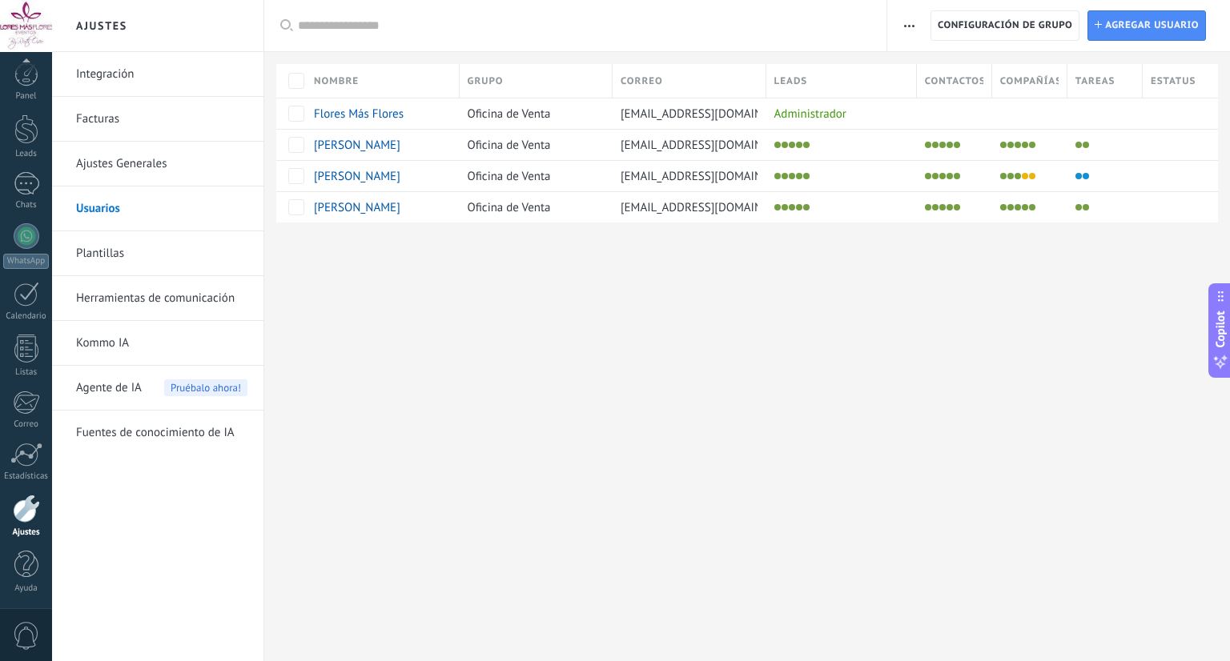
click at [653, 309] on div "Ajustes Integración Facturas Ajustes Generales Usuarios Plantillas Herramientas…" at bounding box center [641, 330] width 1178 height 661
click at [730, 210] on span "administracion.general@floresmasflores.mx" at bounding box center [712, 207] width 182 height 15
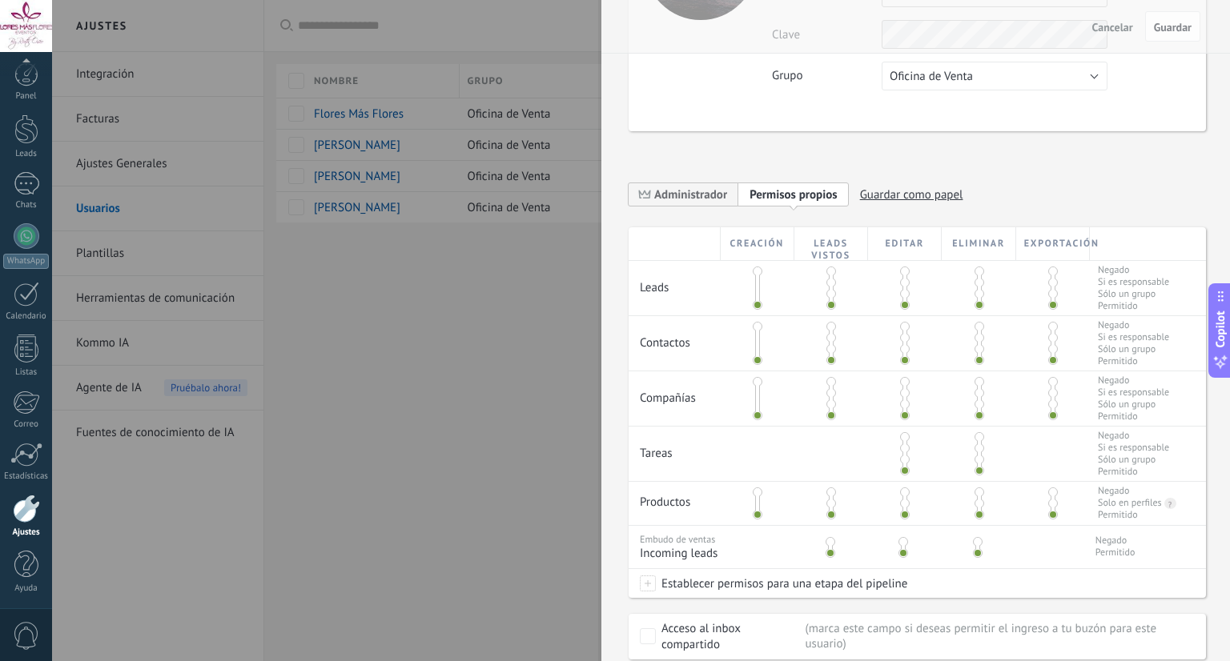
scroll to position [173, 0]
click at [904, 460] on span at bounding box center [905, 459] width 10 height 10
click at [903, 449] on span at bounding box center [905, 448] width 10 height 10
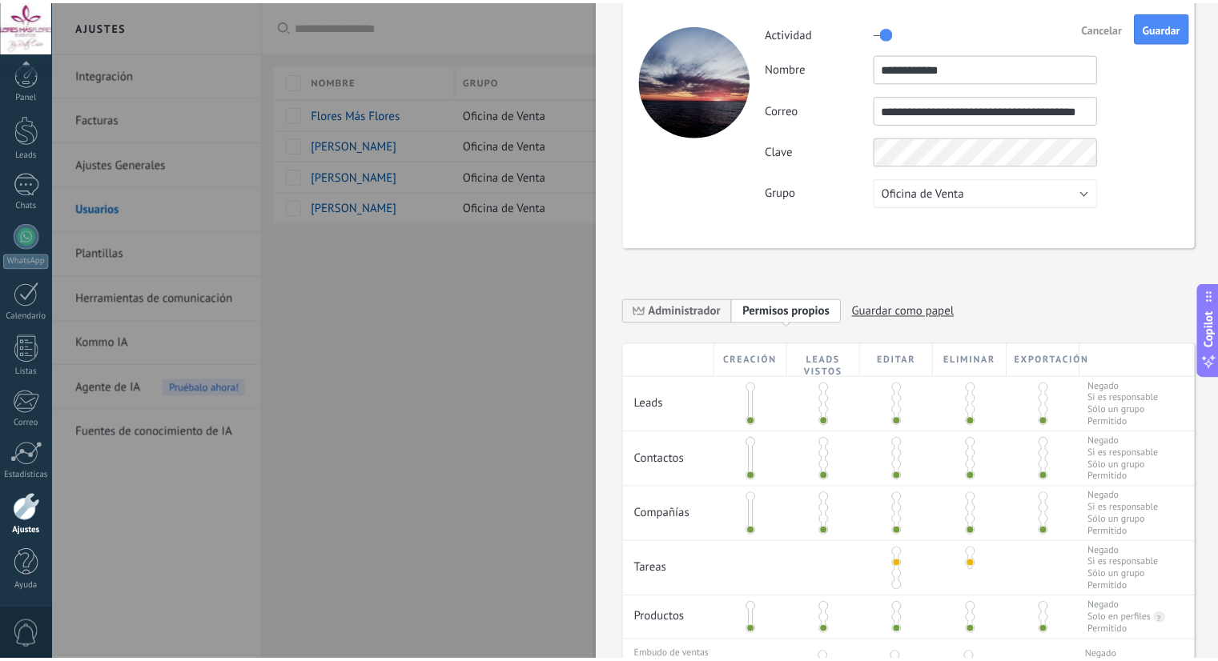
scroll to position [0, 0]
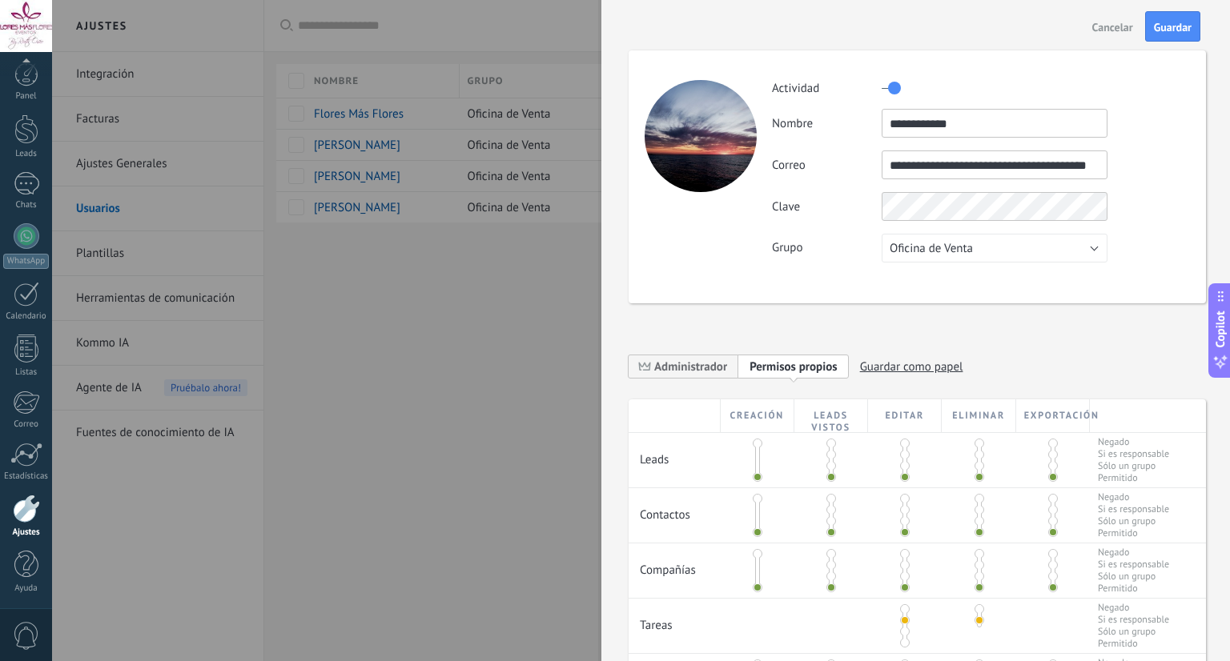
click at [1009, 42] on div "Cancelar Guardar" at bounding box center [915, 26] width 629 height 53
click at [978, 42] on div "Cancelar Guardar" at bounding box center [915, 26] width 629 height 53
click at [1112, 22] on span "Cancelar" at bounding box center [1112, 27] width 41 height 11
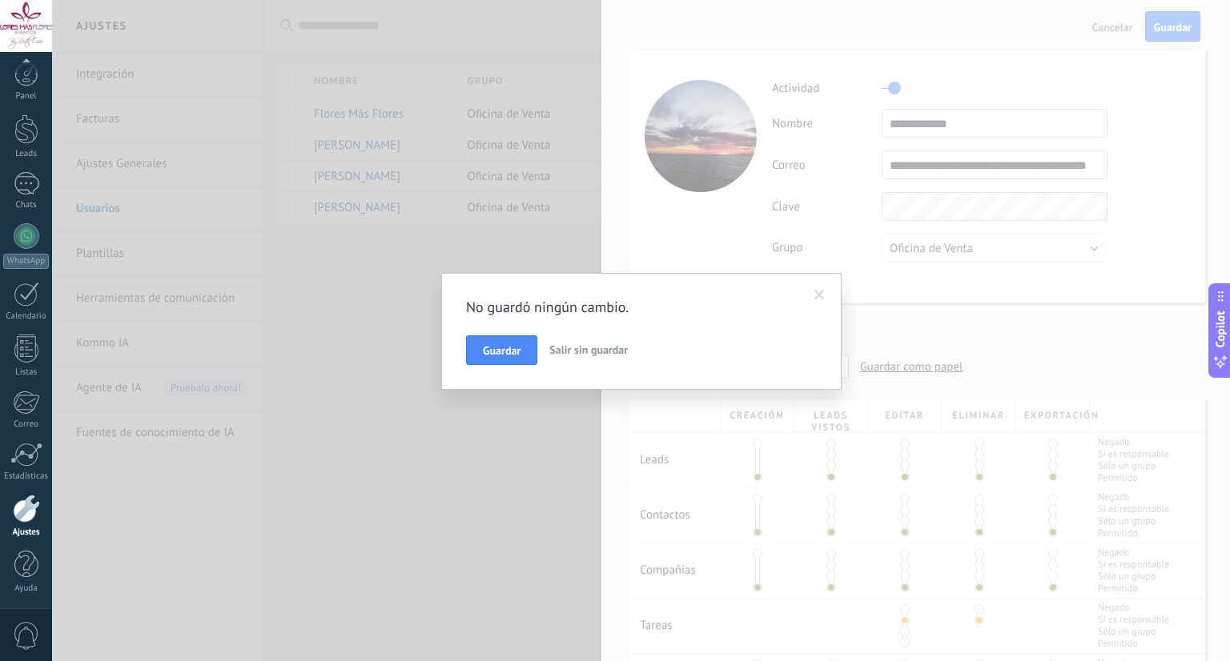
click at [558, 344] on span "Salir sin guardar" at bounding box center [588, 350] width 78 height 14
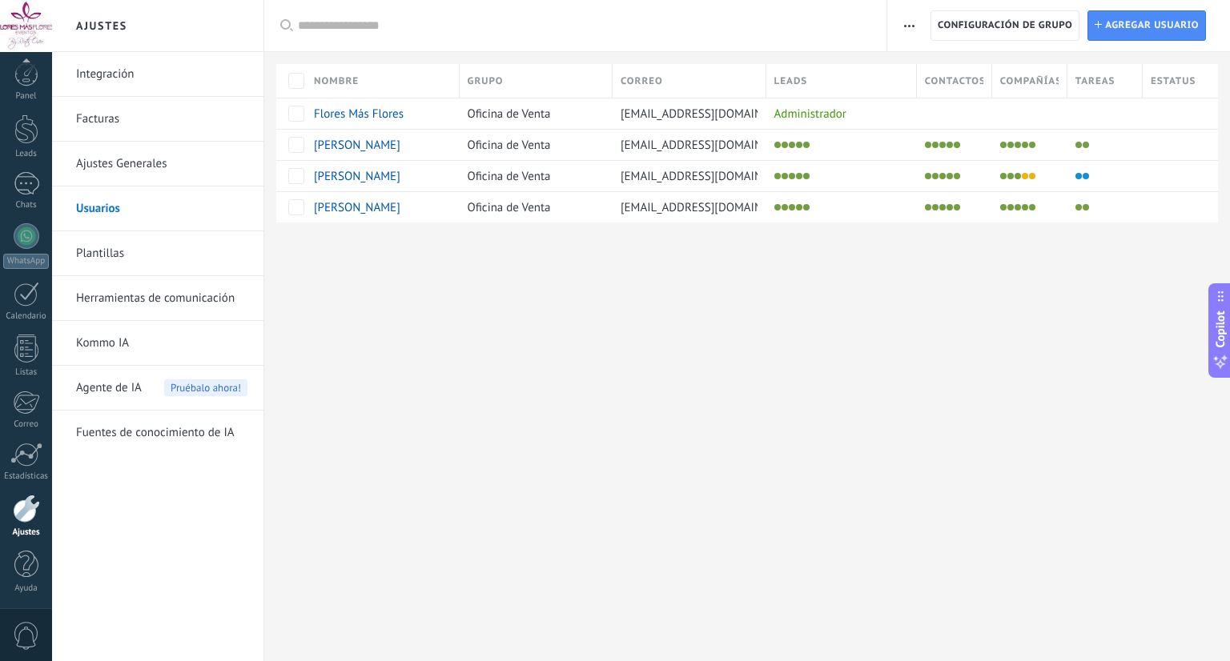
click at [557, 300] on div "Ajustes Integración Facturas Ajustes Generales Usuarios Plantillas Herramientas…" at bounding box center [641, 330] width 1178 height 661
click at [915, 364] on div "Ajustes Integración Facturas Ajustes Generales Usuarios Plantillas Herramientas…" at bounding box center [641, 330] width 1178 height 661
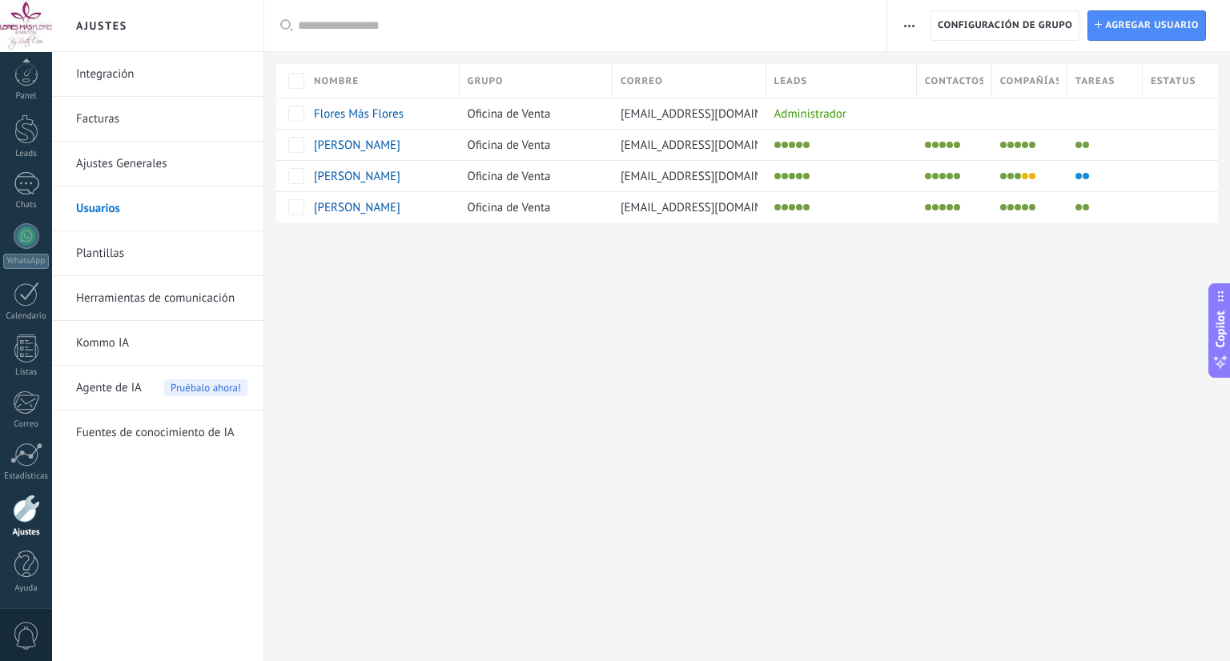
click at [915, 364] on div "Ajustes Integración Facturas Ajustes Generales Usuarios Plantillas Herramientas…" at bounding box center [641, 330] width 1178 height 661
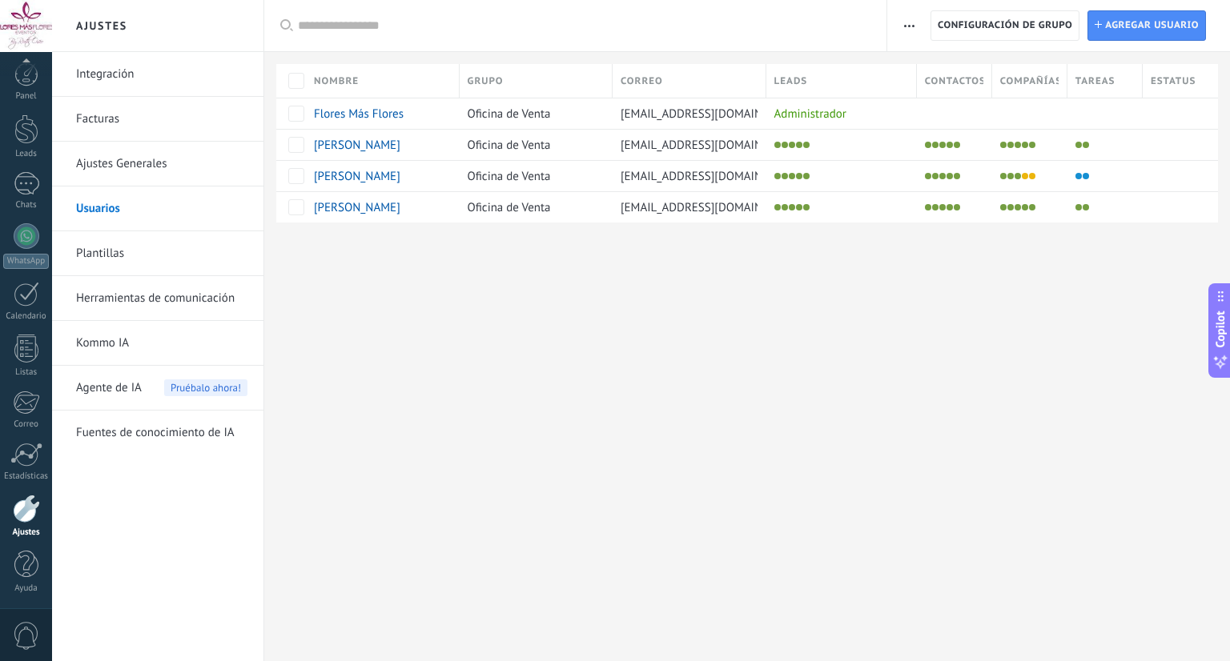
click at [818, 553] on div "Ajustes Integración Facturas Ajustes Generales Usuarios Plantillas Herramientas…" at bounding box center [641, 330] width 1178 height 661
click at [143, 291] on link "Herramientas de comunicación" at bounding box center [161, 298] width 171 height 45
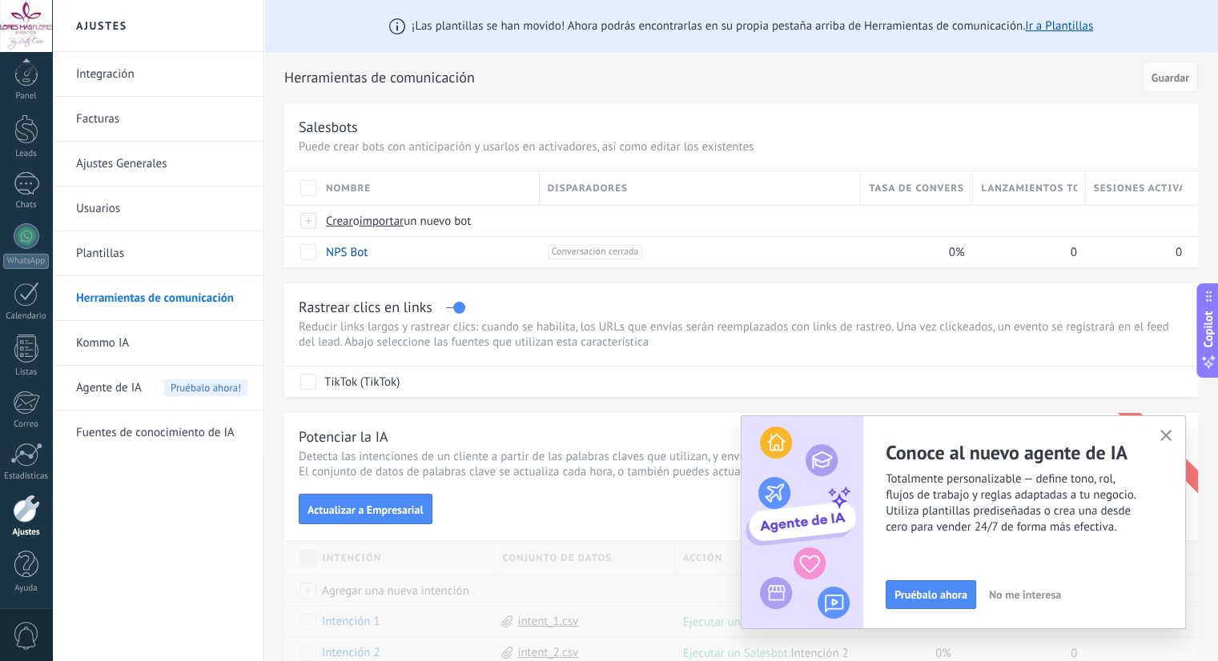
click at [90, 200] on link "Usuarios" at bounding box center [161, 209] width 171 height 45
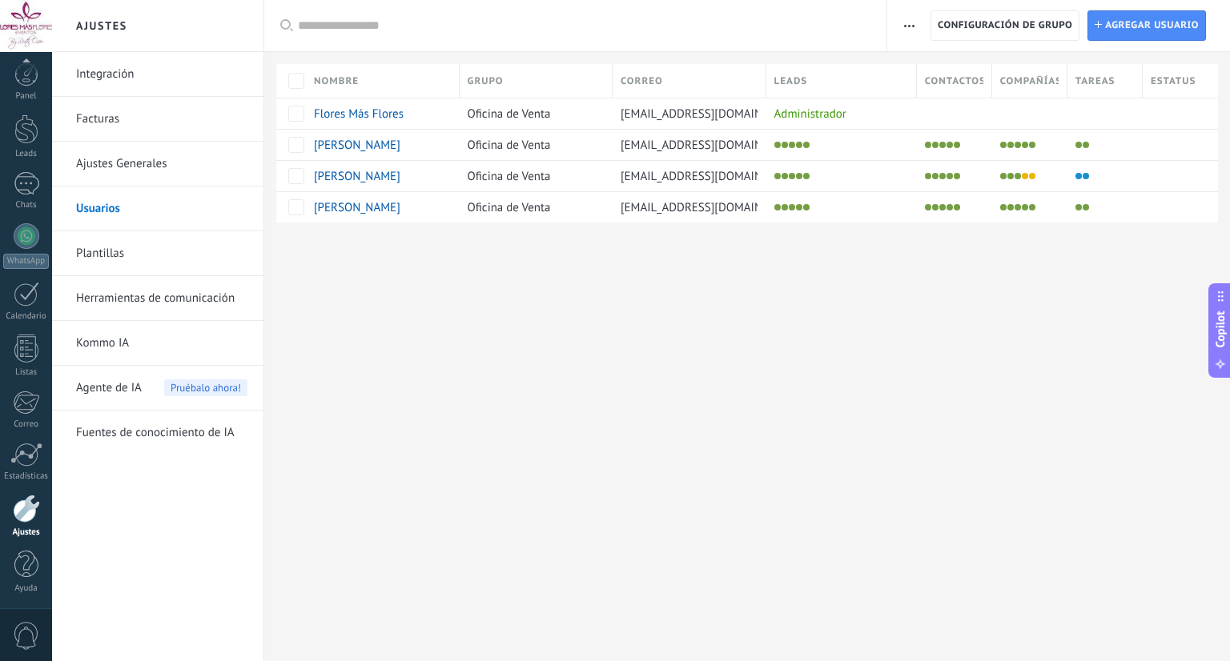
click at [130, 78] on link "Integración" at bounding box center [161, 74] width 171 height 45
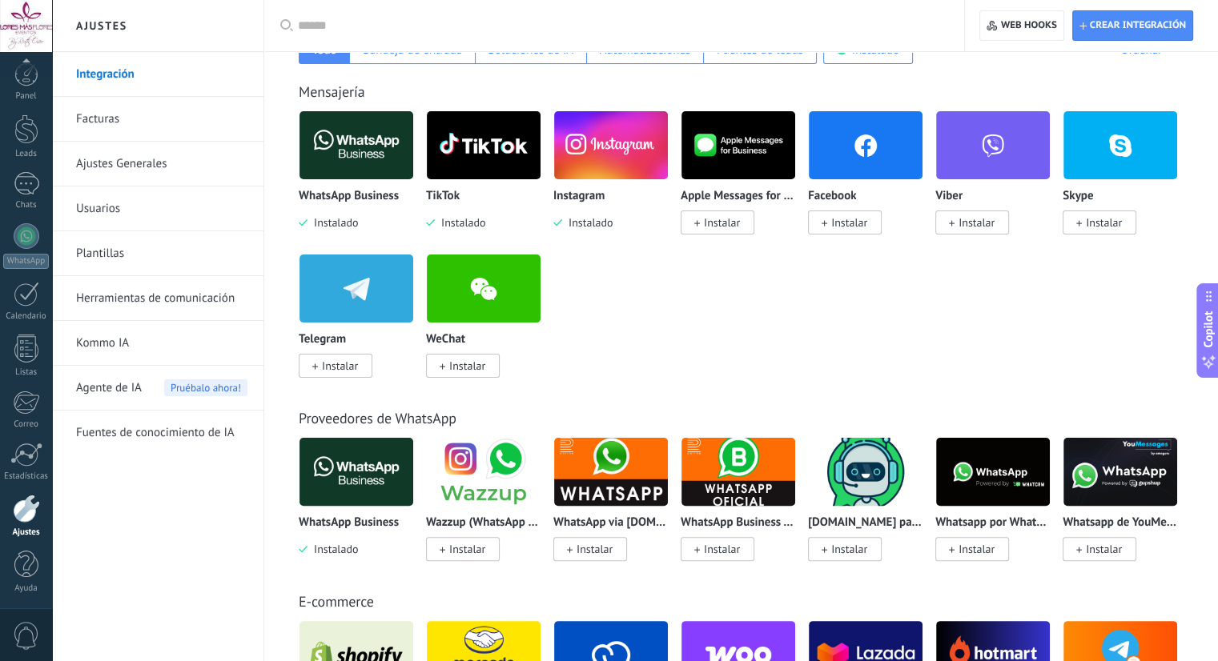
scroll to position [159, 0]
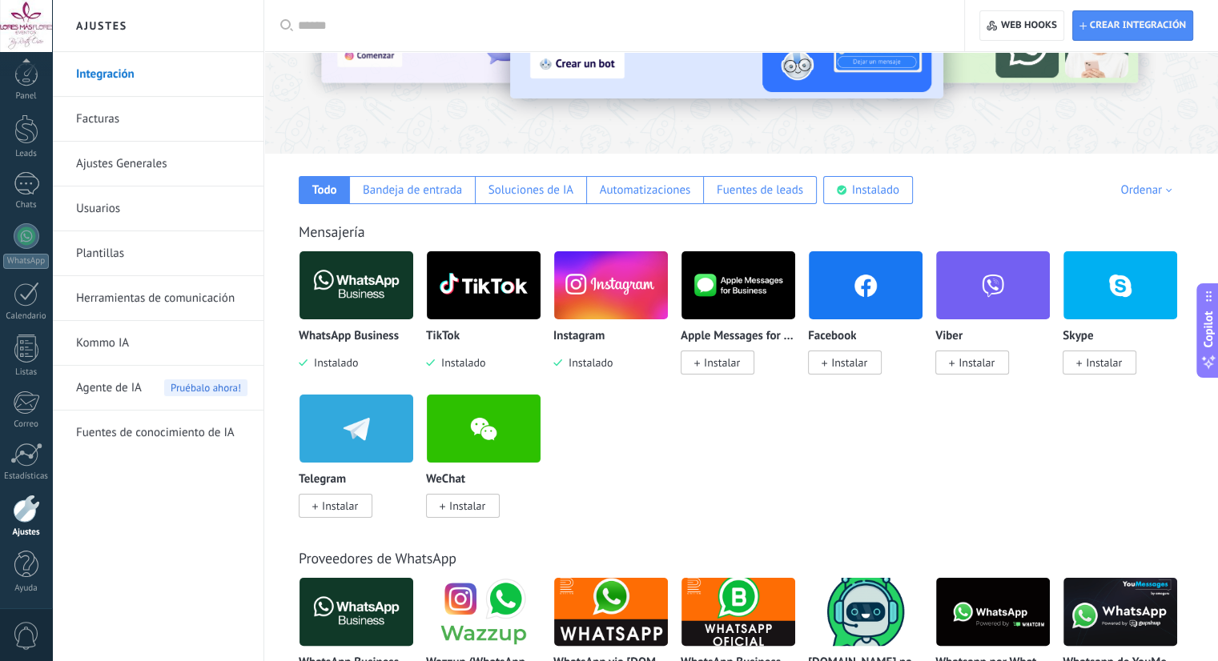
click at [909, 515] on div "WhatsApp Business Instalado TikTok Instalado Instagram Instalado Apple Messages…" at bounding box center [750, 394] width 902 height 287
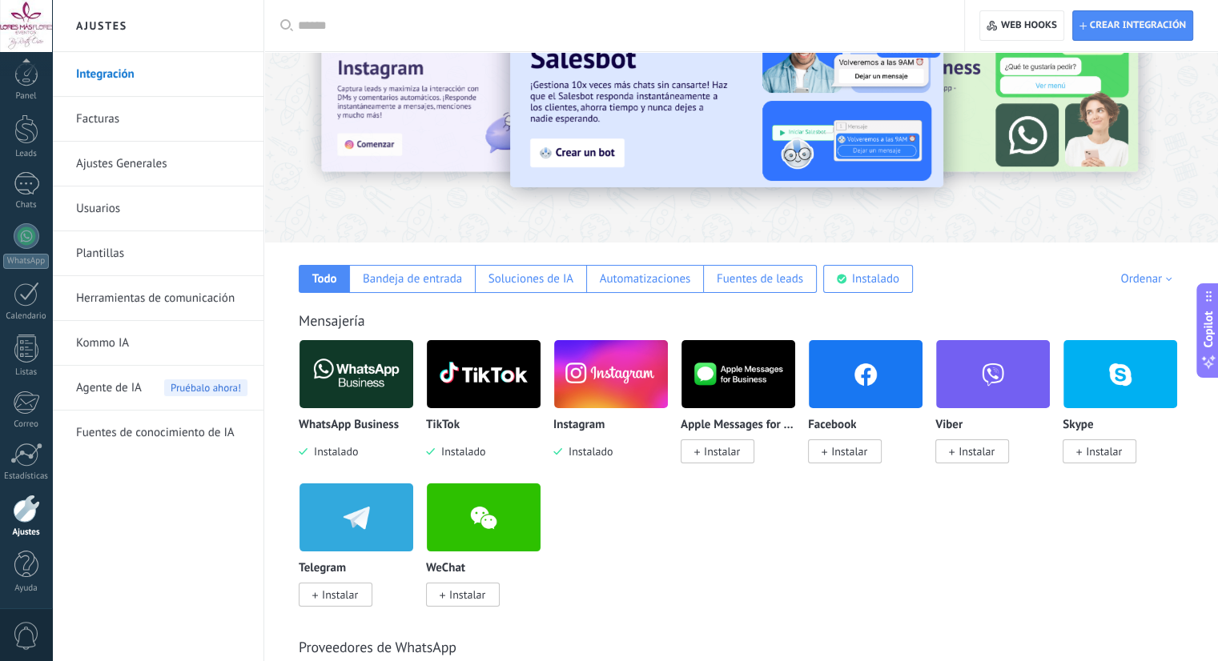
scroll to position [0, 0]
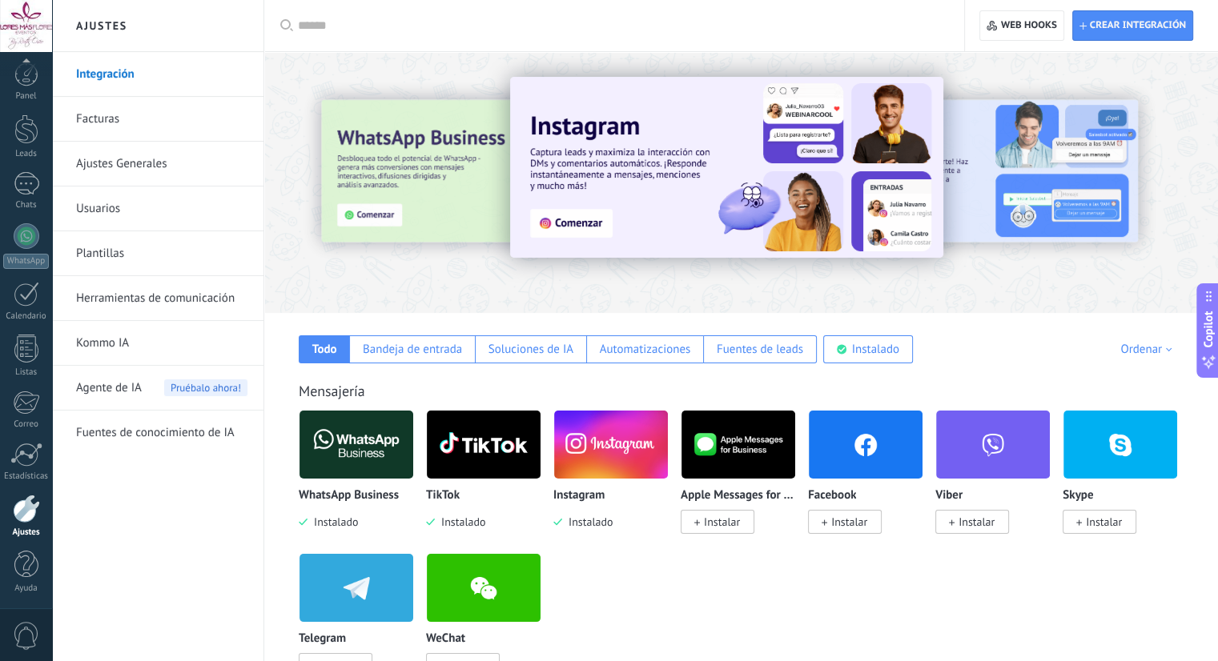
click at [346, 460] on img at bounding box center [357, 445] width 114 height 78
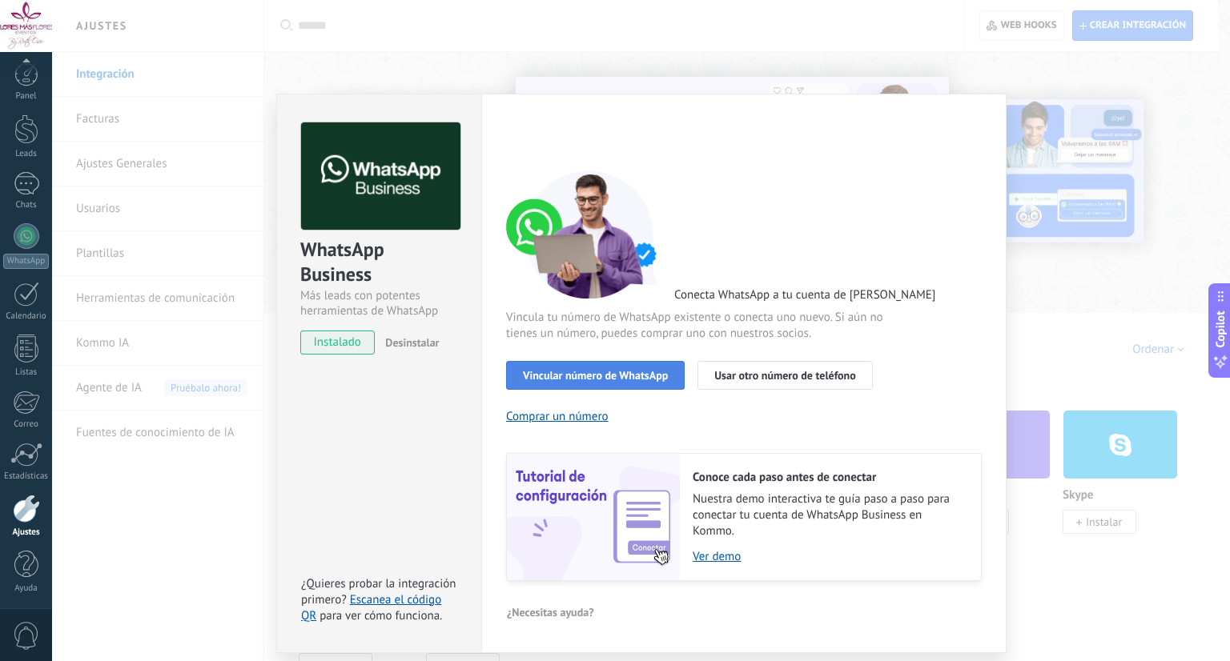
click at [621, 376] on span "Vincular número de WhatsApp" at bounding box center [595, 375] width 145 height 11
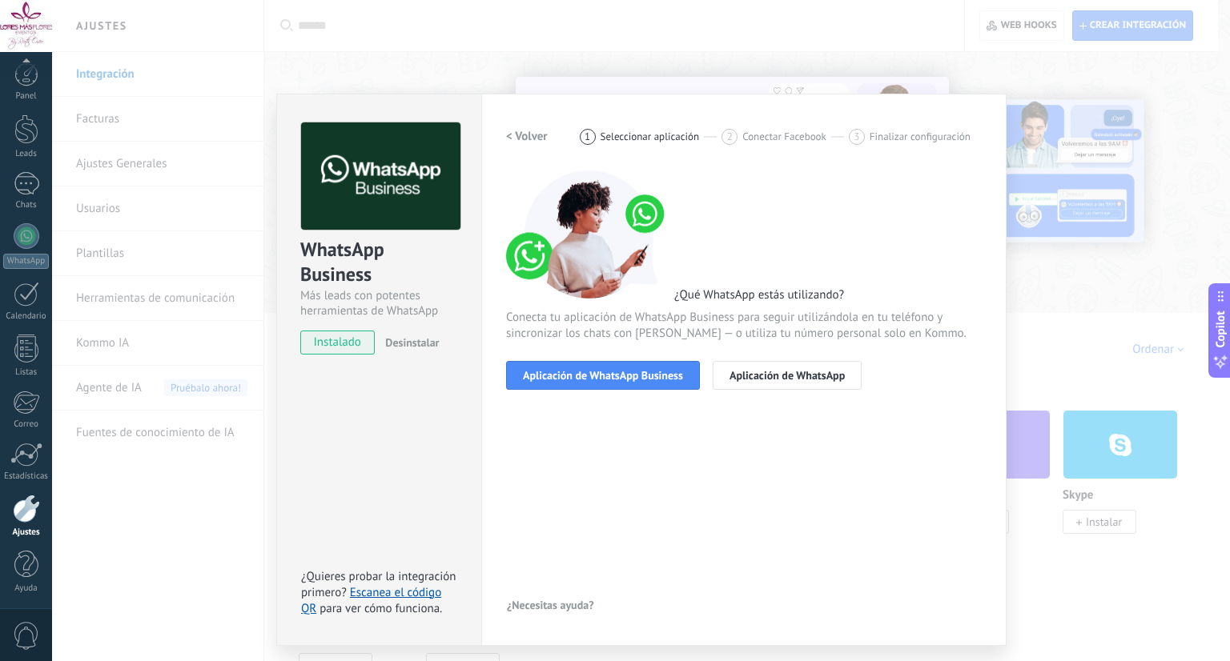
click at [621, 376] on span "Aplicación de WhatsApp Business" at bounding box center [603, 375] width 160 height 11
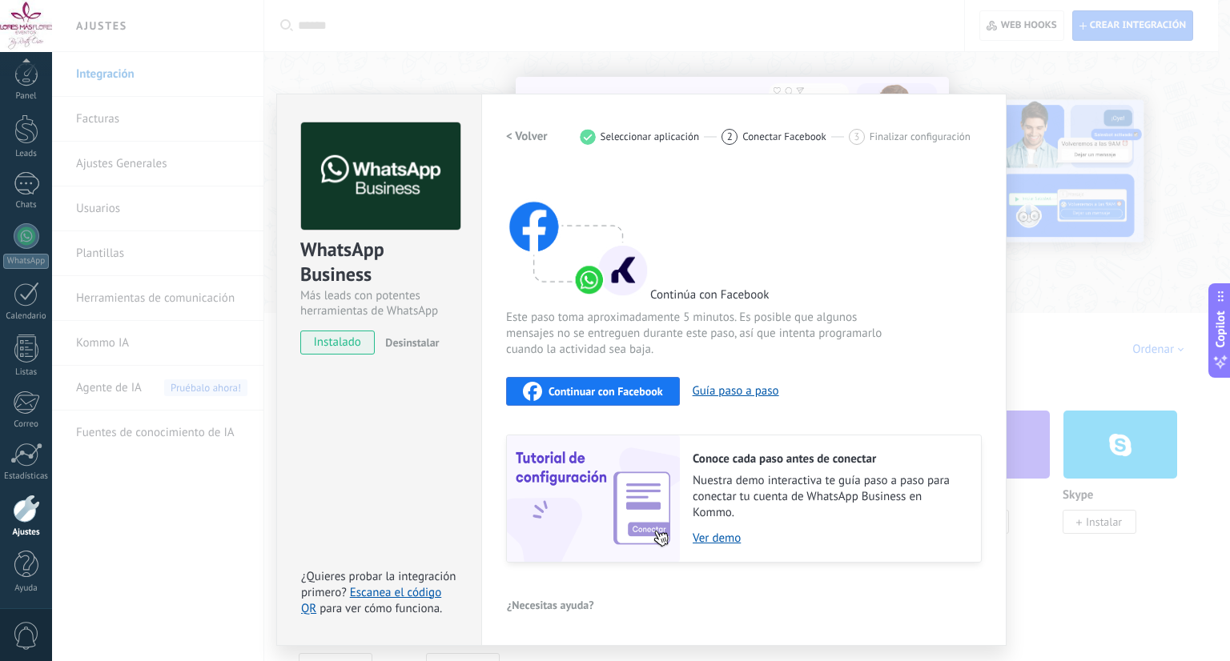
click at [621, 377] on button "Continuar con Facebook" at bounding box center [593, 391] width 174 height 29
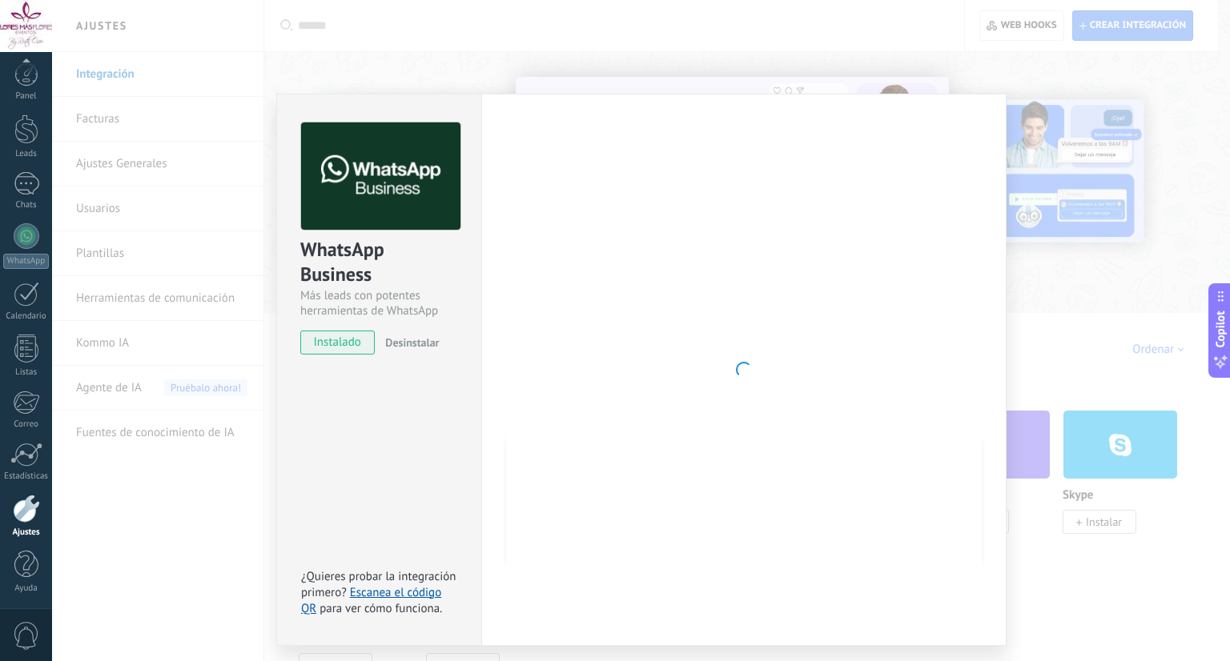
click at [1229, 136] on div "WhatsApp Business Más leads con potentes herramientas de WhatsApp instalado Des…" at bounding box center [641, 330] width 1178 height 661
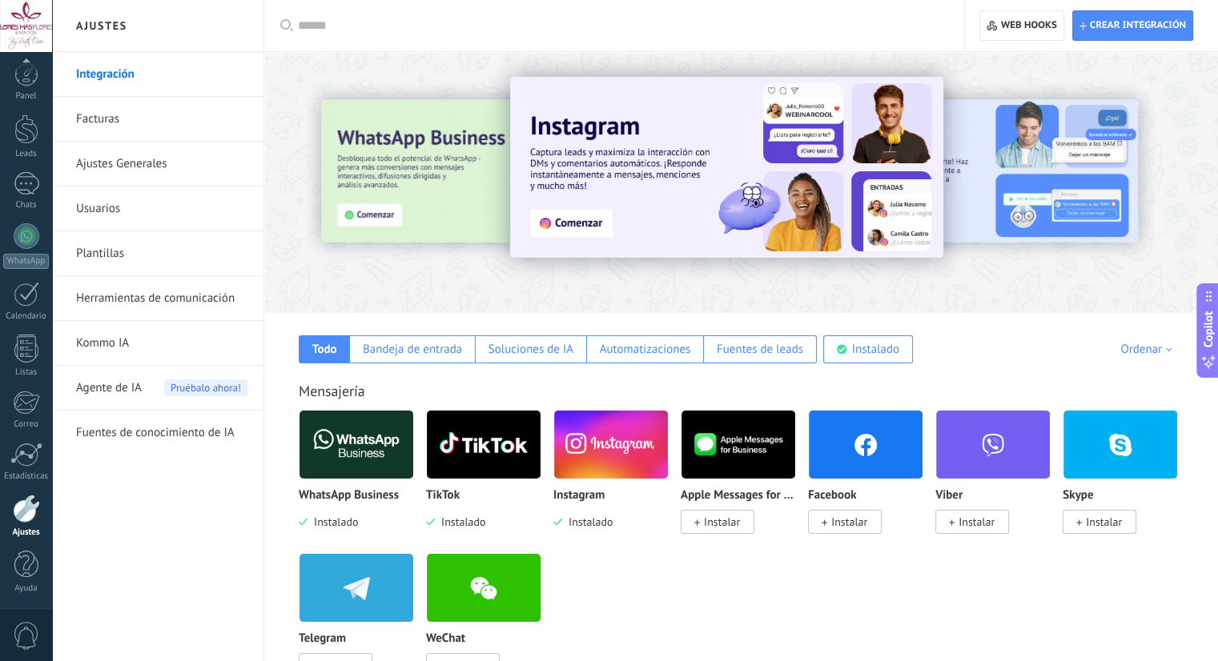
click at [140, 207] on link "Usuarios" at bounding box center [161, 209] width 171 height 45
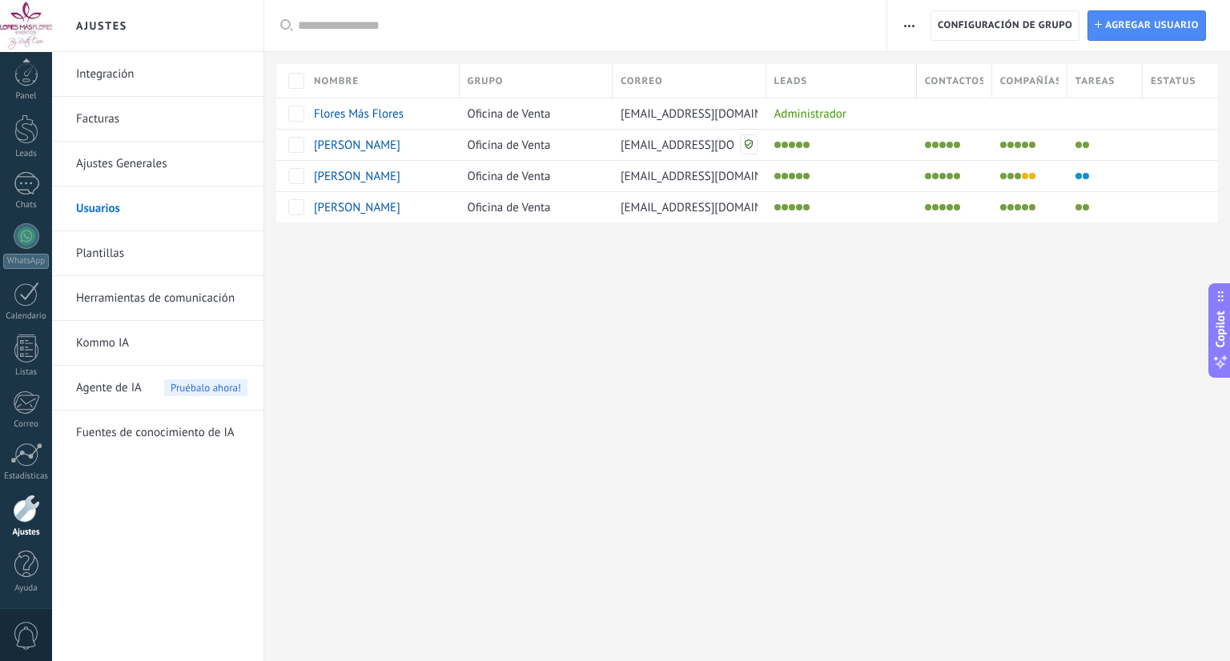
click at [675, 347] on div "Ajustes Integración Facturas Ajustes Generales Usuarios Plantillas Herramientas…" at bounding box center [641, 330] width 1178 height 661
click at [818, 409] on div "Ajustes Integración Facturas Ajustes Generales Usuarios Plantillas Herramientas…" at bounding box center [641, 330] width 1178 height 661
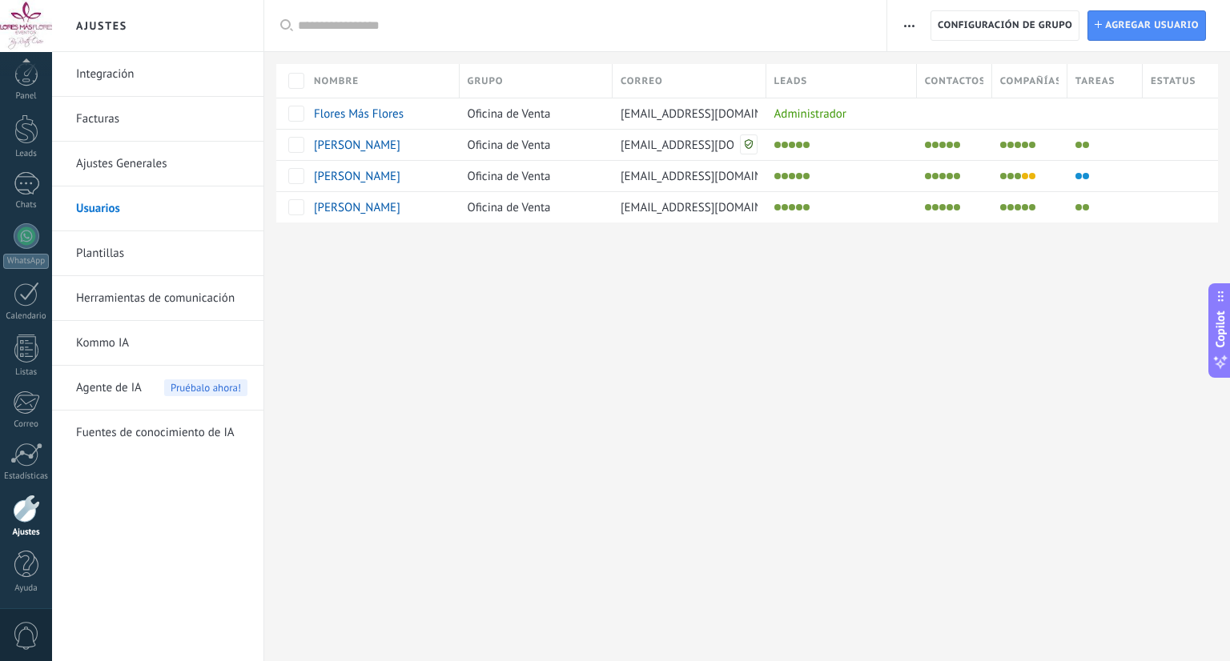
click at [818, 409] on div "Ajustes Integración Facturas Ajustes Generales Usuarios Plantillas Herramientas…" at bounding box center [641, 330] width 1178 height 661
click at [319, 332] on div "Ajustes Integración Facturas Ajustes Generales Usuarios Plantillas Herramientas…" at bounding box center [641, 330] width 1178 height 661
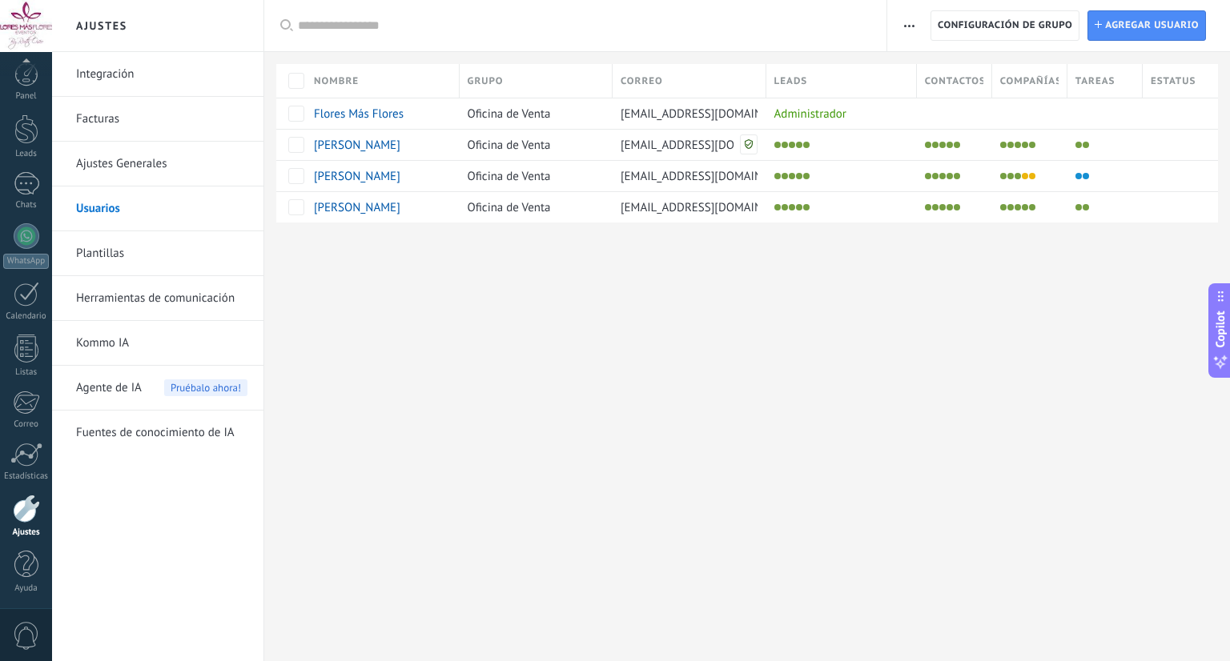
click at [202, 294] on link "Herramientas de comunicación" at bounding box center [161, 298] width 171 height 45
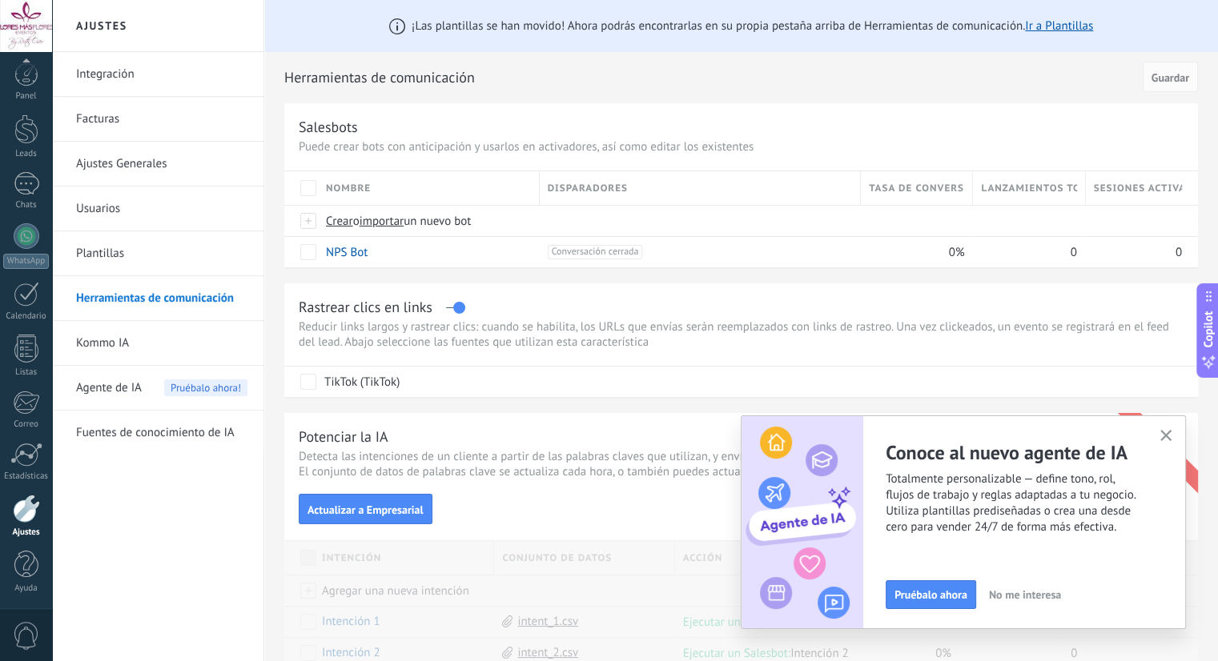
click at [114, 260] on link "Plantillas" at bounding box center [161, 253] width 171 height 45
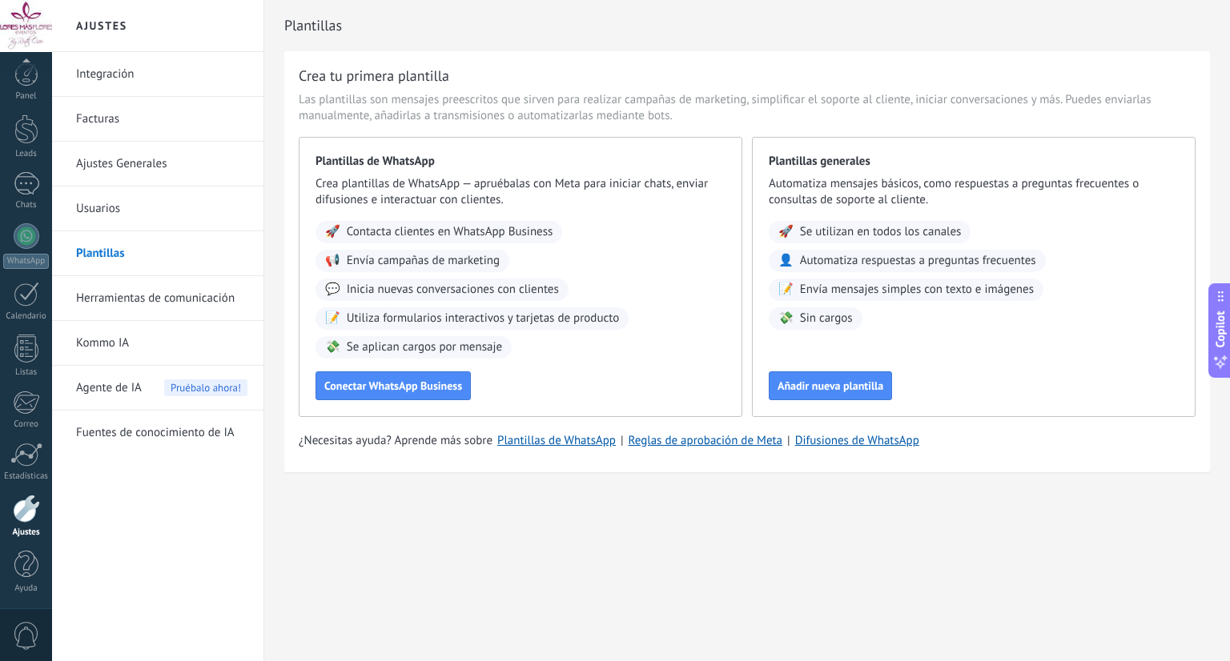
click at [173, 300] on link "Herramientas de comunicación" at bounding box center [161, 298] width 171 height 45
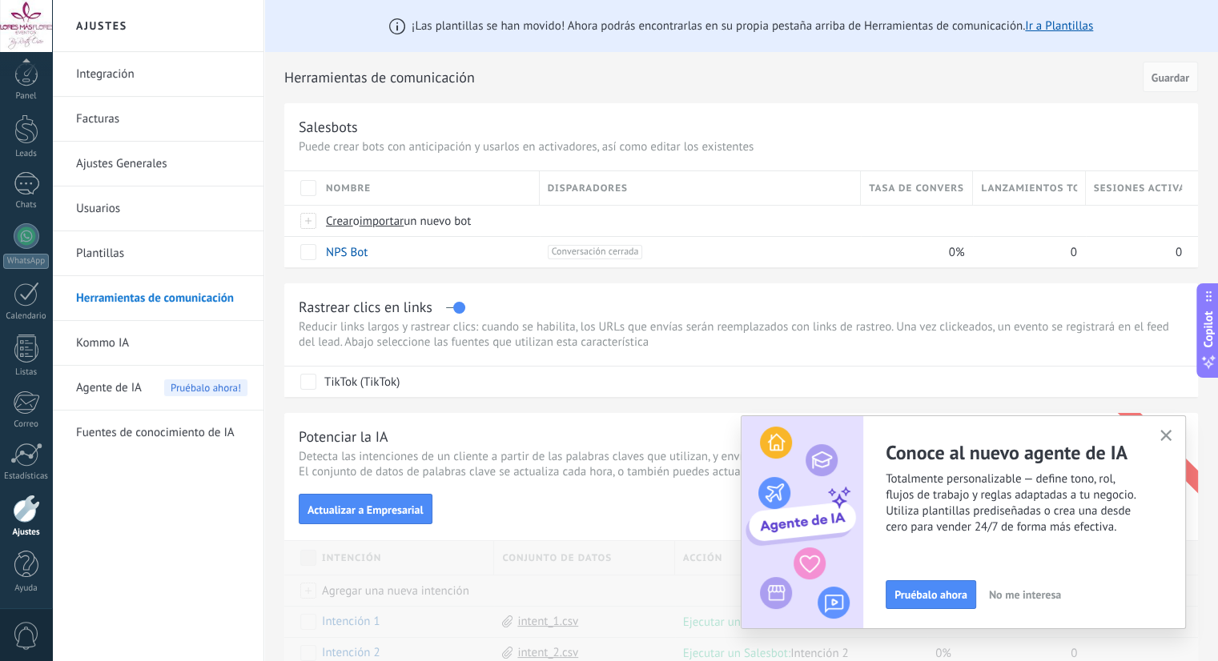
click at [1165, 440] on icon "button" at bounding box center [1166, 436] width 12 height 12
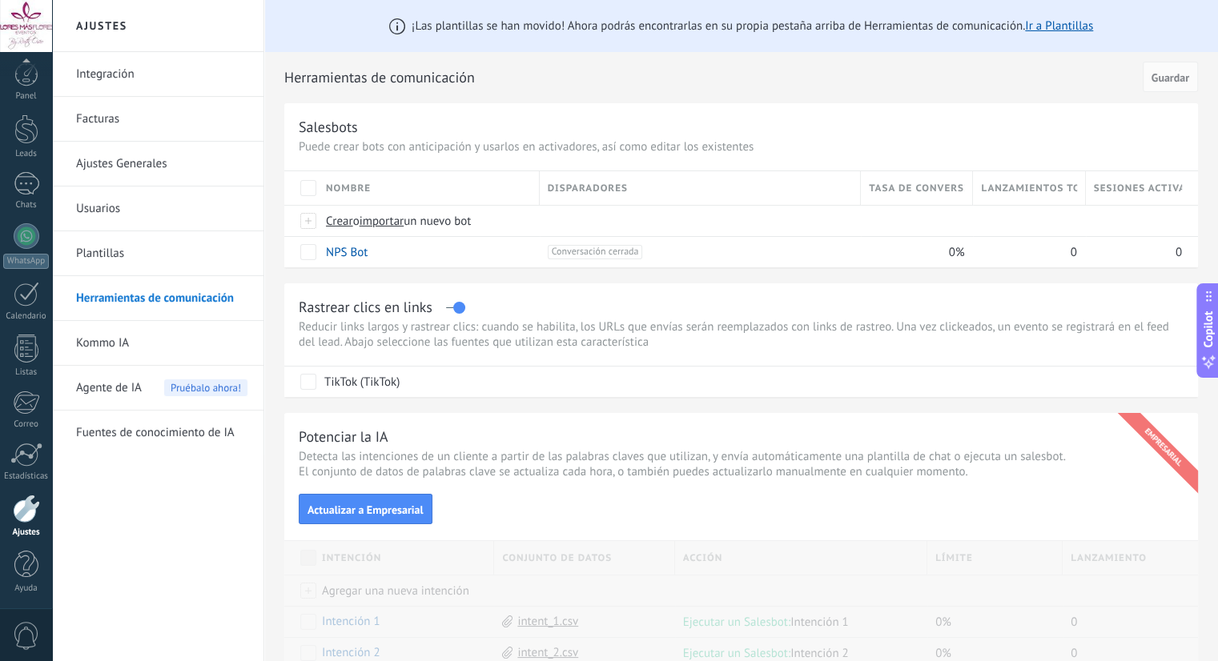
click at [804, 284] on div "Rastrear clics en links Reducir links largos y rastrear clics: cuando se habili…" at bounding box center [741, 340] width 914 height 114
click at [14, 191] on div at bounding box center [27, 183] width 26 height 23
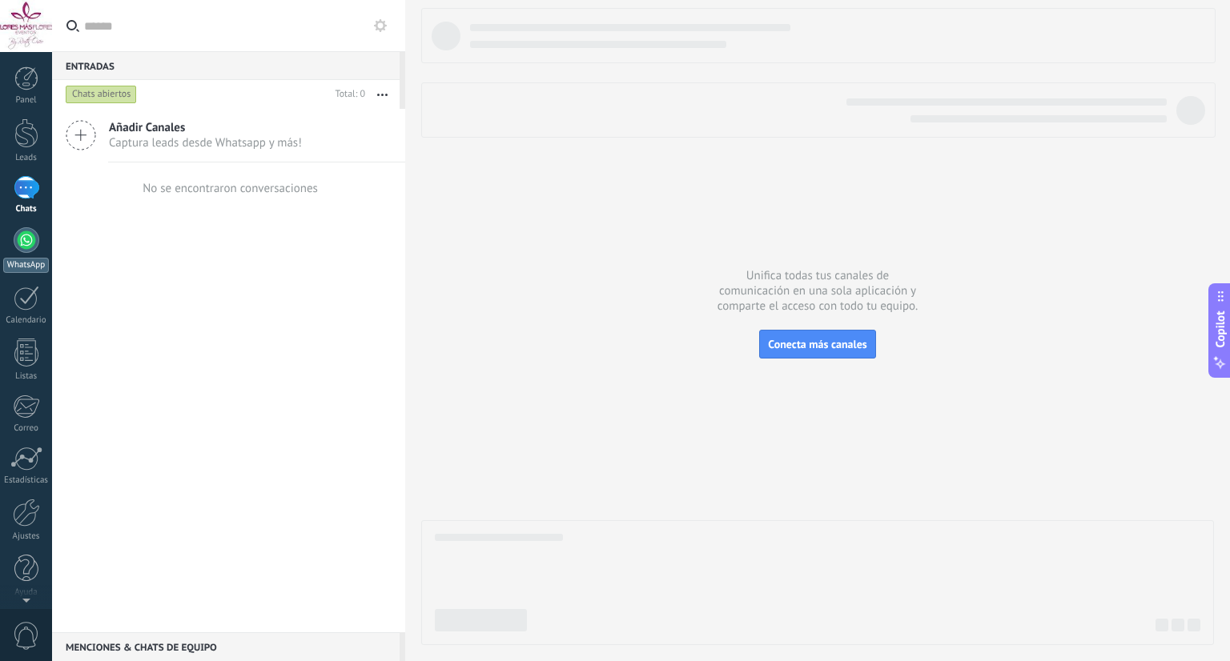
click at [32, 256] on link "WhatsApp" at bounding box center [26, 250] width 52 height 46
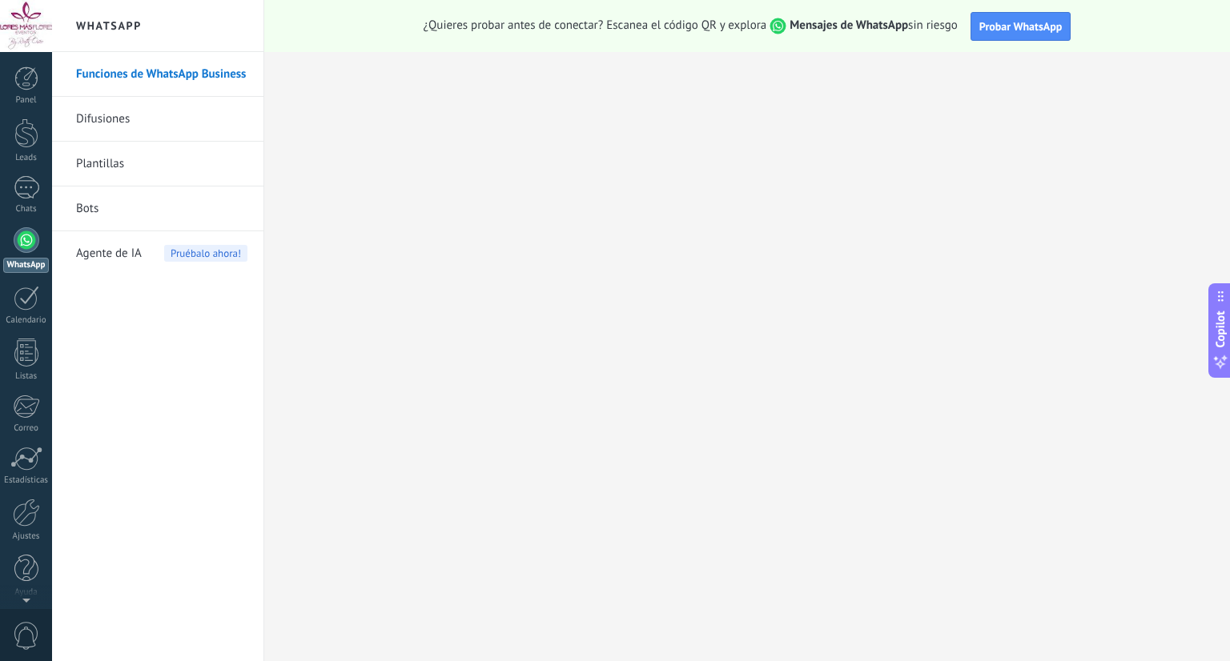
click at [563, 39] on div "¿Quieres probar antes de conectar? Escanea el código QR y explora Mensajes de W…" at bounding box center [747, 26] width 966 height 52
click at [34, 527] on link "Ajustes" at bounding box center [26, 520] width 52 height 43
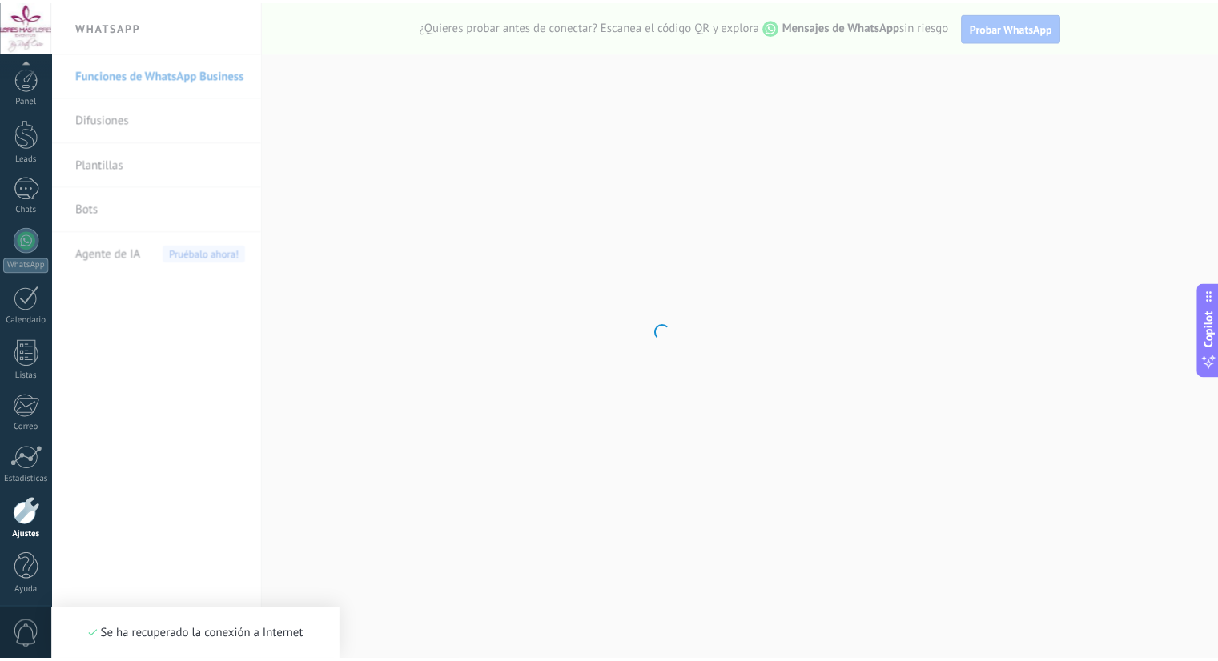
scroll to position [4, 0]
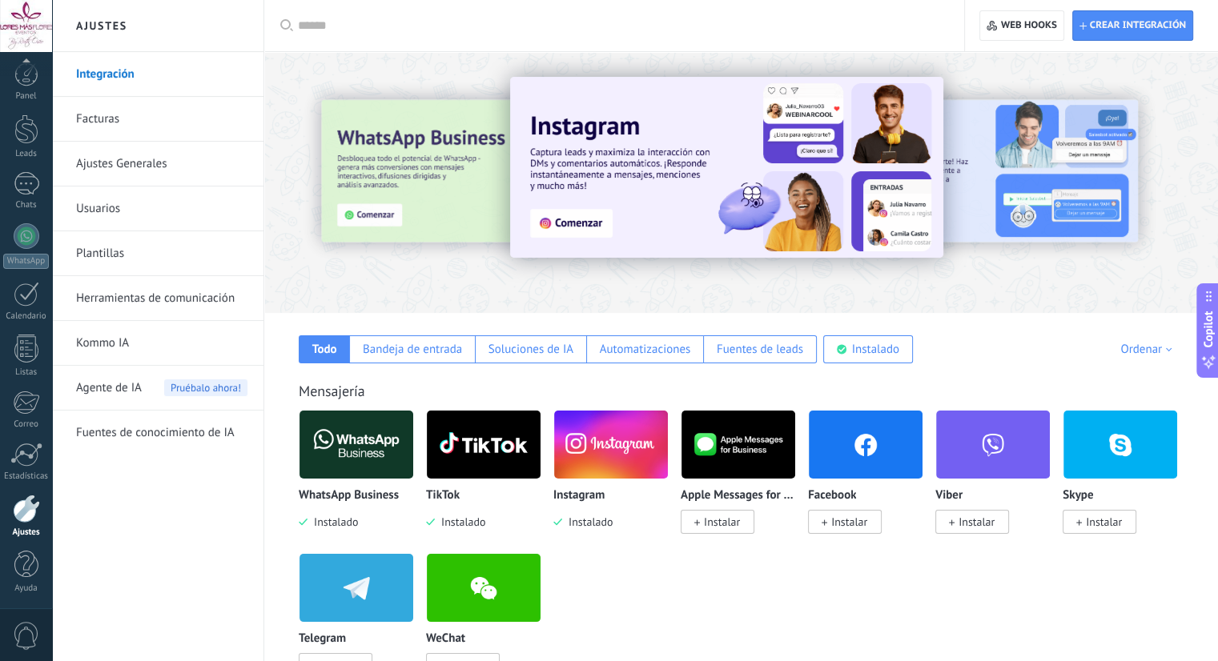
click at [849, 516] on span "Instalar" at bounding box center [849, 522] width 36 height 14
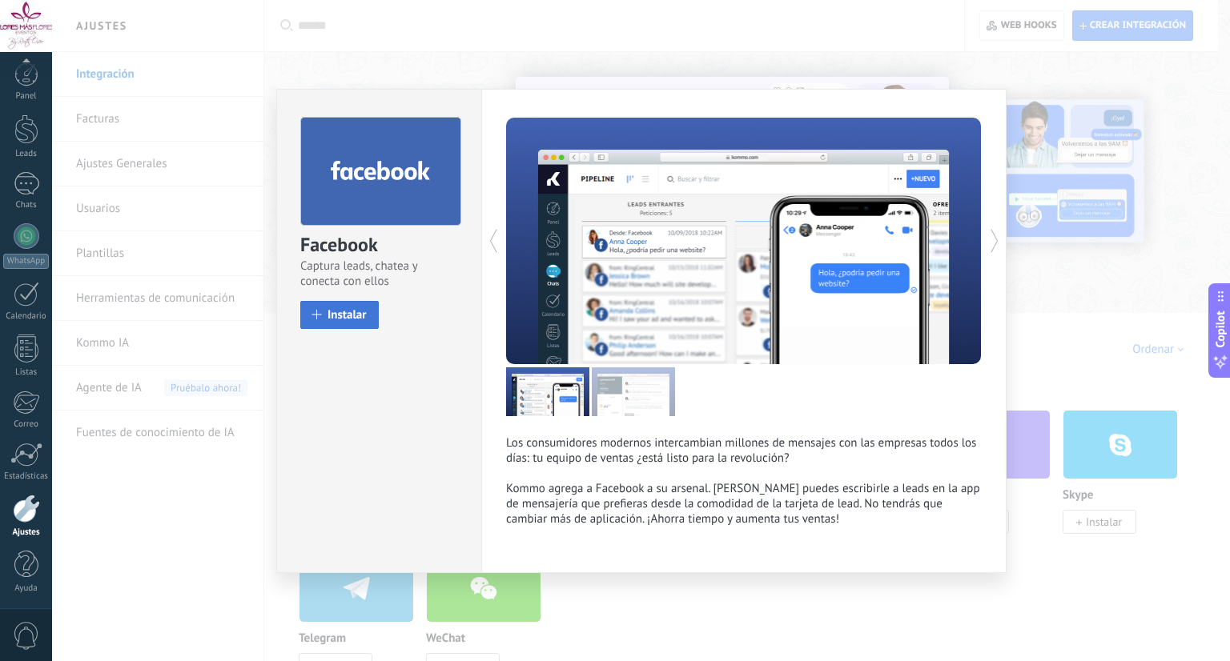
click at [332, 318] on span "Instalar" at bounding box center [347, 315] width 39 height 12
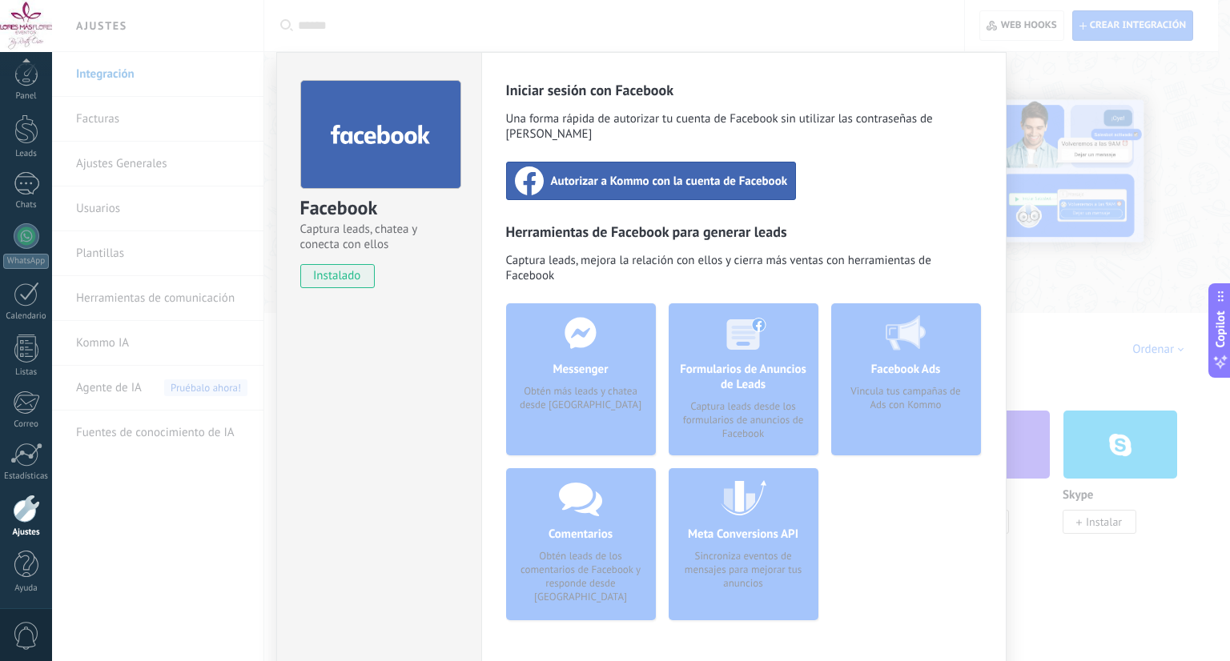
click at [598, 173] on span "Autorizar a Kommo con la cuenta de Facebook" at bounding box center [669, 181] width 237 height 16
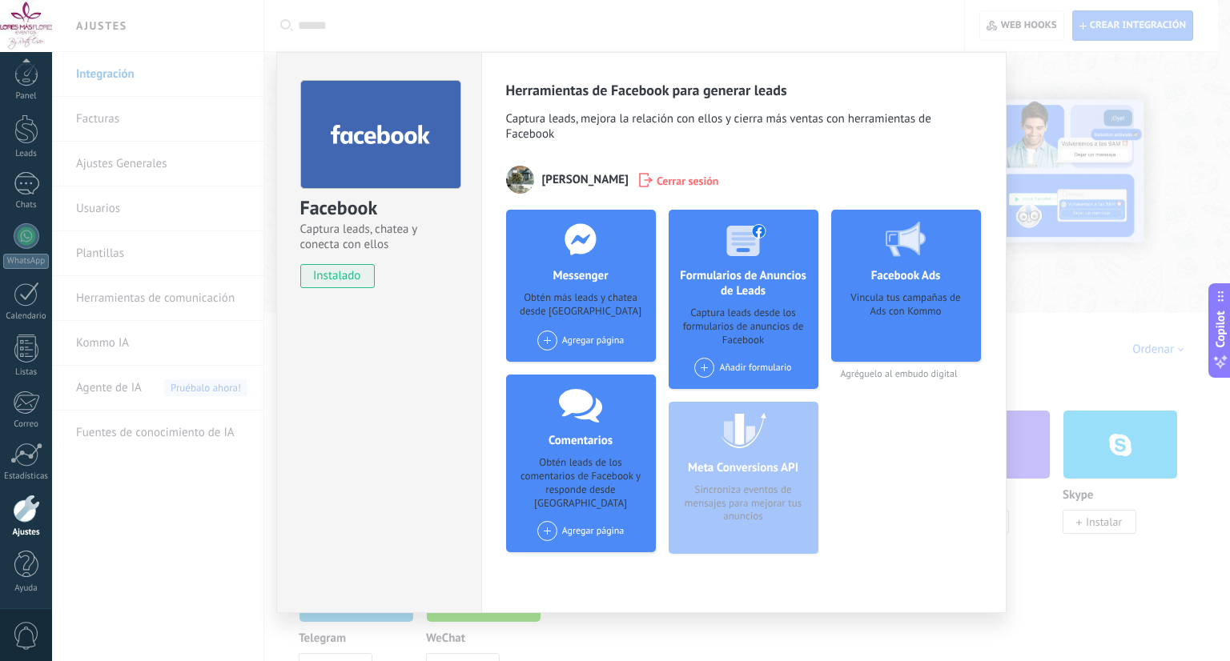
click at [1055, 192] on div "Facebook Captura leads, chatea y conecta con ellos instalado Desinstalar Herram…" at bounding box center [641, 330] width 1178 height 661
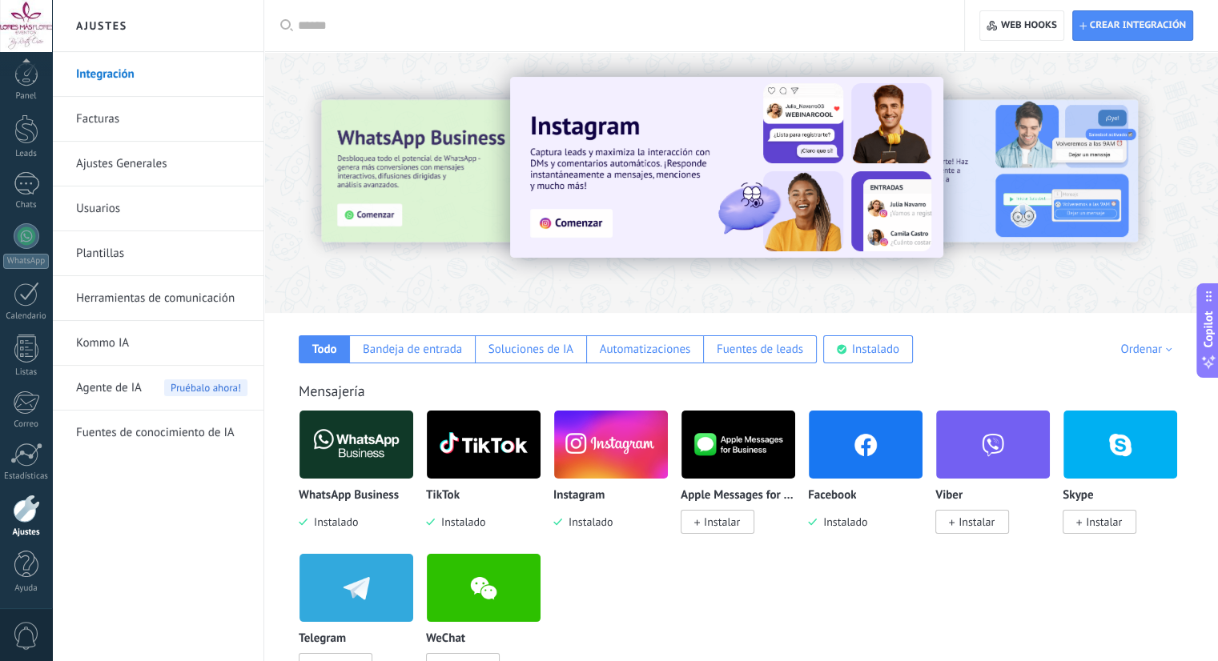
click at [1015, 360] on div "Todo Bandeja de entrada Soluciones de IA Automatizaciones Fuentes de leads Inst…" at bounding box center [741, 338] width 922 height 50
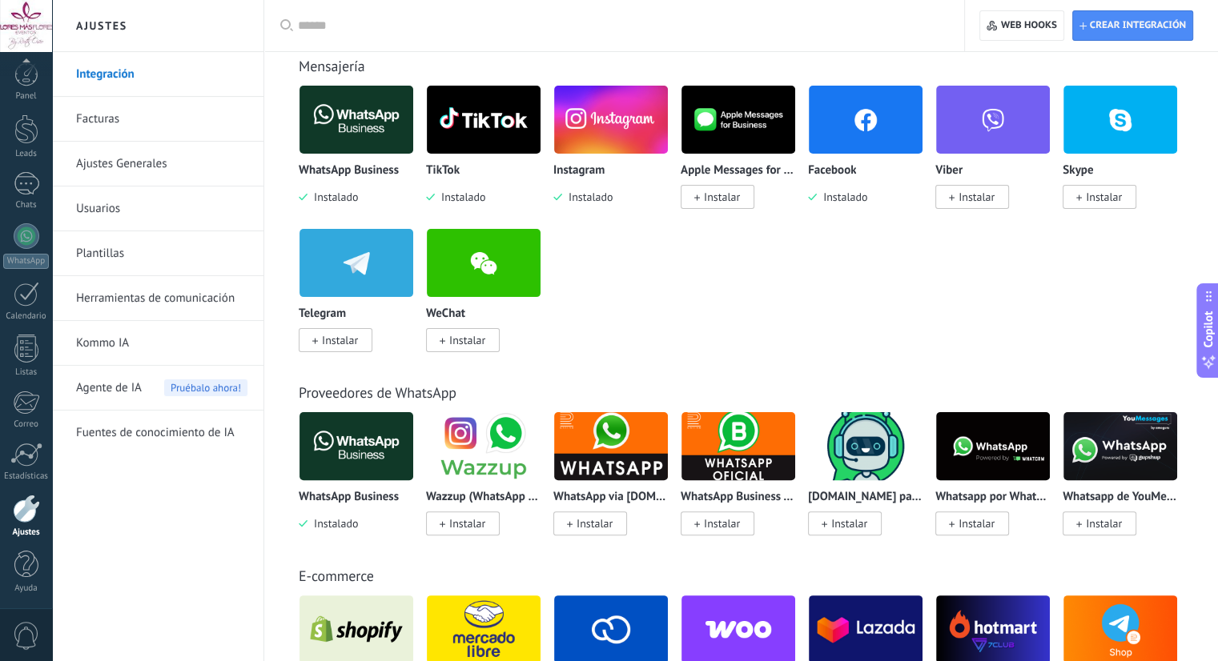
scroll to position [0, 0]
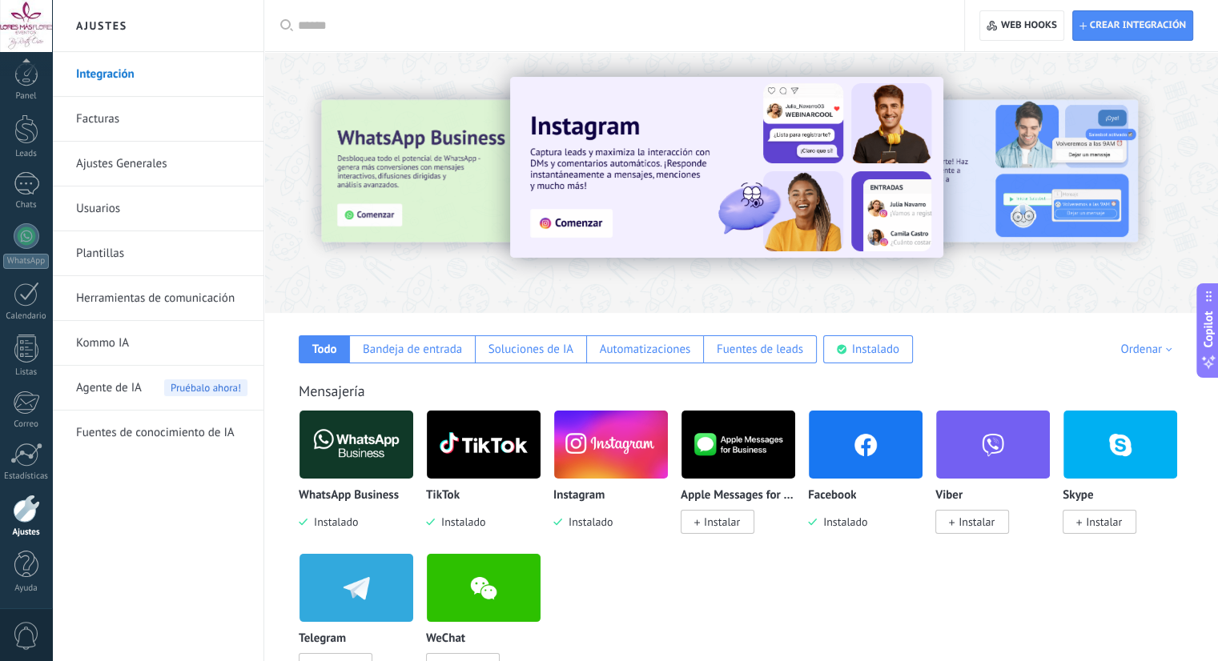
click at [1015, 360] on div "Todo Bandeja de entrada Soluciones de IA Automatizaciones Fuentes de leads Inst…" at bounding box center [741, 338] width 922 height 50
click at [96, 111] on link "Facturas" at bounding box center [161, 119] width 171 height 45
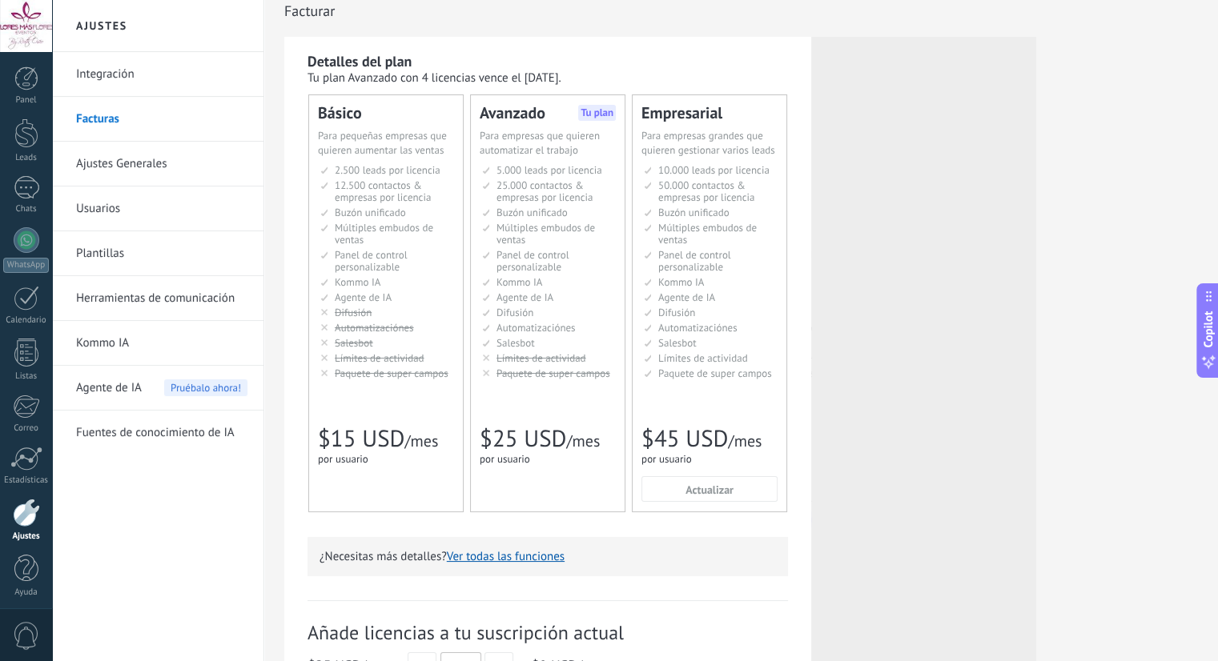
scroll to position [6, 0]
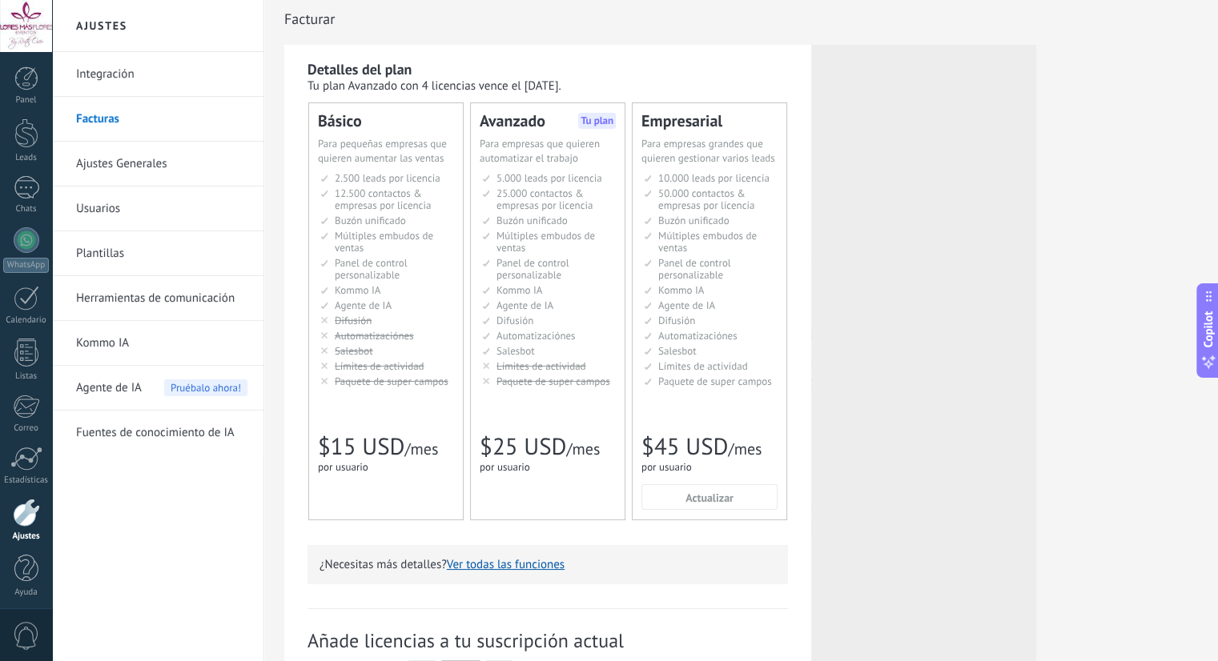
click at [119, 152] on link "Ajustes Generales" at bounding box center [161, 164] width 171 height 45
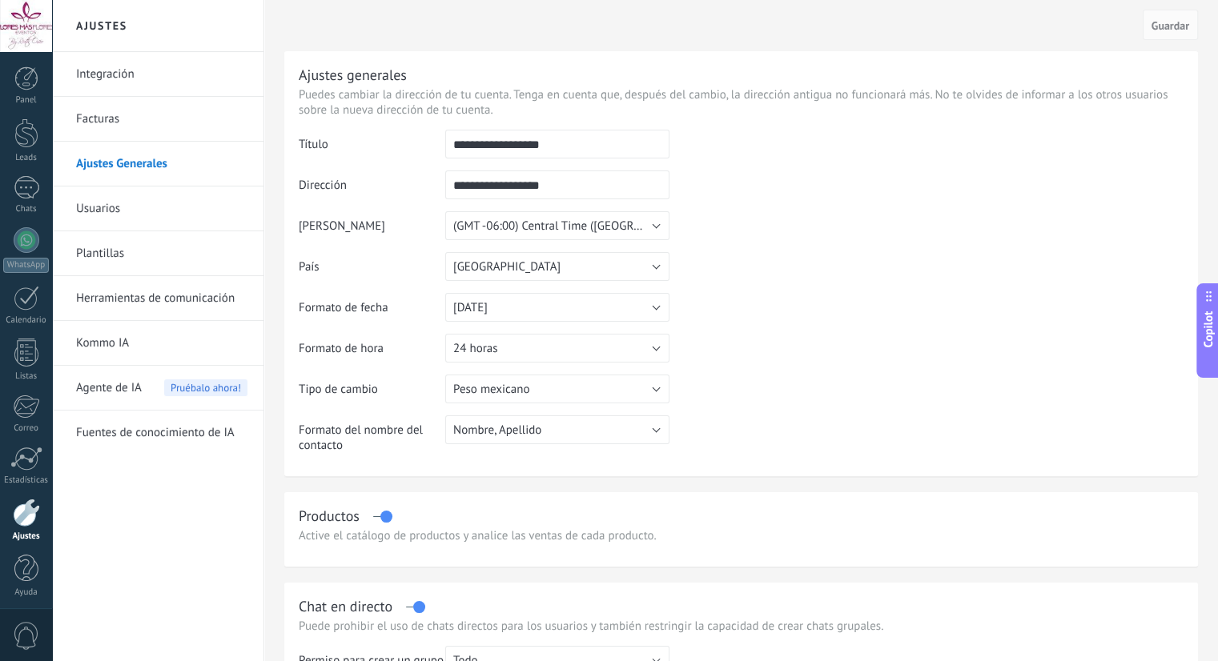
click at [115, 219] on link "Usuarios" at bounding box center [161, 209] width 171 height 45
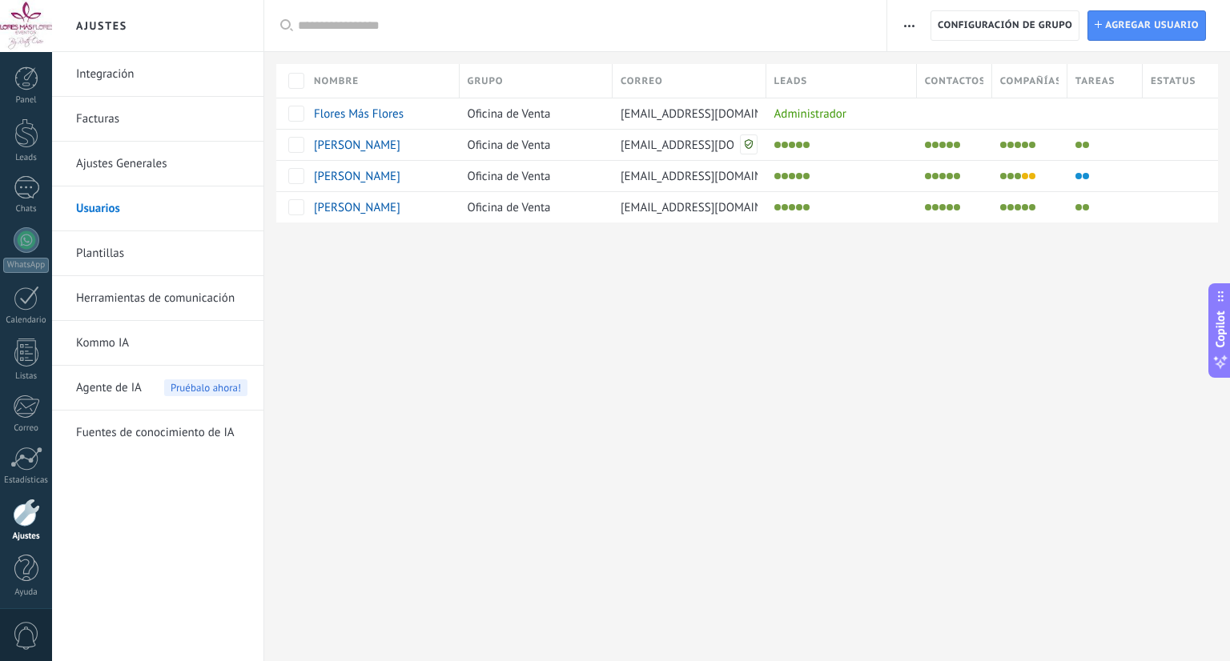
click at [529, 291] on div "Ajustes Integración Facturas Ajustes Generales Usuarios Plantillas Herramientas…" at bounding box center [641, 330] width 1178 height 661
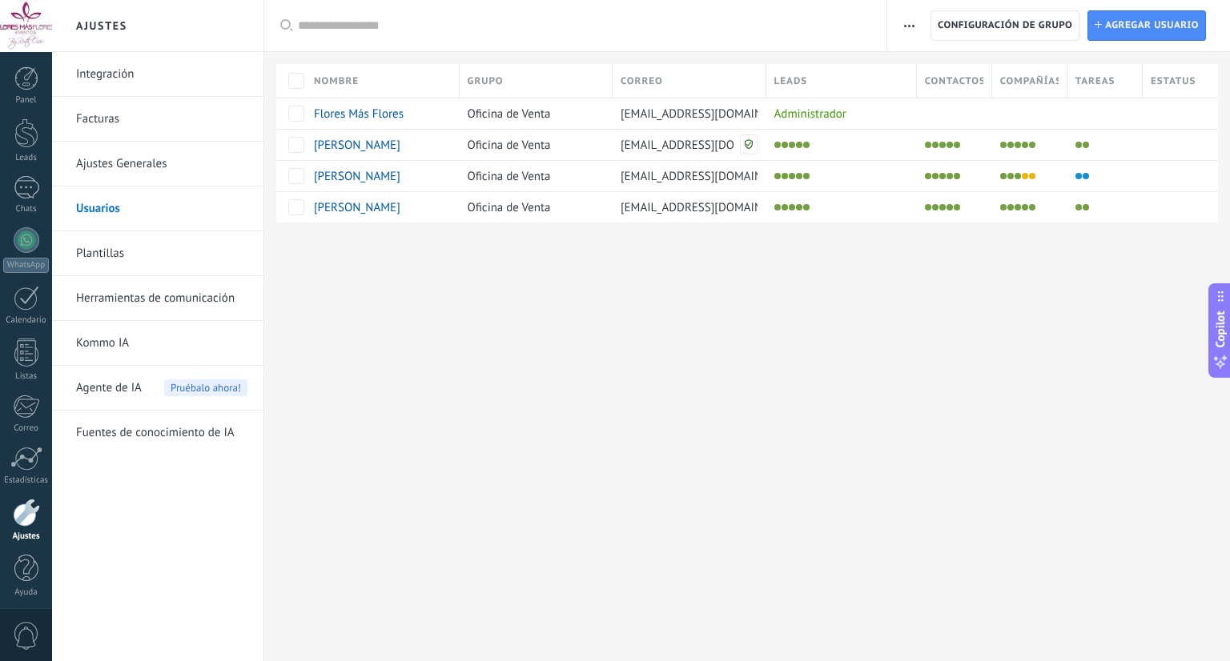
click at [529, 291] on div "Ajustes Integración Facturas Ajustes Generales Usuarios Plantillas Herramientas…" at bounding box center [641, 330] width 1178 height 661
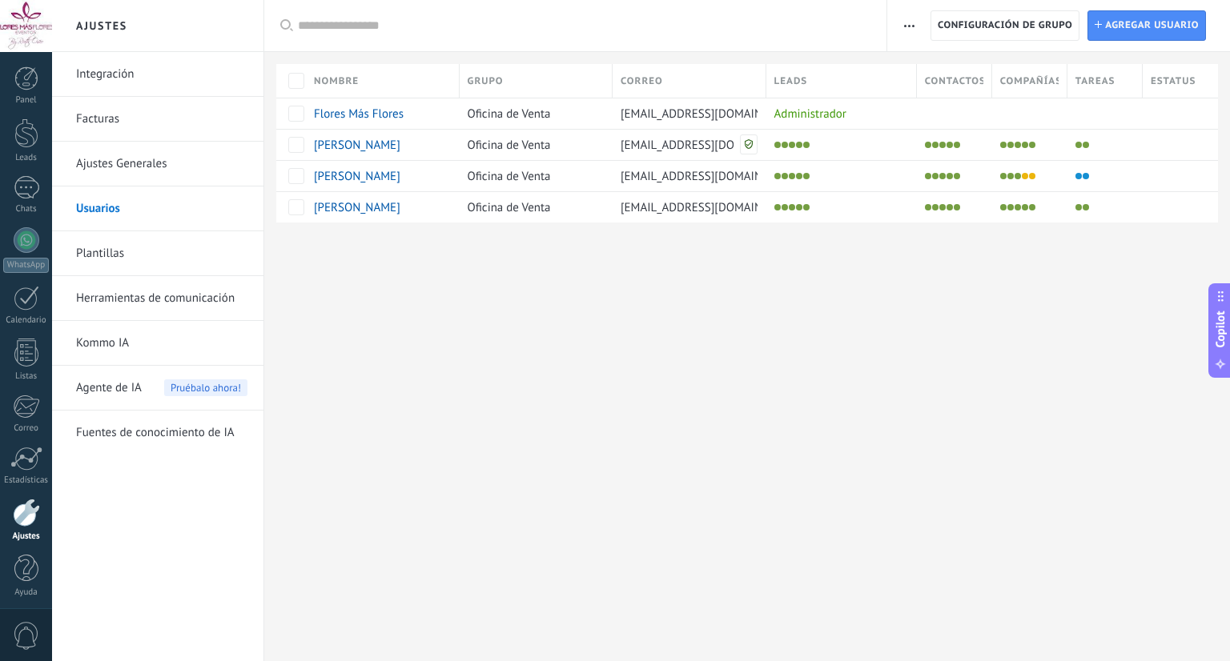
click at [529, 291] on div "Ajustes Integración Facturas Ajustes Generales Usuarios Plantillas Herramientas…" at bounding box center [641, 330] width 1178 height 661
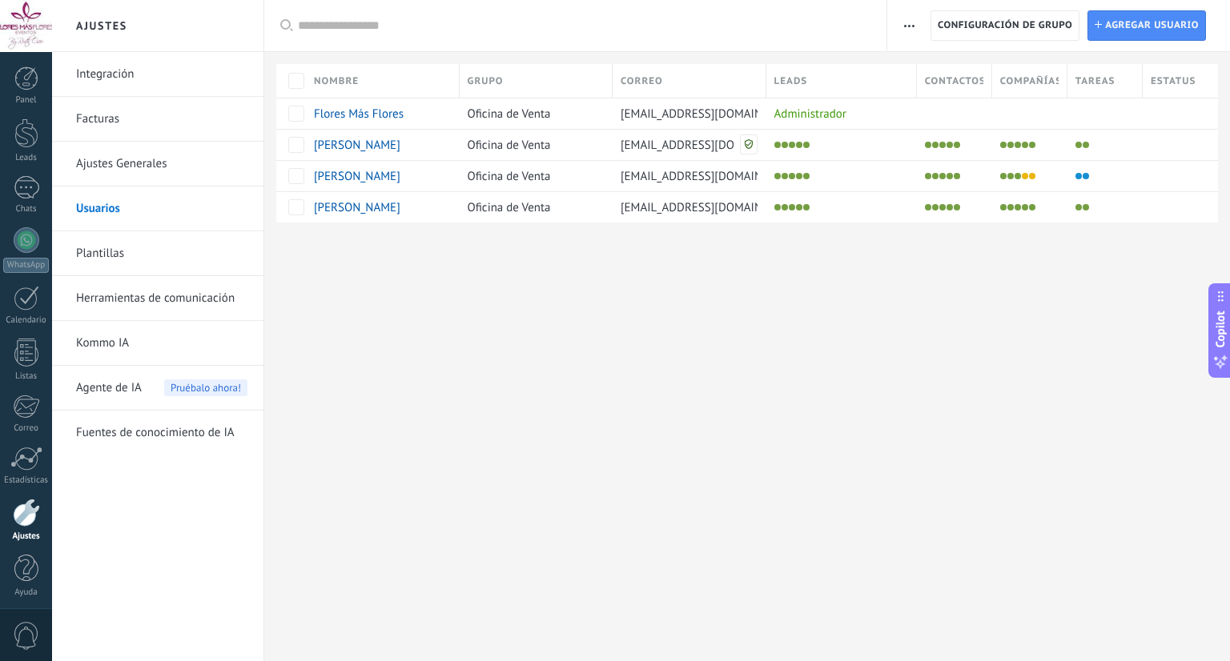
click at [529, 291] on div "Ajustes Integración Facturas Ajustes Generales Usuarios Plantillas Herramientas…" at bounding box center [641, 330] width 1178 height 661
click at [480, 277] on div "Ajustes Integración Facturas Ajustes Generales Usuarios Plantillas Herramientas…" at bounding box center [641, 330] width 1178 height 661
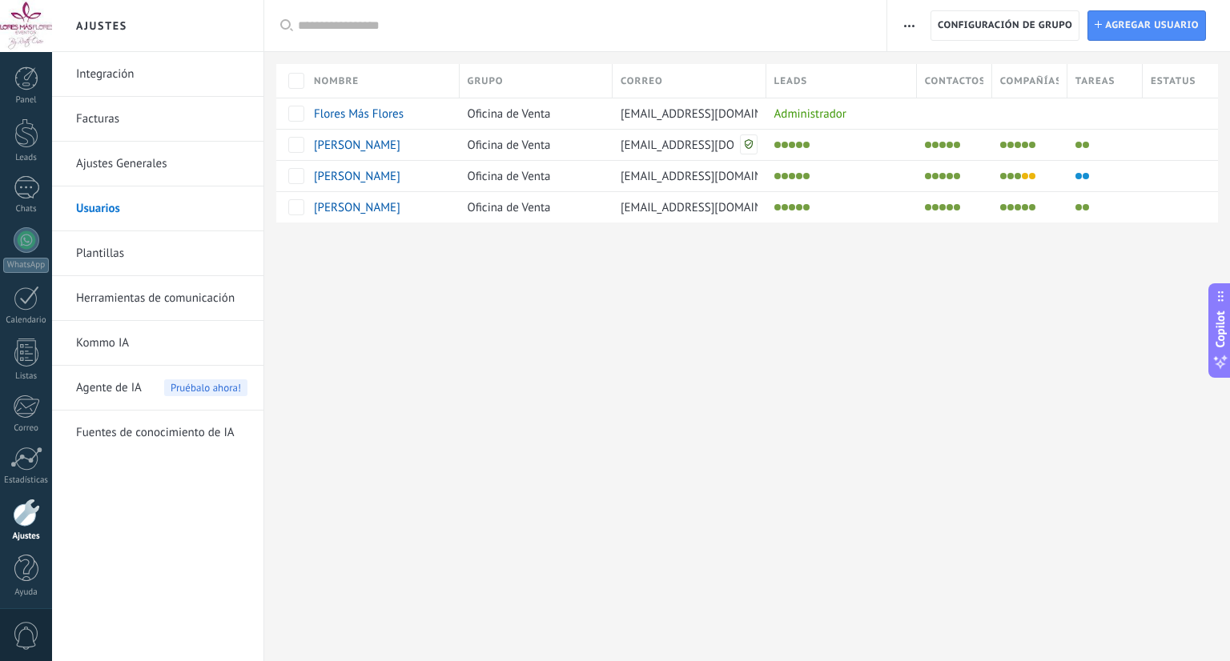
click at [480, 277] on div "Ajustes Integración Facturas Ajustes Generales Usuarios Plantillas Herramientas…" at bounding box center [641, 330] width 1178 height 661
click at [597, 448] on div "Ajustes Integración Facturas Ajustes Generales Usuarios Plantillas Herramientas…" at bounding box center [641, 330] width 1178 height 661
click at [5, 187] on link "Chats" at bounding box center [26, 191] width 52 height 38
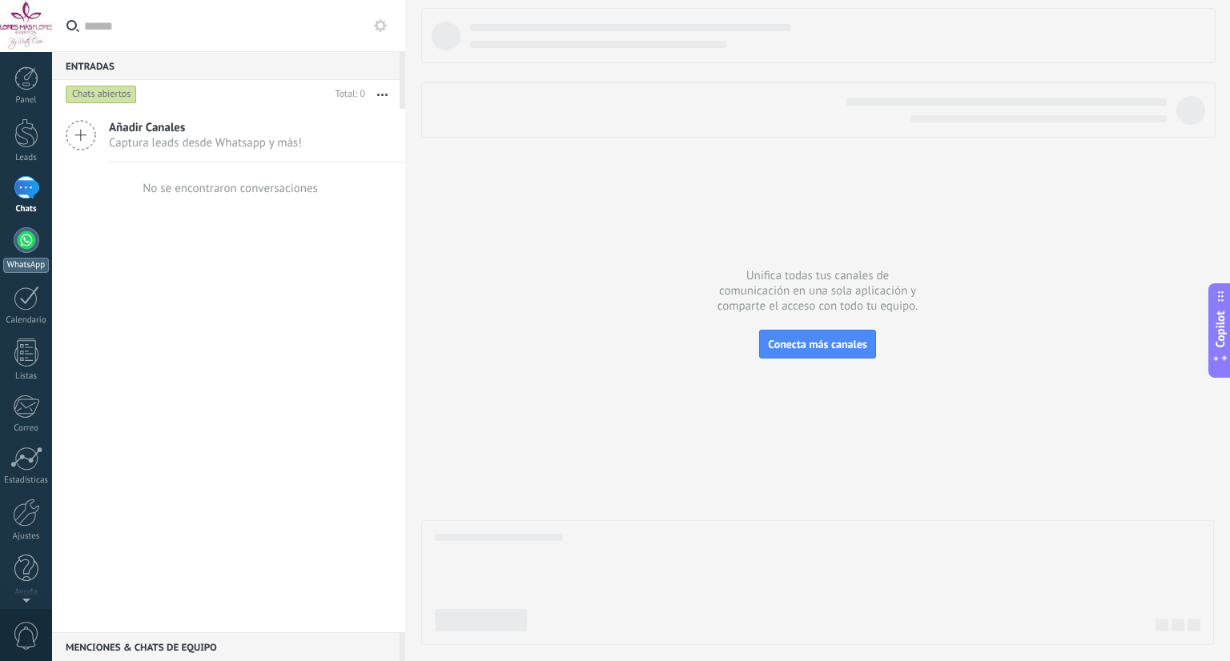
click at [10, 246] on link "WhatsApp" at bounding box center [26, 250] width 52 height 46
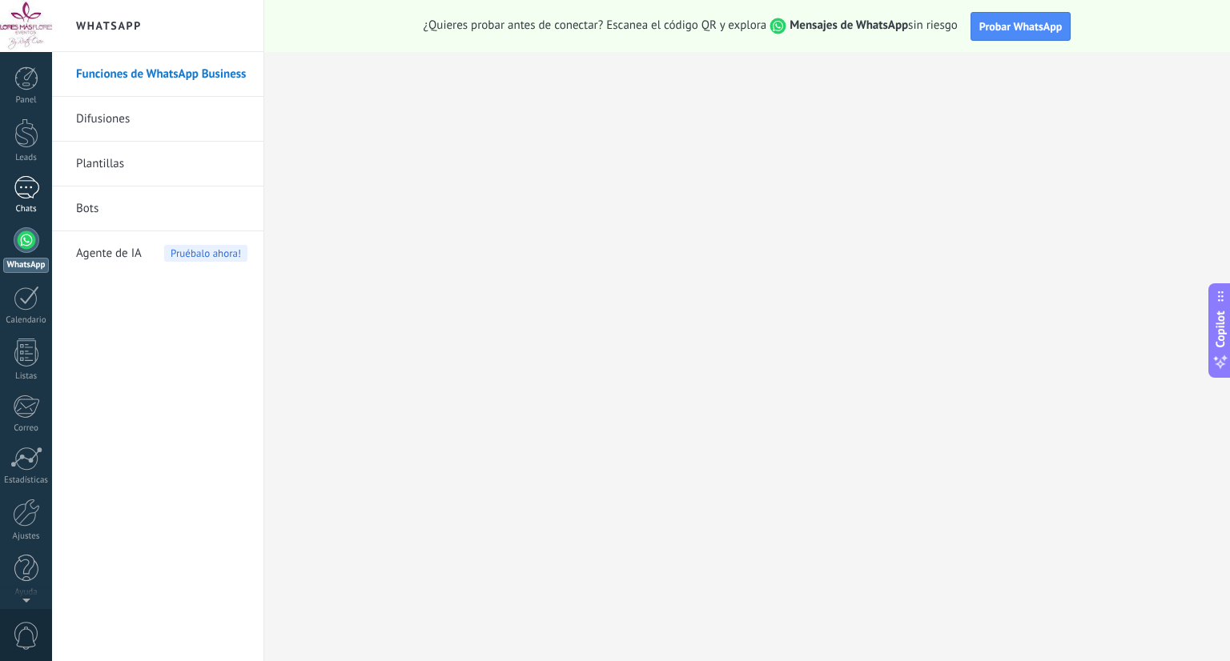
click at [32, 189] on div at bounding box center [27, 187] width 26 height 23
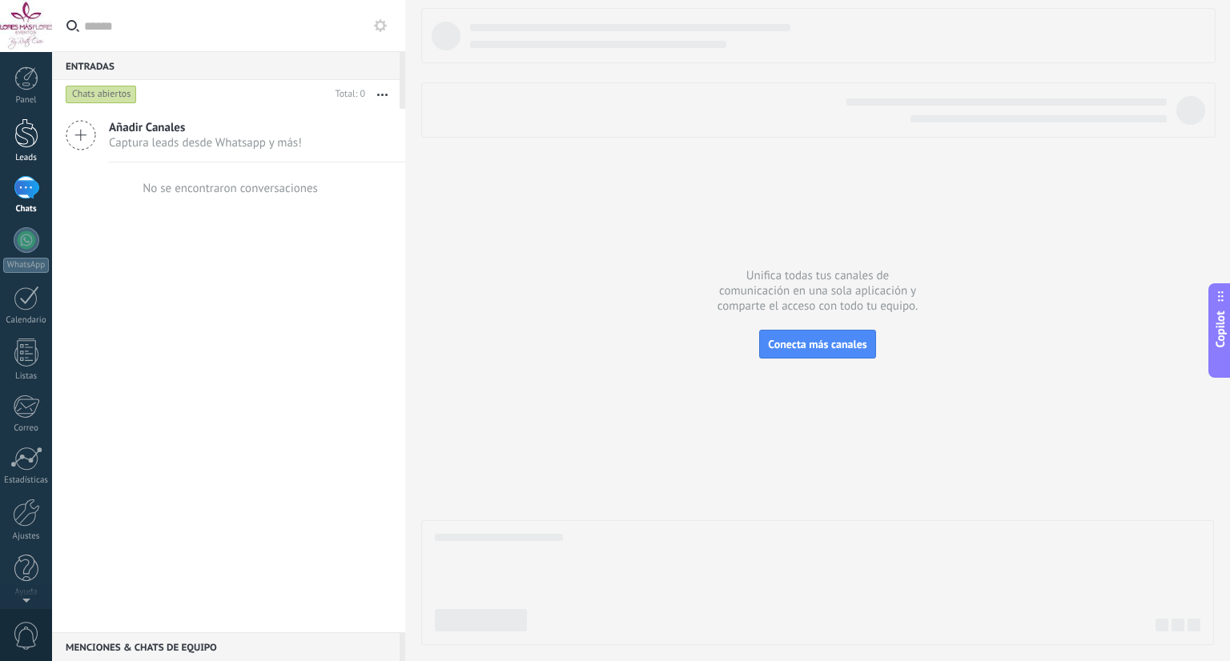
click at [30, 141] on div at bounding box center [26, 134] width 24 height 30
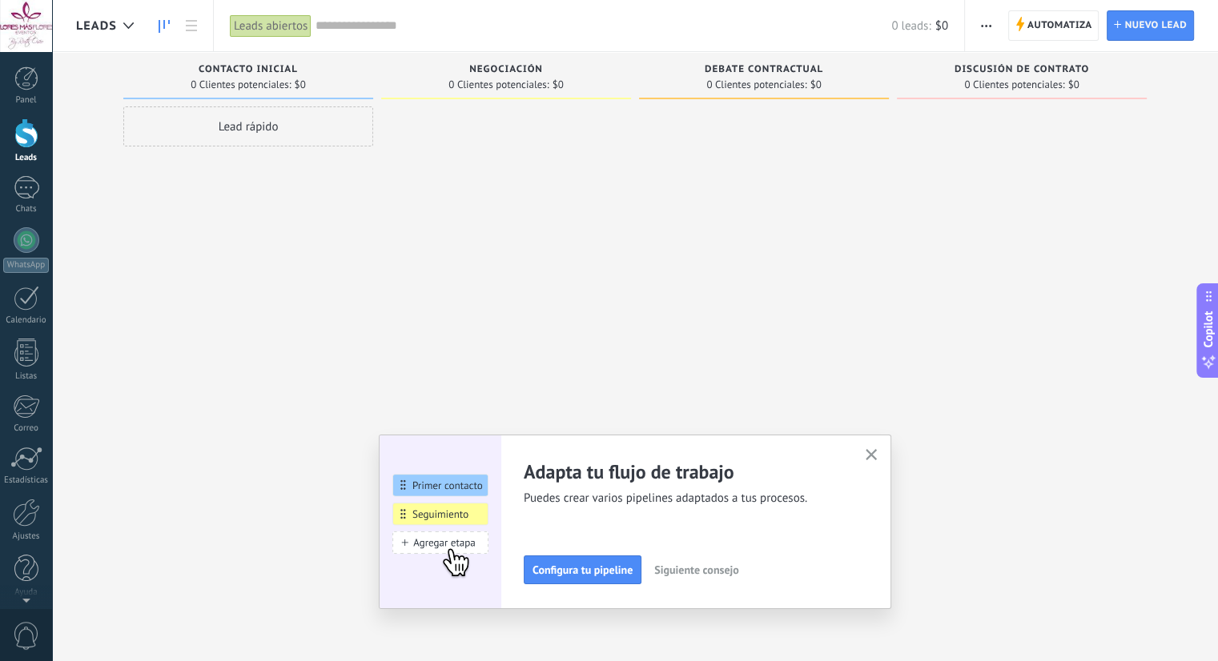
click at [26, 167] on div "Panel Leads Chats WhatsApp Clientes" at bounding box center [26, 340] width 52 height 548
click at [34, 251] on link "WhatsApp" at bounding box center [26, 250] width 52 height 46
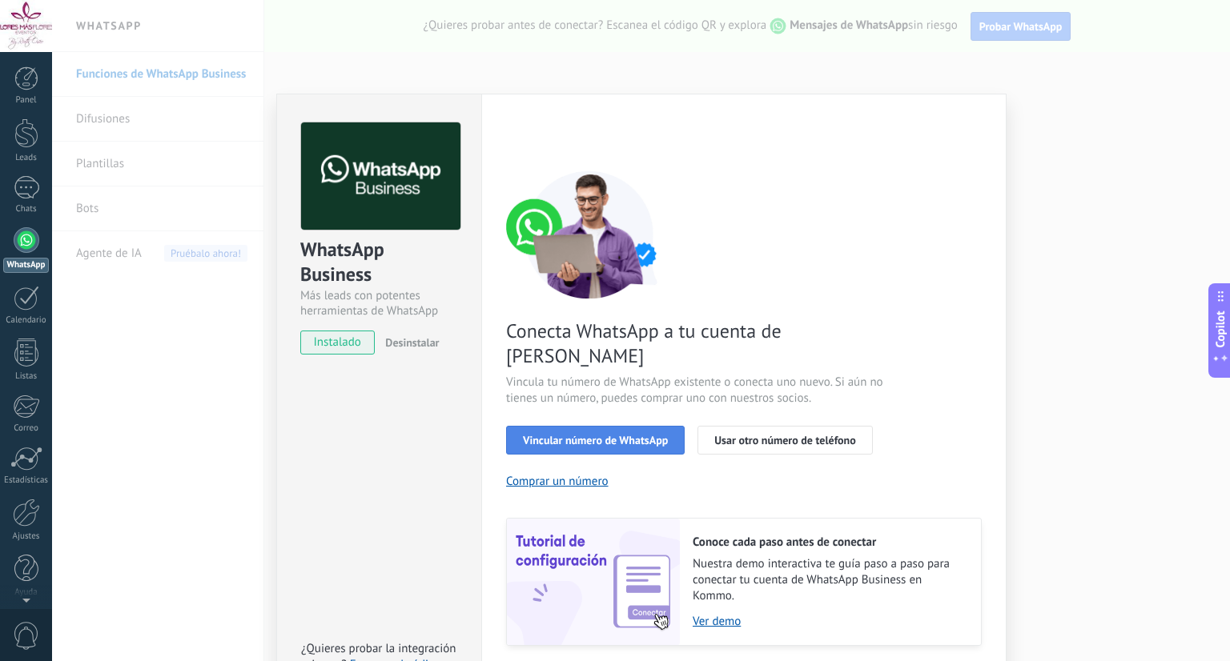
click at [631, 435] on span "Vincular número de WhatsApp" at bounding box center [595, 440] width 145 height 11
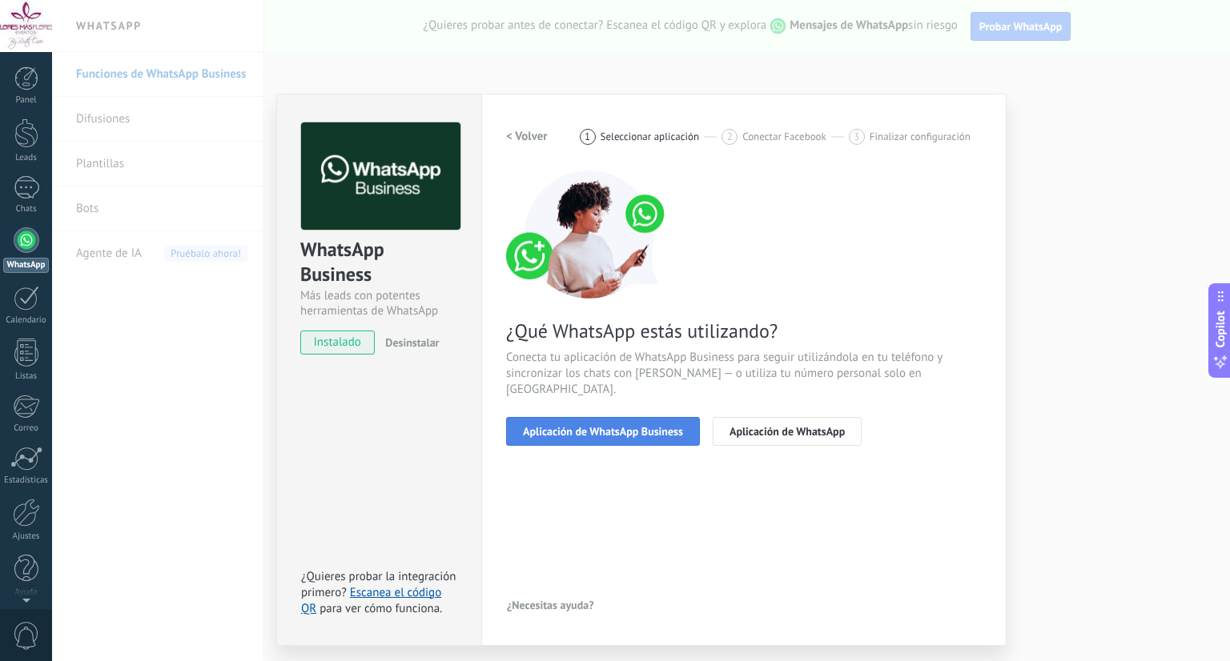
click at [620, 427] on button "Aplicación de WhatsApp Business" at bounding box center [603, 431] width 194 height 29
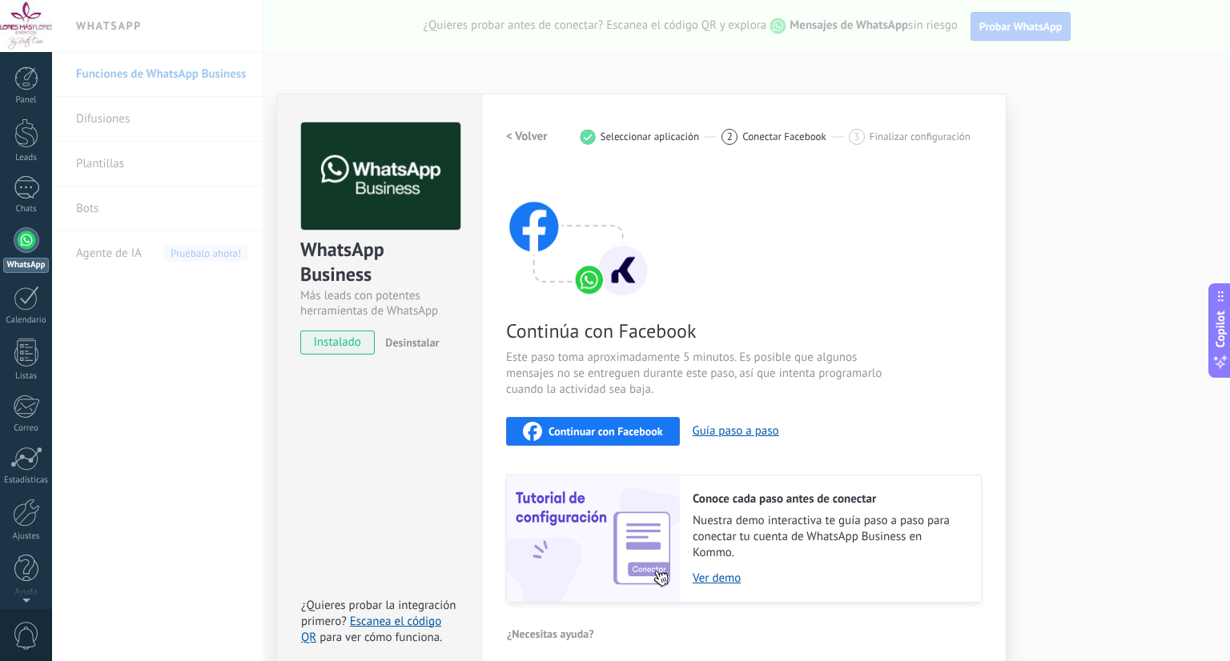
click at [619, 437] on div "Continuar con Facebook" at bounding box center [593, 431] width 140 height 19
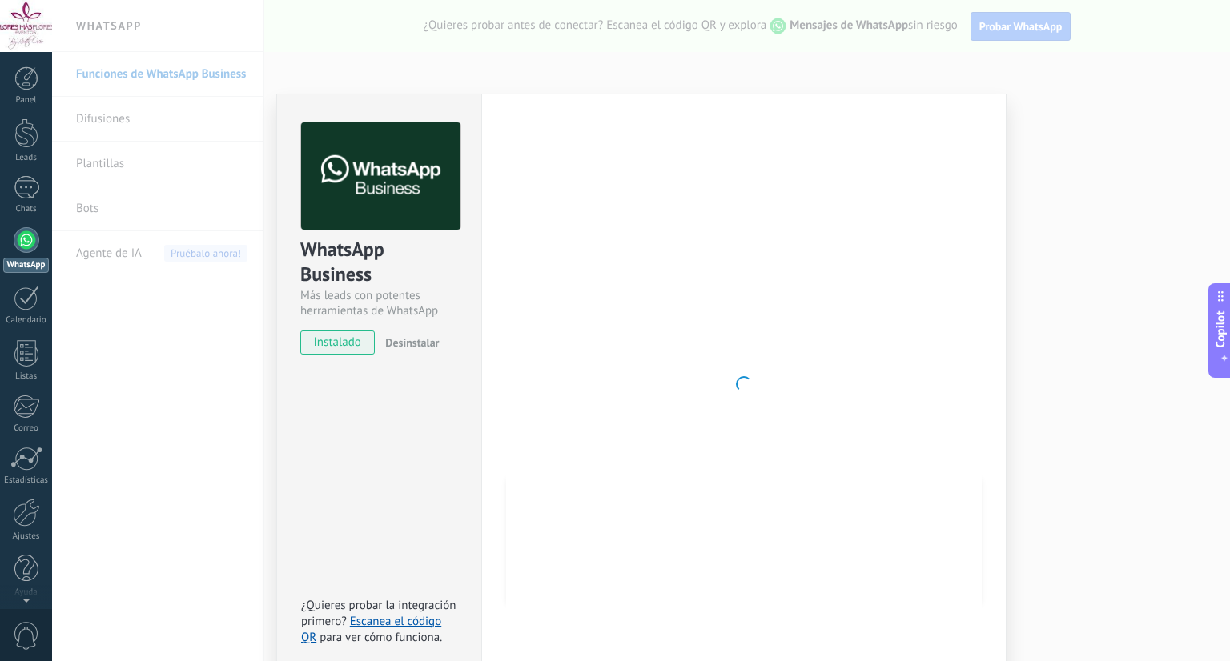
click at [759, 209] on div at bounding box center [744, 385] width 476 height 524
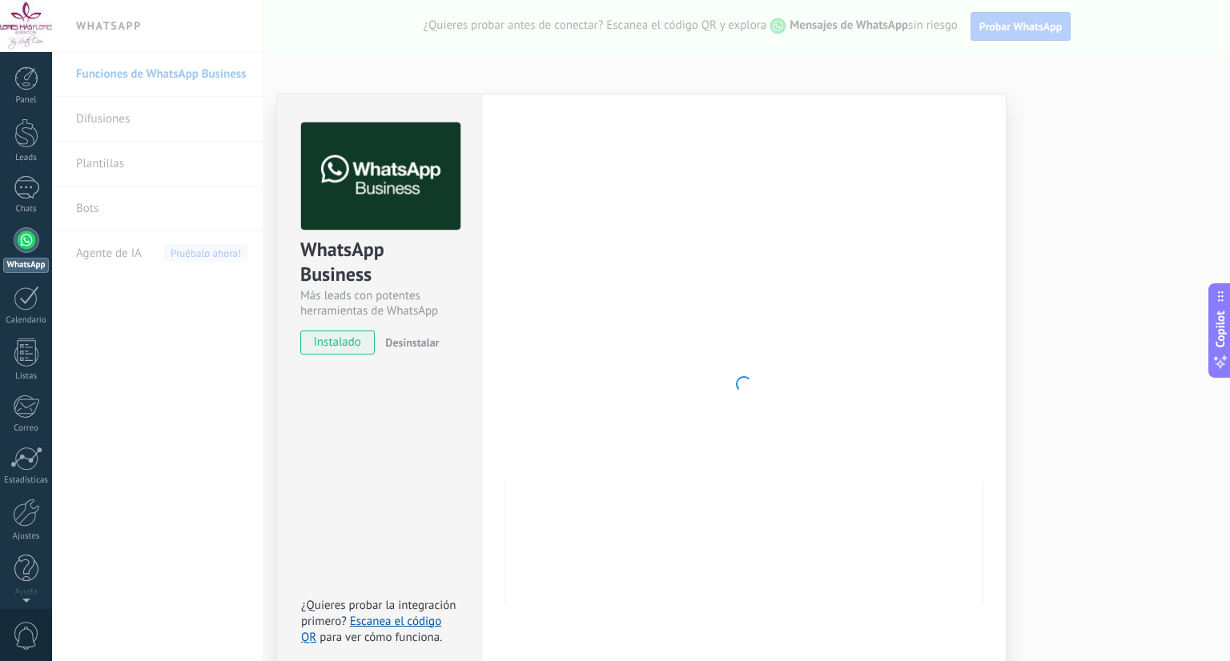
click at [759, 209] on div at bounding box center [744, 385] width 476 height 524
